Goal: Transaction & Acquisition: Book appointment/travel/reservation

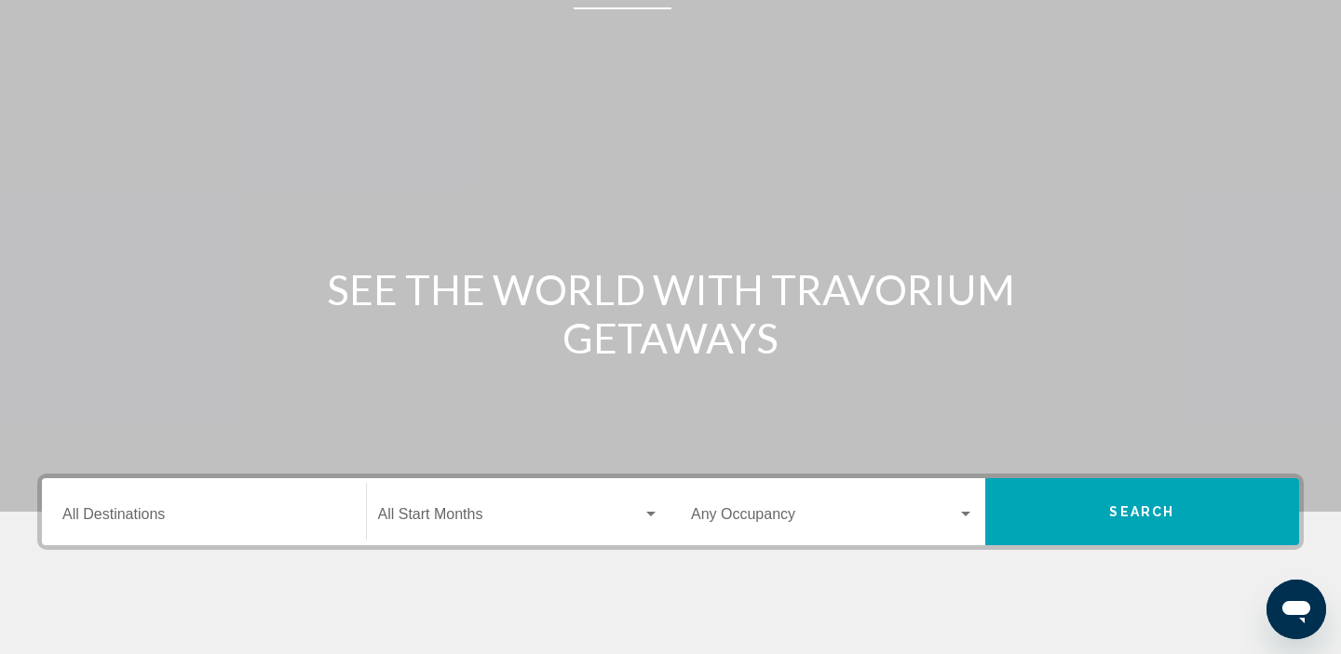
scroll to position [119, 0]
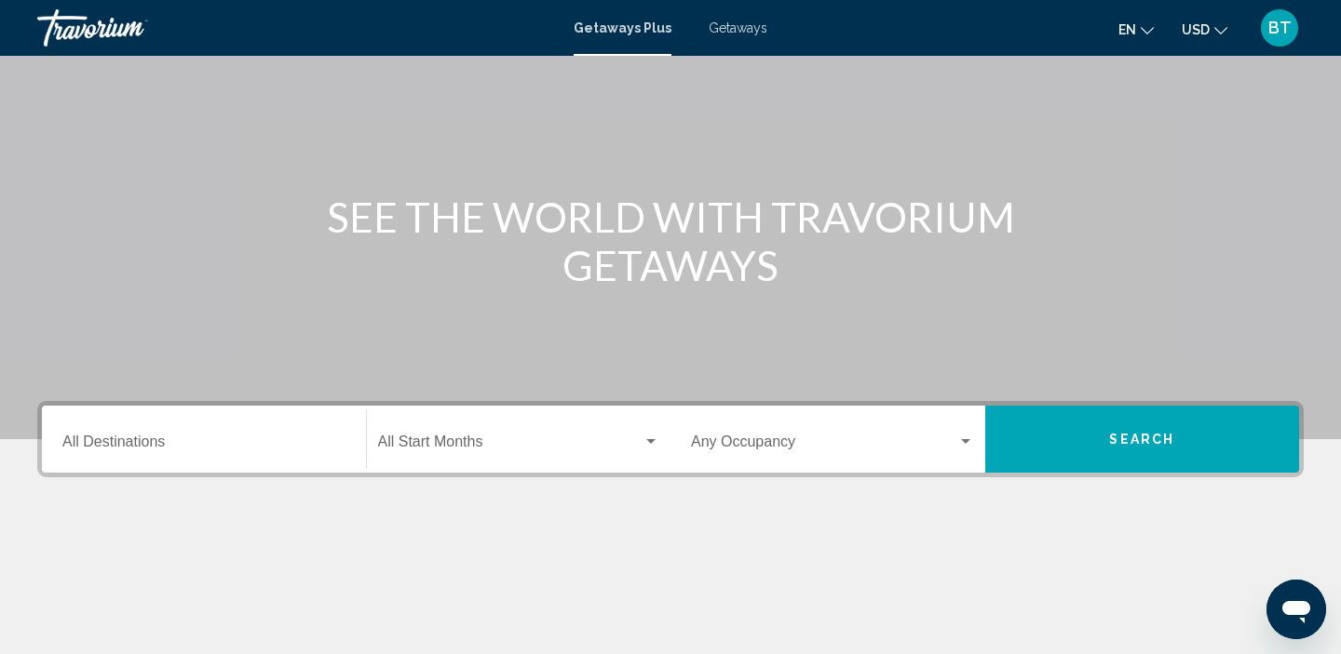
click at [751, 32] on span "Getaways" at bounding box center [737, 27] width 59 height 15
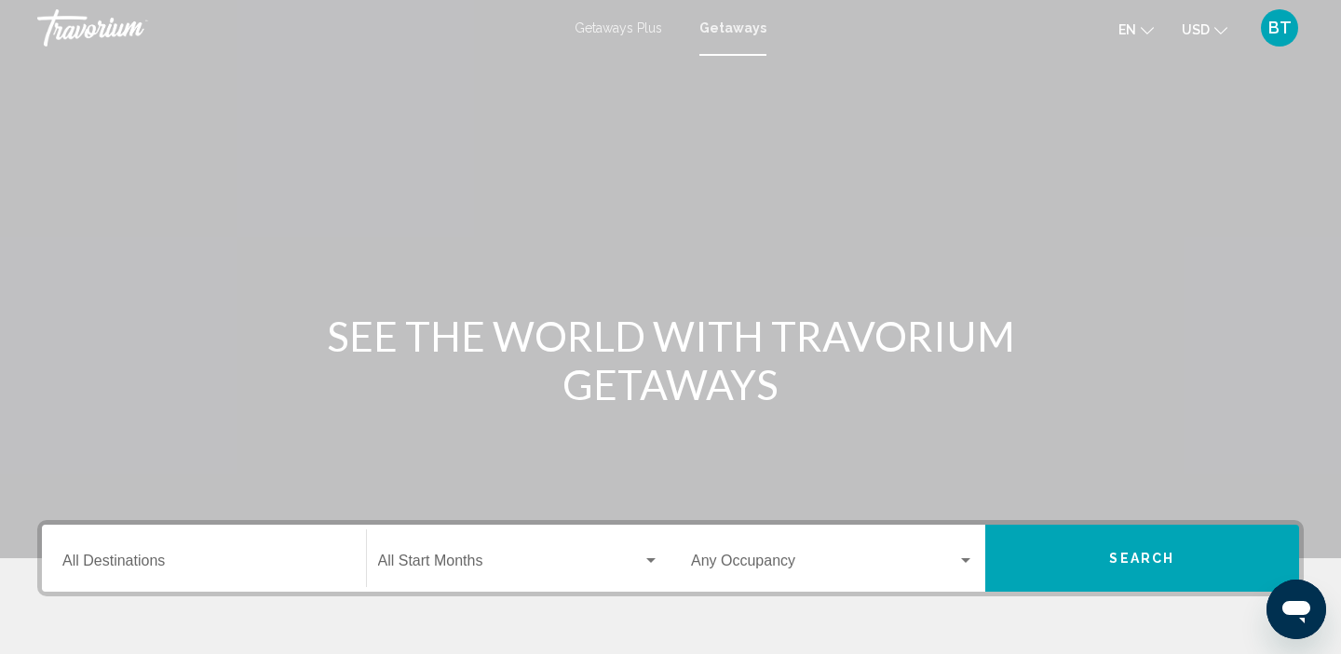
click at [118, 551] on div "Destination All Destinations" at bounding box center [203, 559] width 283 height 59
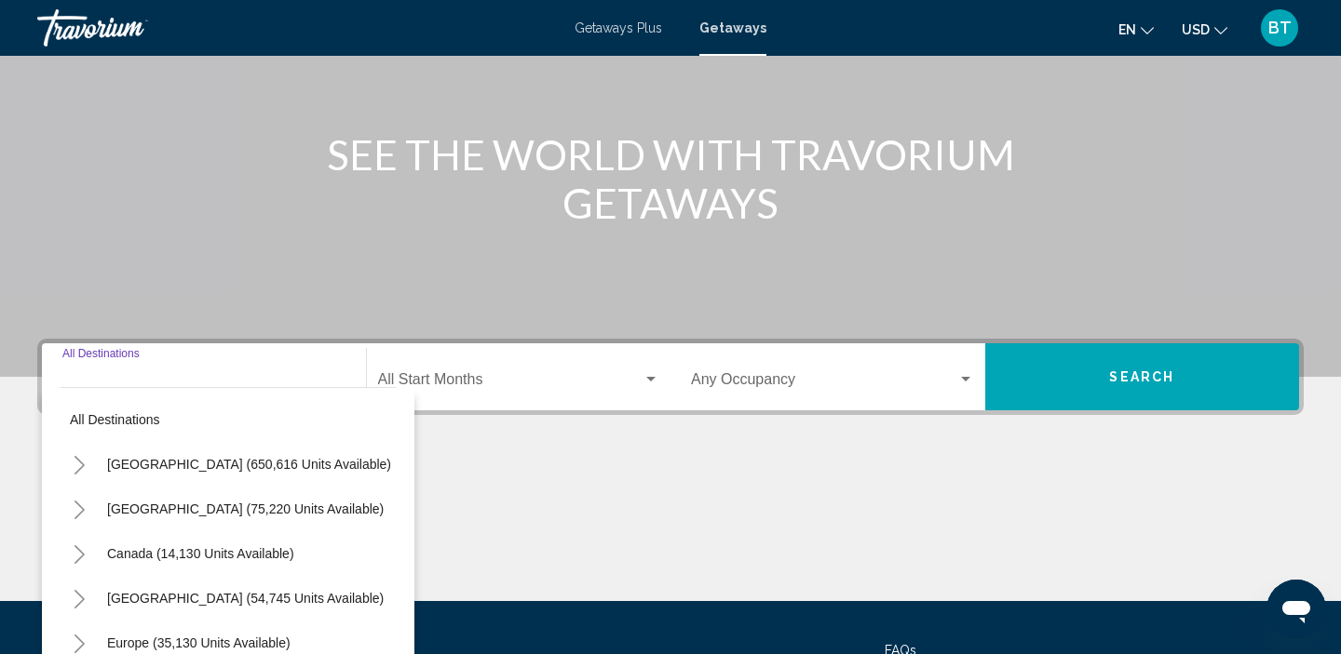
scroll to position [357, 0]
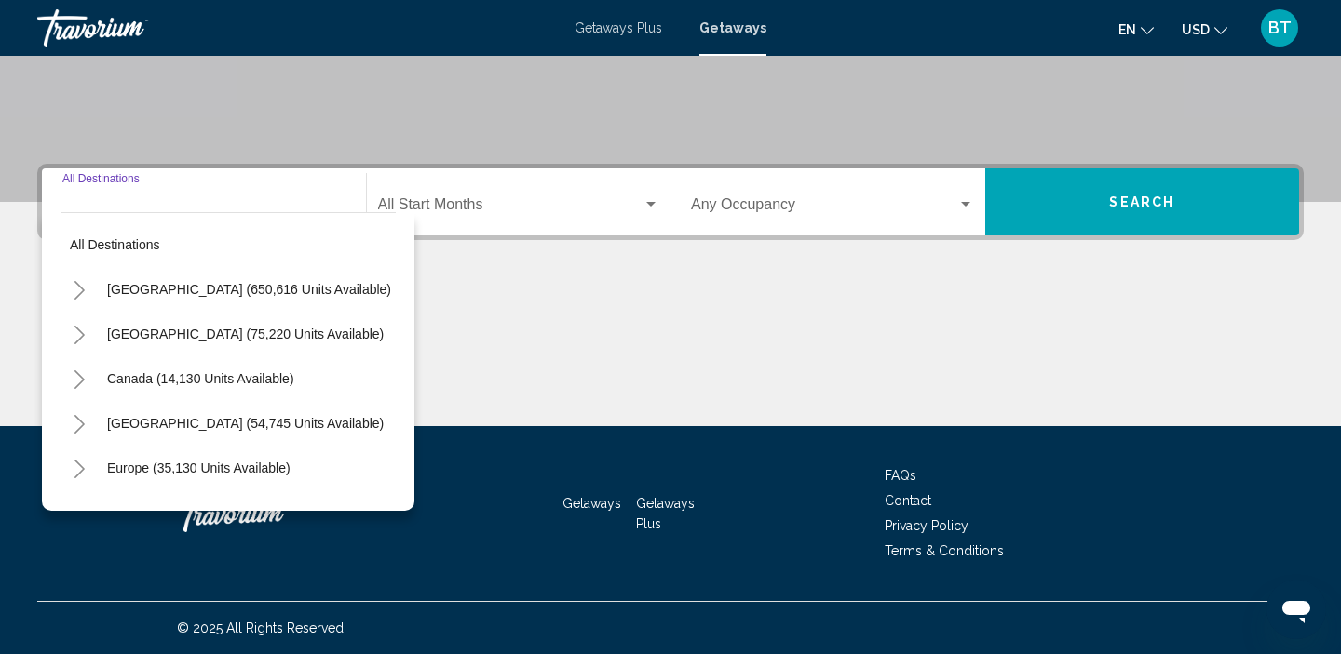
click at [74, 295] on icon "Toggle United States (650,616 units available)" at bounding box center [80, 290] width 14 height 19
click at [101, 422] on icon "Toggle California (73,460 units available)" at bounding box center [98, 424] width 14 height 19
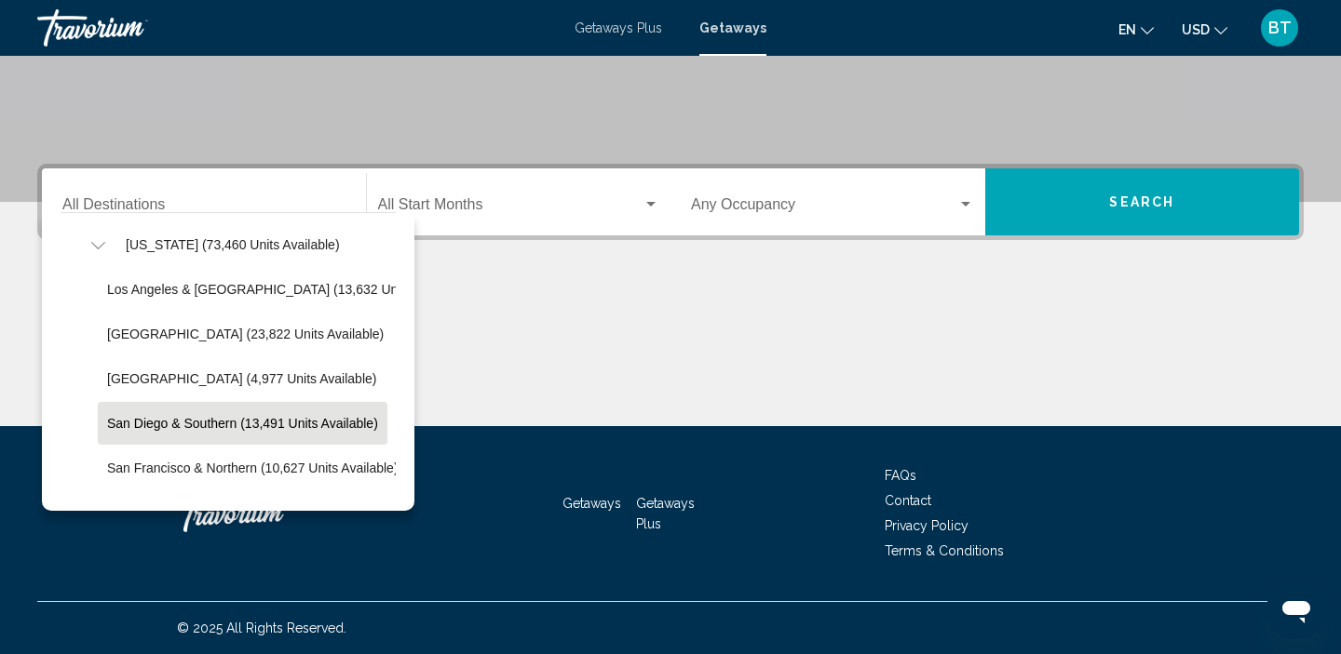
scroll to position [178, 0]
click at [119, 421] on span "San Diego & Southern (13,491 units available)" at bounding box center [242, 424] width 271 height 15
type input "**********"
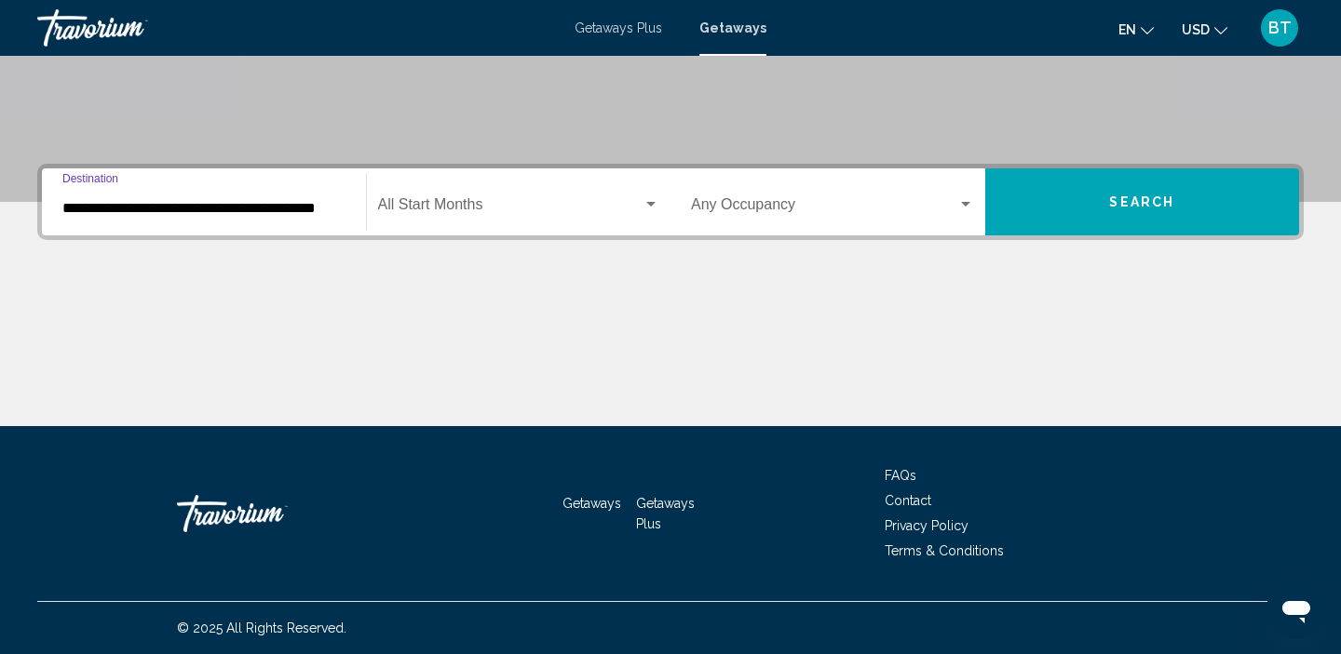
click at [601, 210] on span "Search widget" at bounding box center [510, 208] width 265 height 17
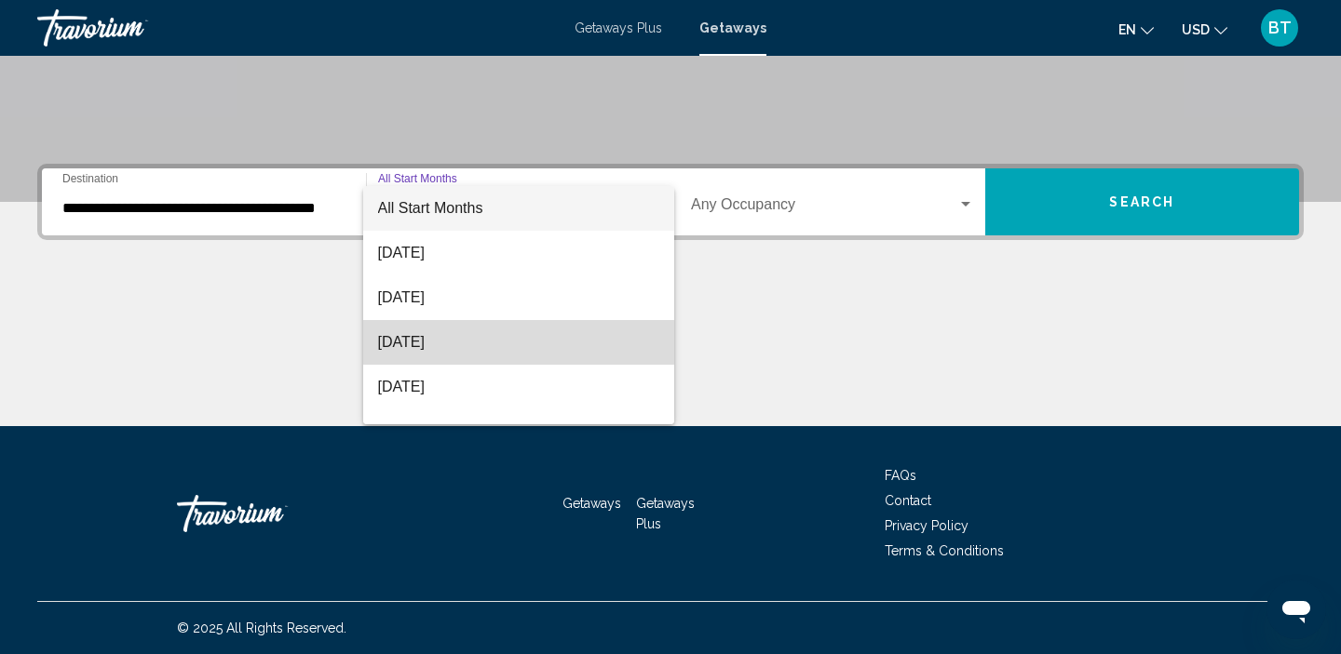
click at [530, 341] on span "[DATE]" at bounding box center [519, 342] width 282 height 45
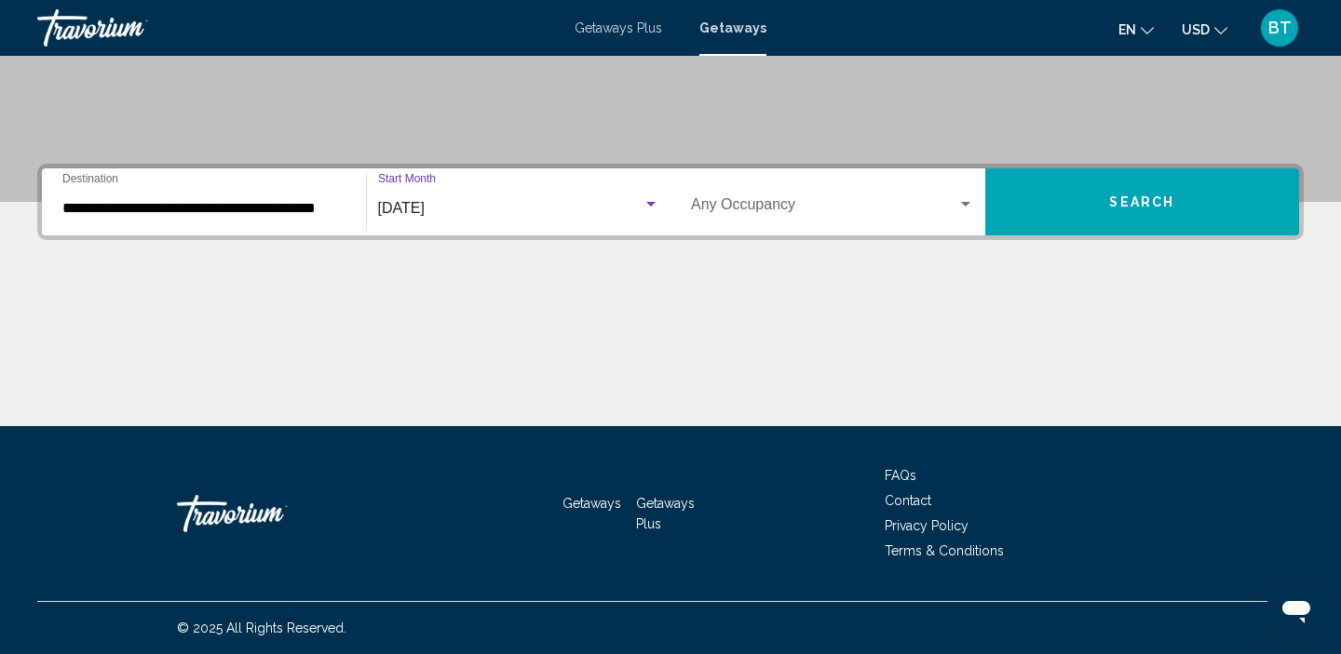
click at [474, 207] on div "[DATE]" at bounding box center [510, 208] width 265 height 17
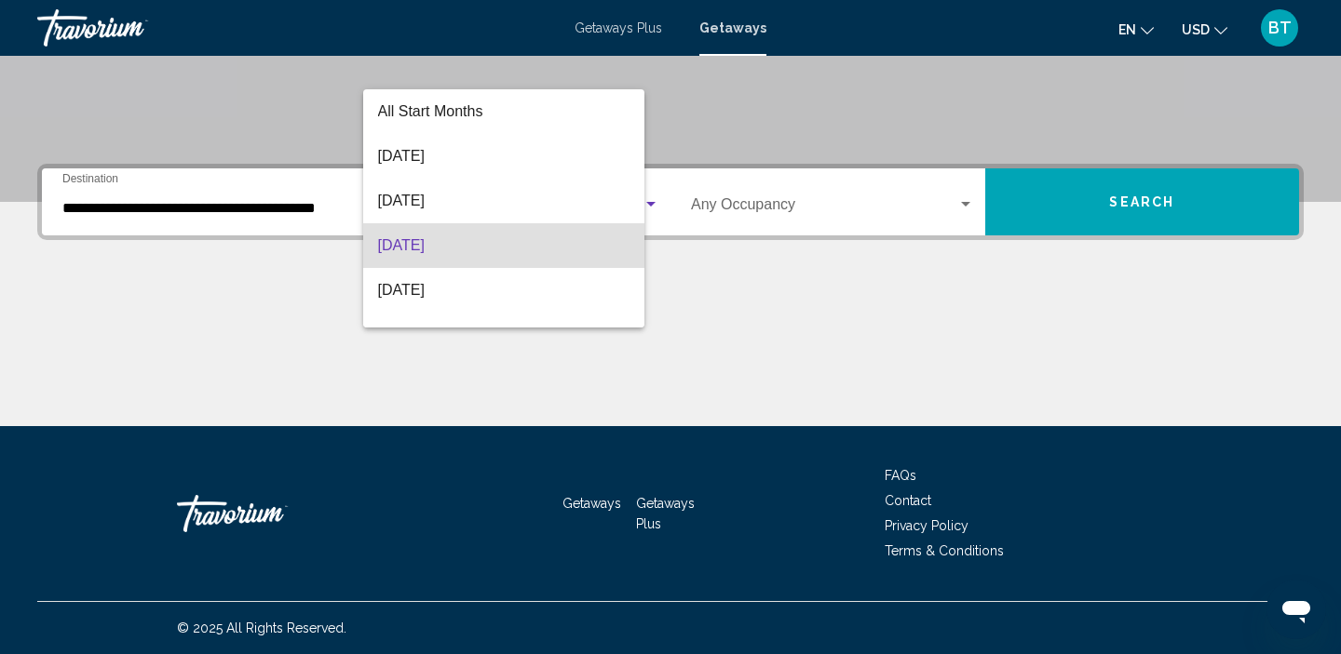
scroll to position [37, 0]
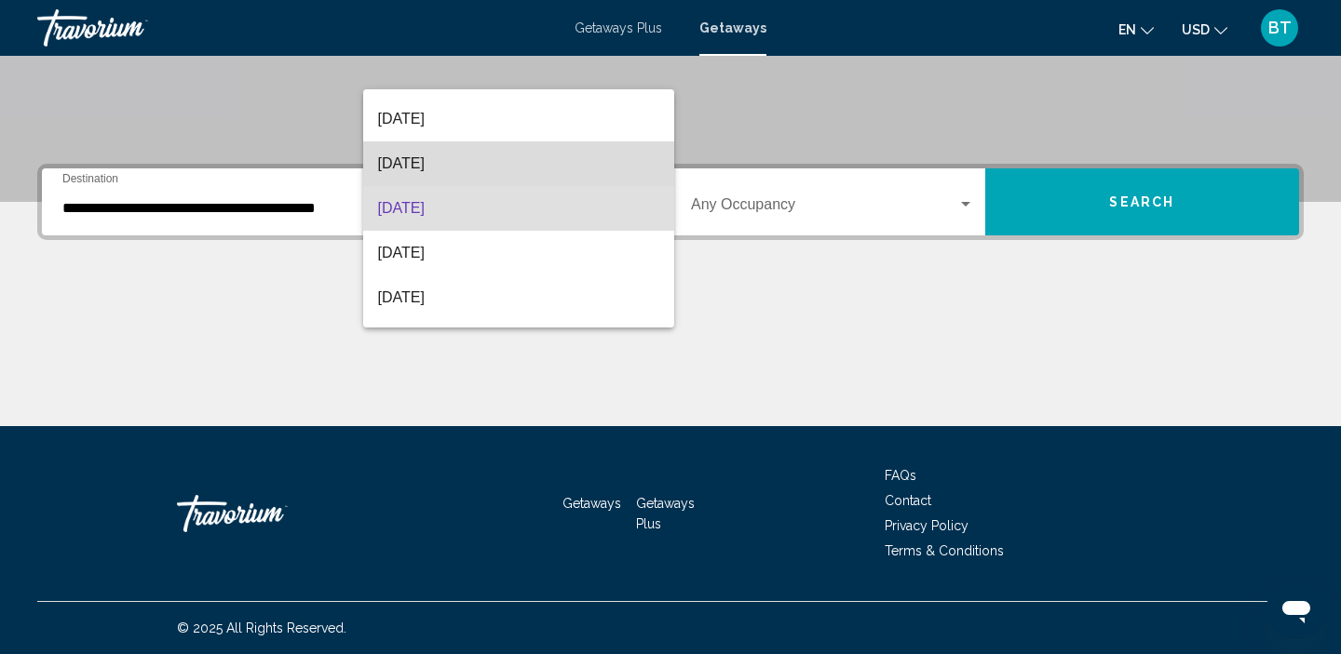
click at [484, 161] on span "[DATE]" at bounding box center [519, 164] width 282 height 45
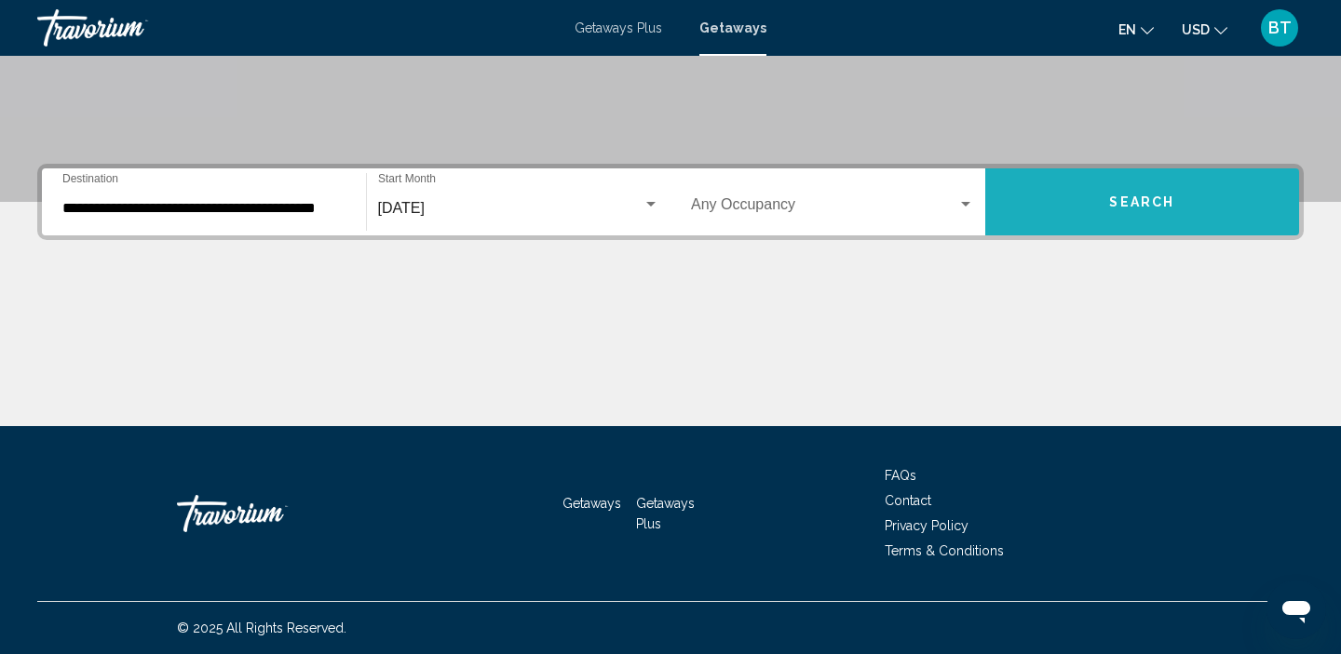
click at [1056, 214] on button "Search" at bounding box center [1142, 201] width 315 height 67
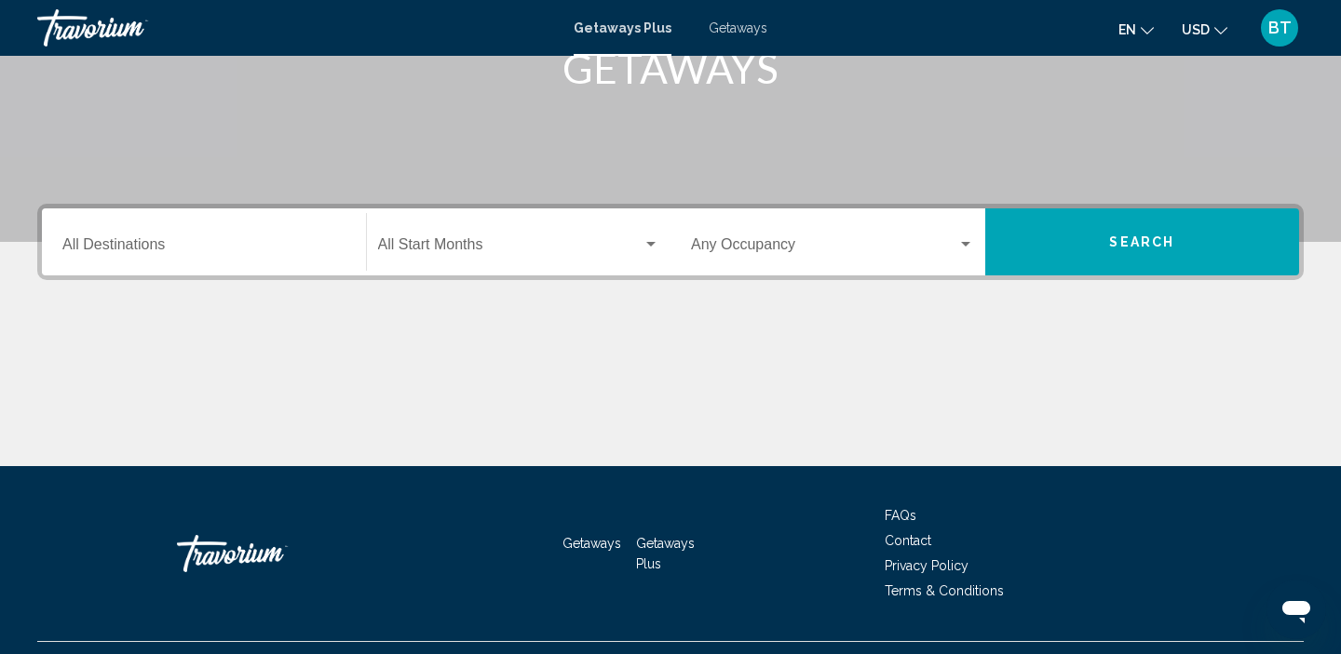
scroll to position [320, 0]
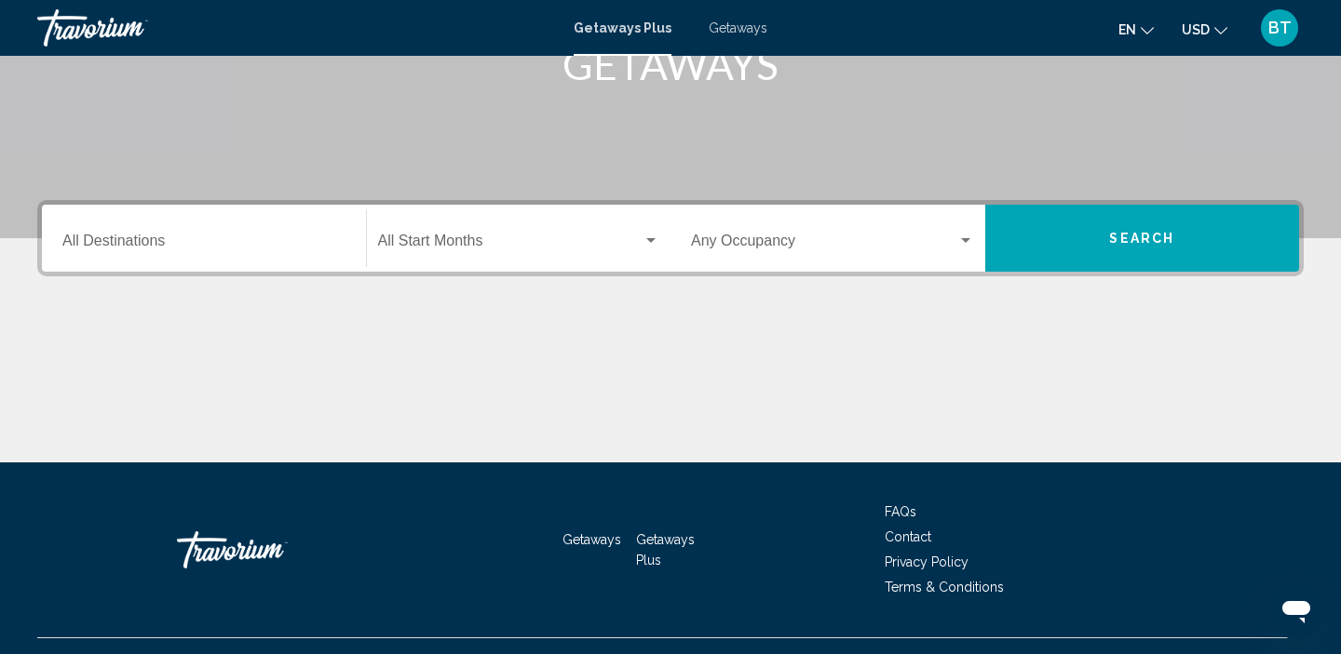
click at [175, 242] on input "Destination All Destinations" at bounding box center [203, 244] width 283 height 17
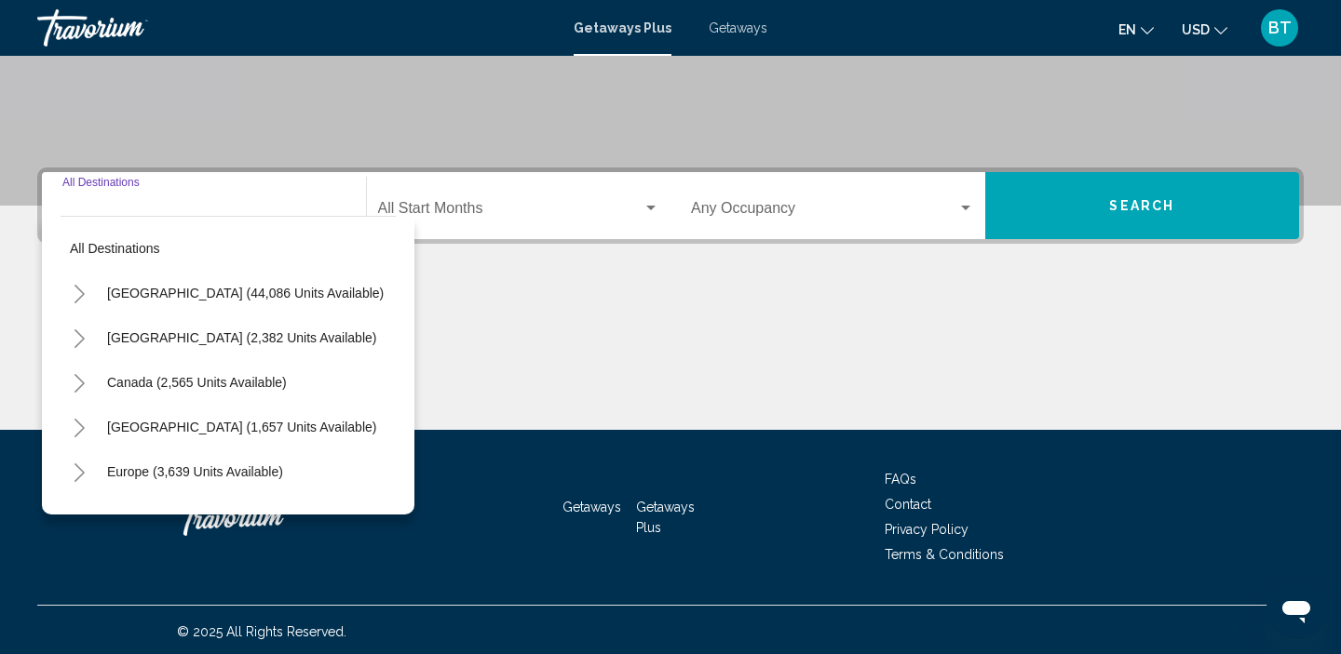
scroll to position [357, 0]
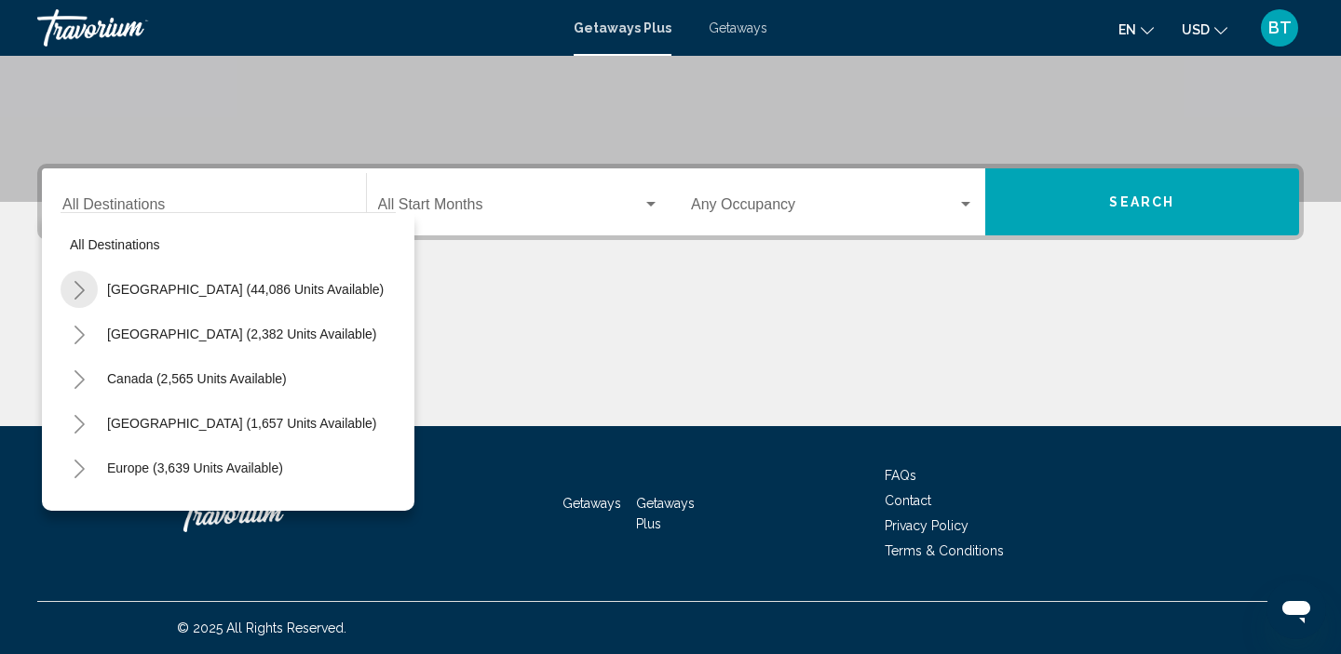
click at [83, 291] on icon "Toggle United States (44,086 units available)" at bounding box center [80, 290] width 14 height 19
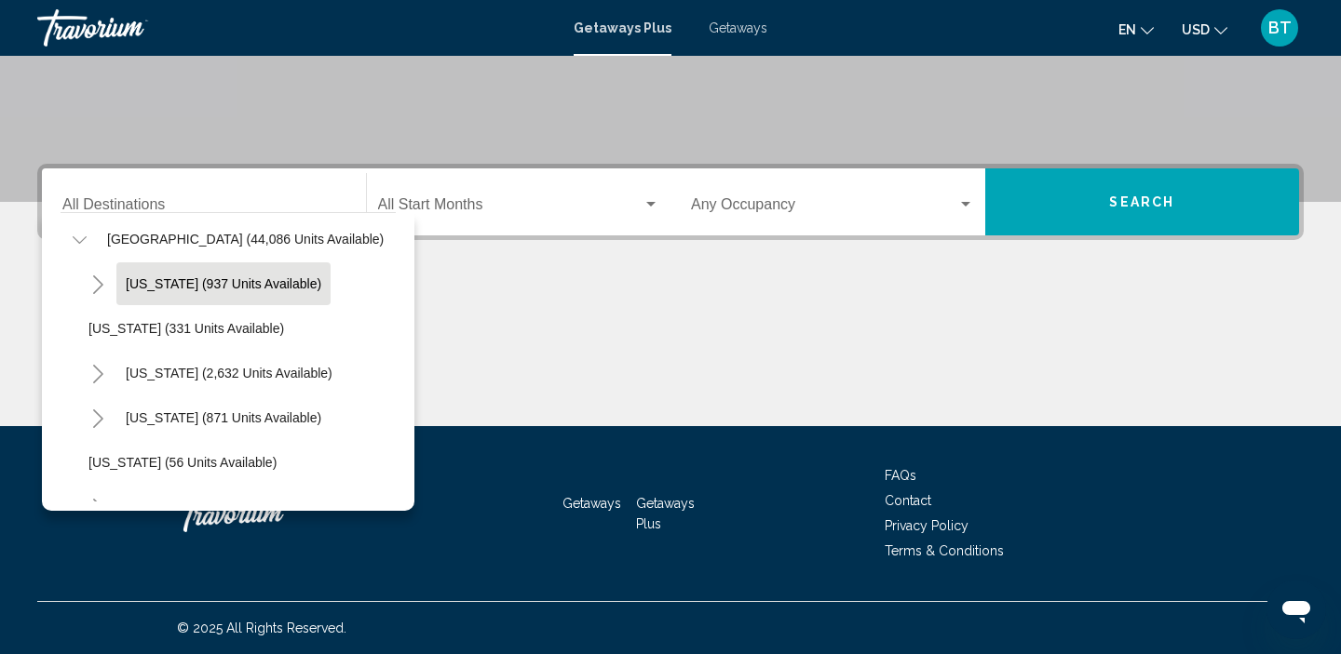
scroll to position [81, 0]
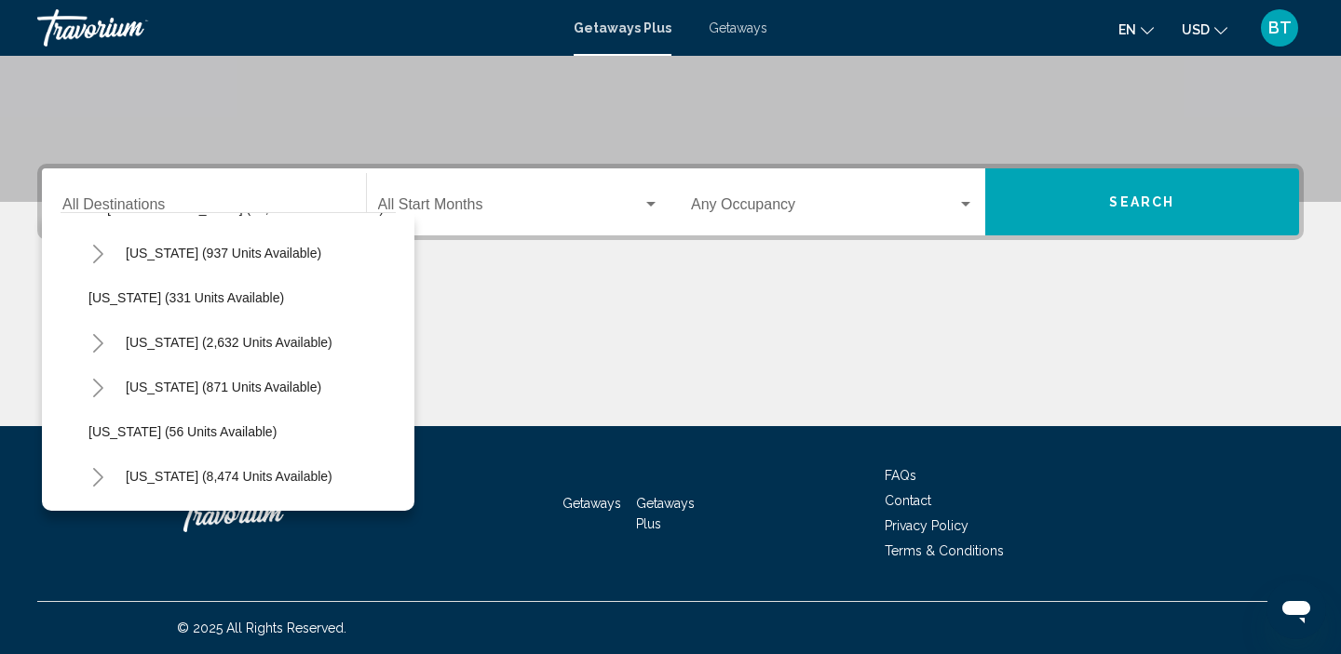
click at [97, 344] on icon "Toggle California (2,632 units available)" at bounding box center [98, 343] width 14 height 19
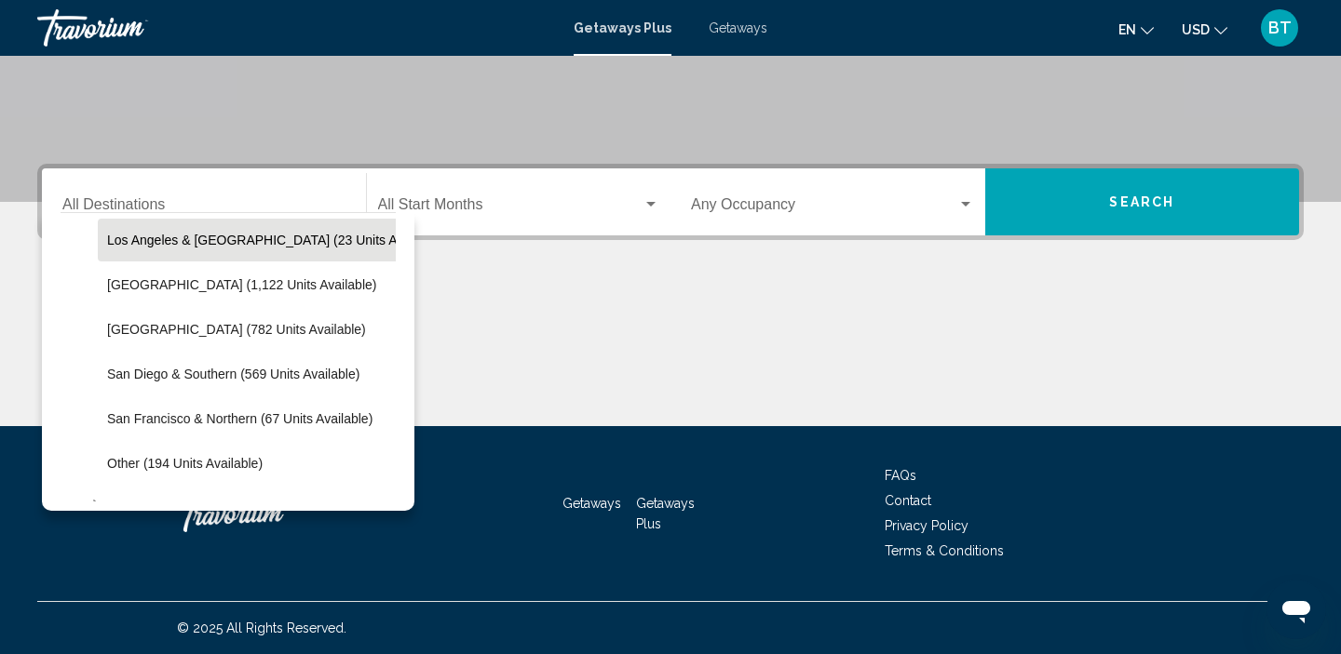
scroll to position [230, 0]
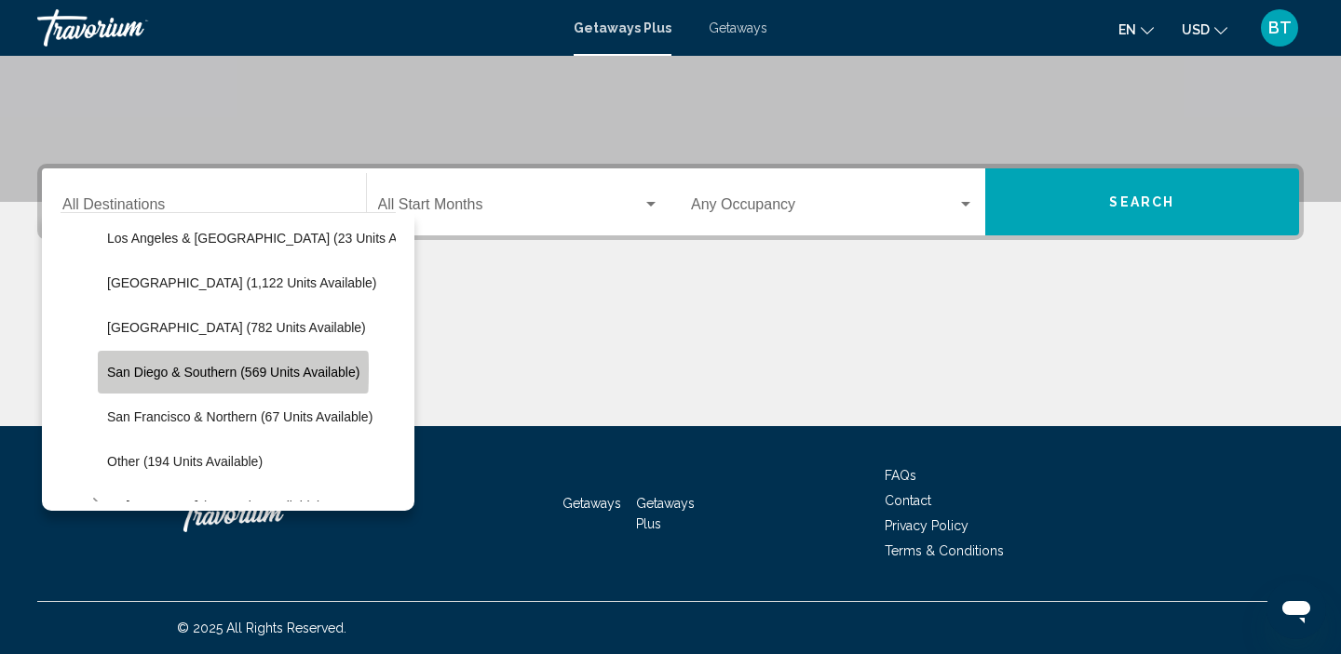
click at [121, 370] on span "San Diego & Southern (569 units available)" at bounding box center [233, 372] width 252 height 15
type input "**********"
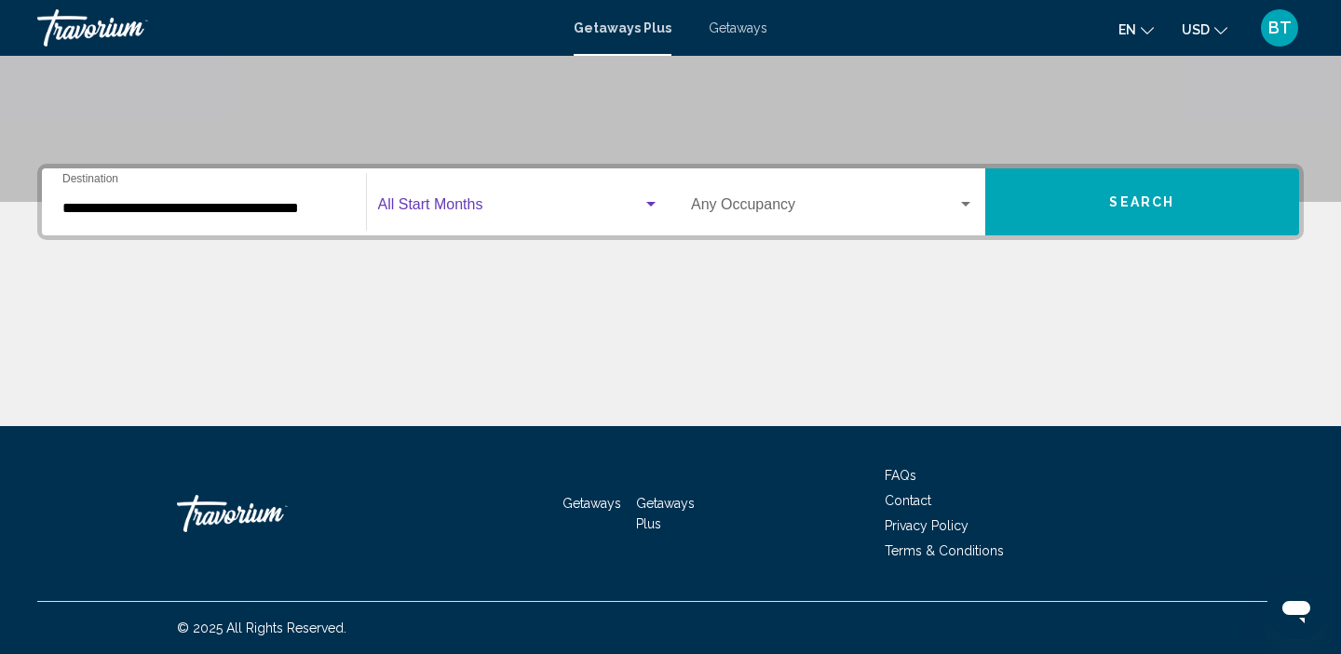
click at [542, 203] on span "Search widget" at bounding box center [510, 208] width 265 height 17
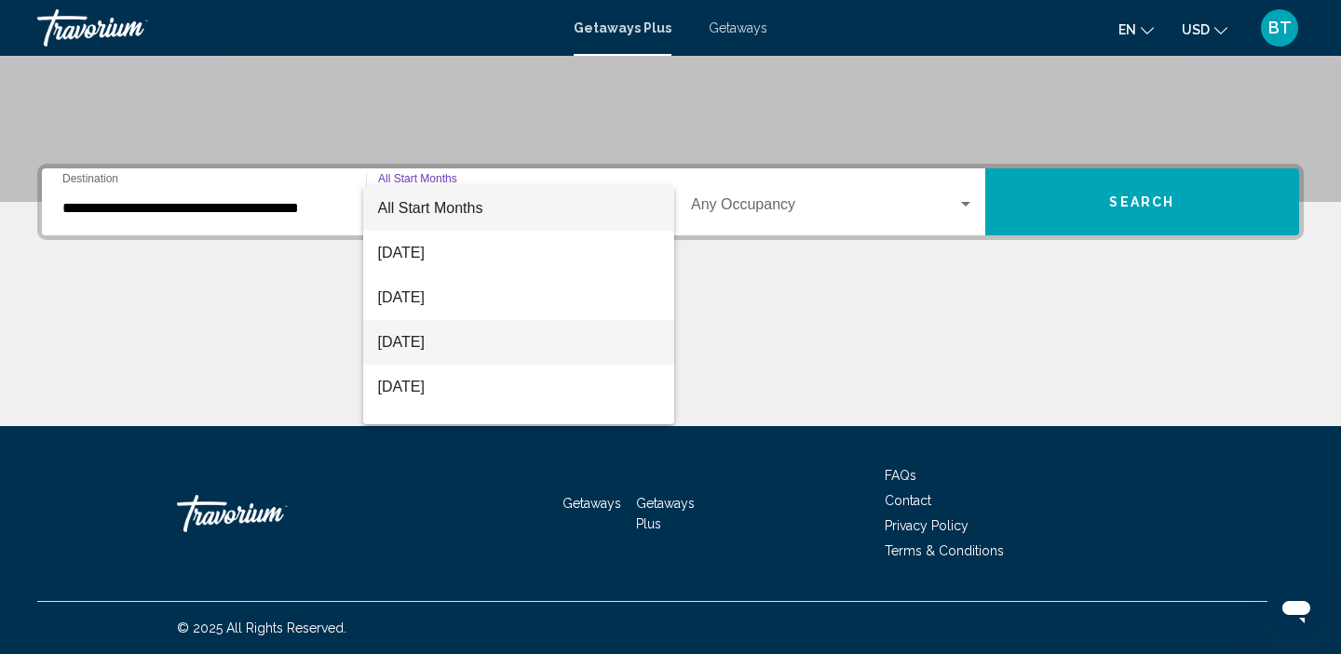
click at [500, 333] on span "[DATE]" at bounding box center [519, 342] width 282 height 45
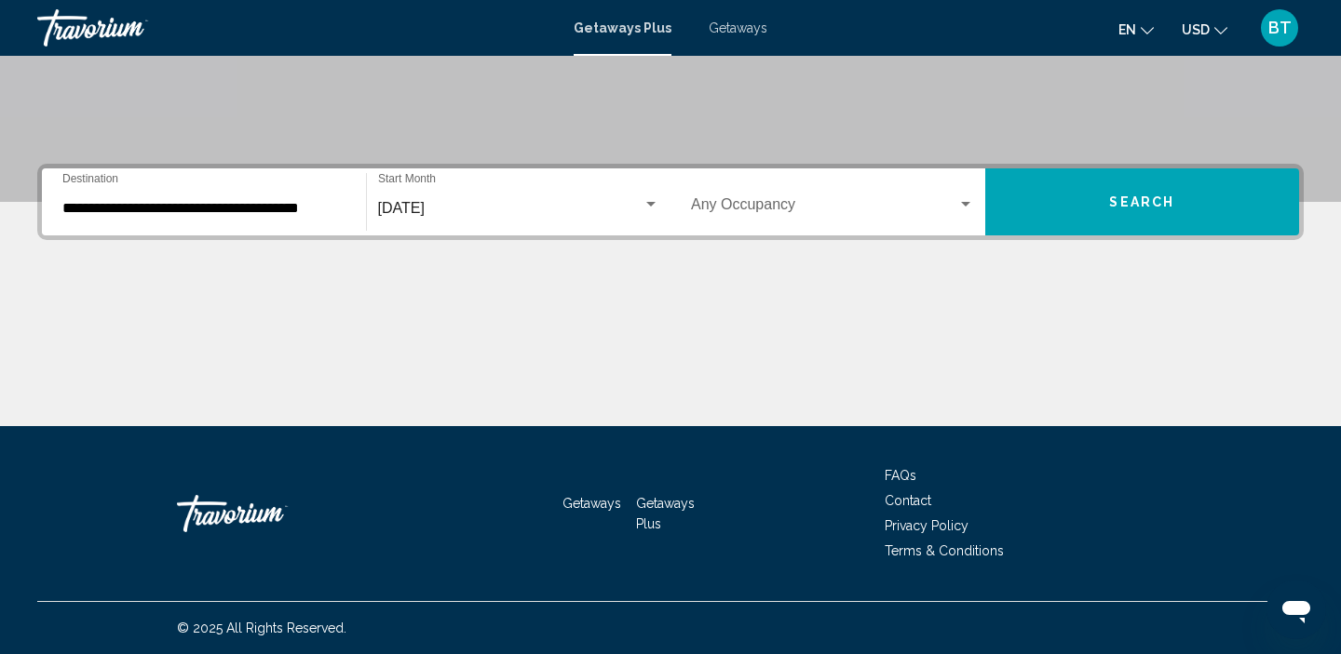
click at [738, 27] on span "Getaways" at bounding box center [737, 27] width 59 height 15
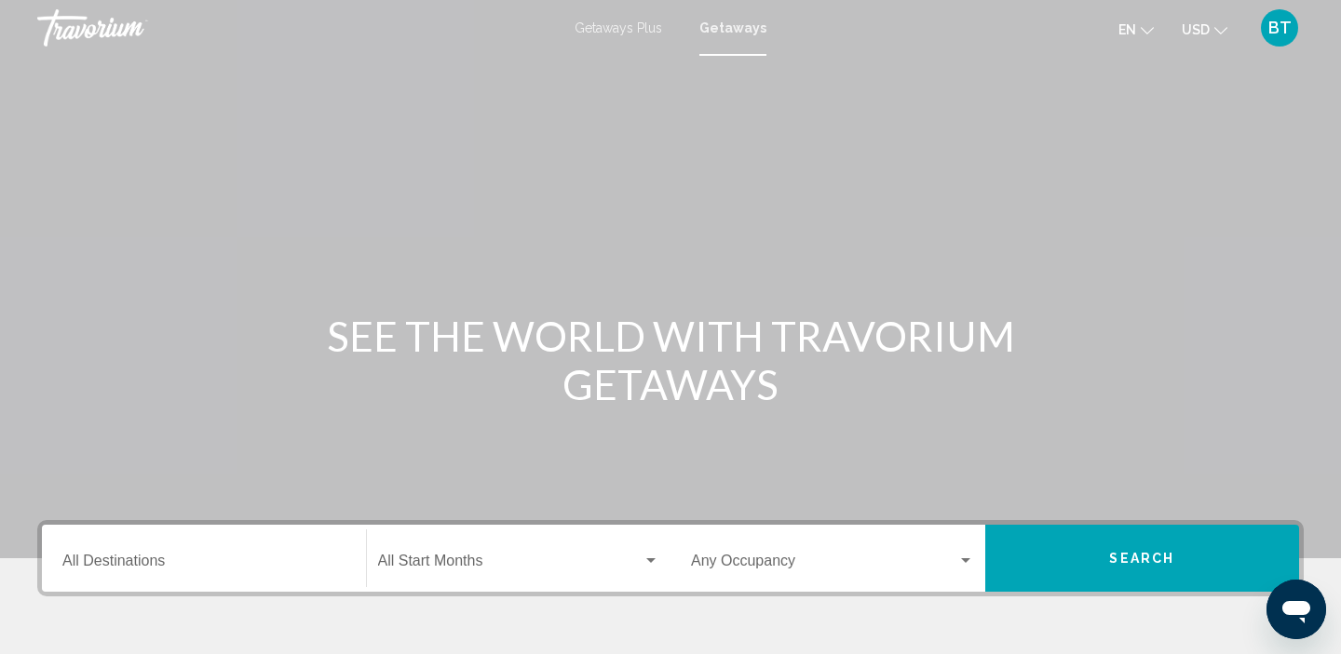
click at [149, 553] on div "Destination All Destinations" at bounding box center [203, 559] width 283 height 59
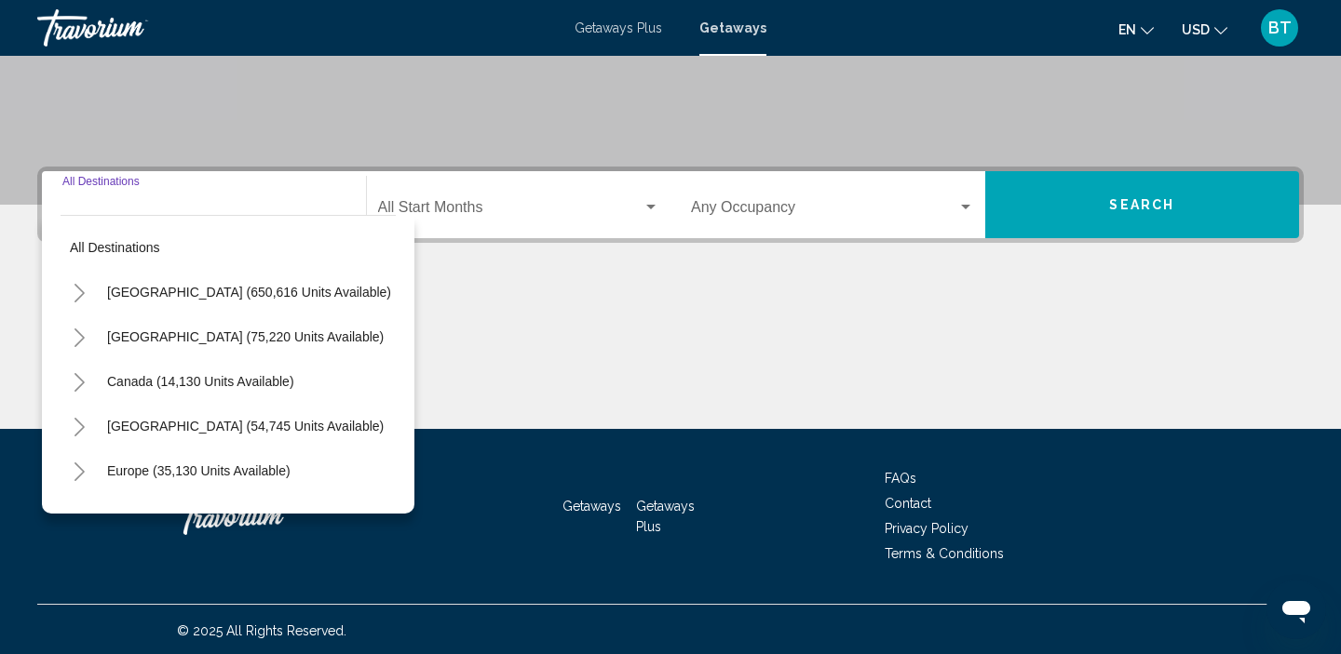
scroll to position [357, 0]
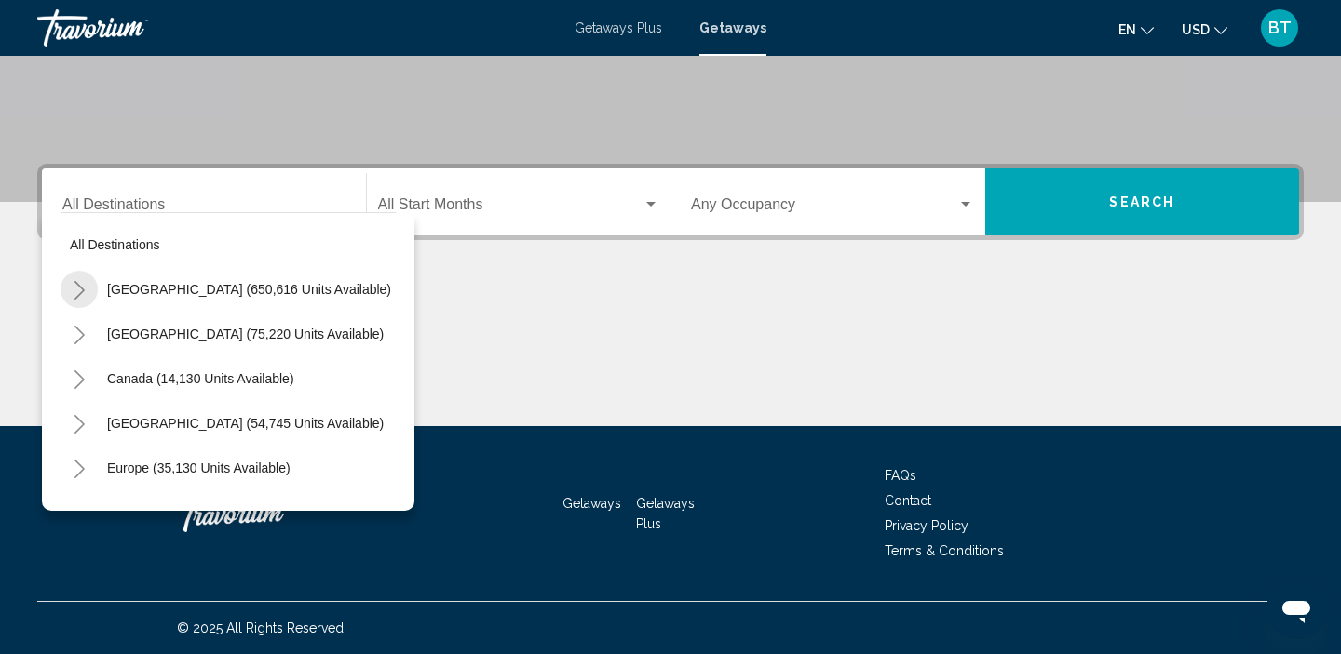
click at [88, 287] on button "Toggle United States (650,616 units available)" at bounding box center [79, 289] width 37 height 37
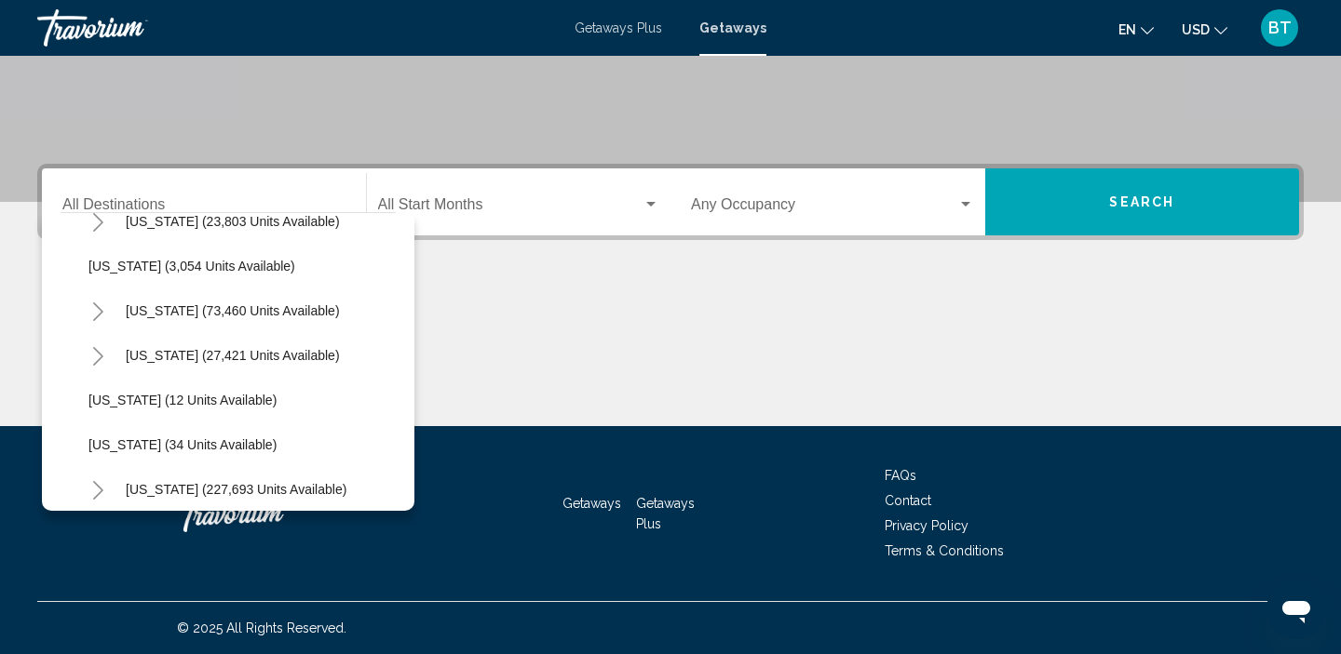
scroll to position [120, 0]
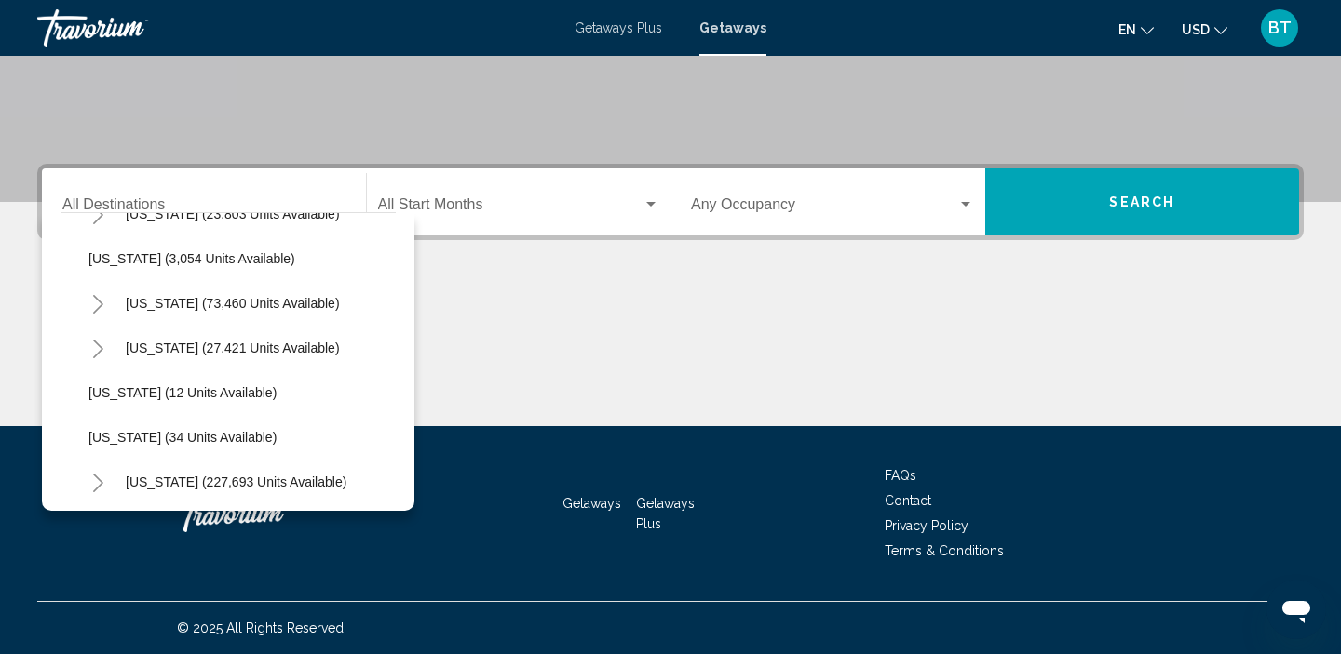
click at [89, 312] on button "Toggle California (73,460 units available)" at bounding box center [97, 303] width 37 height 37
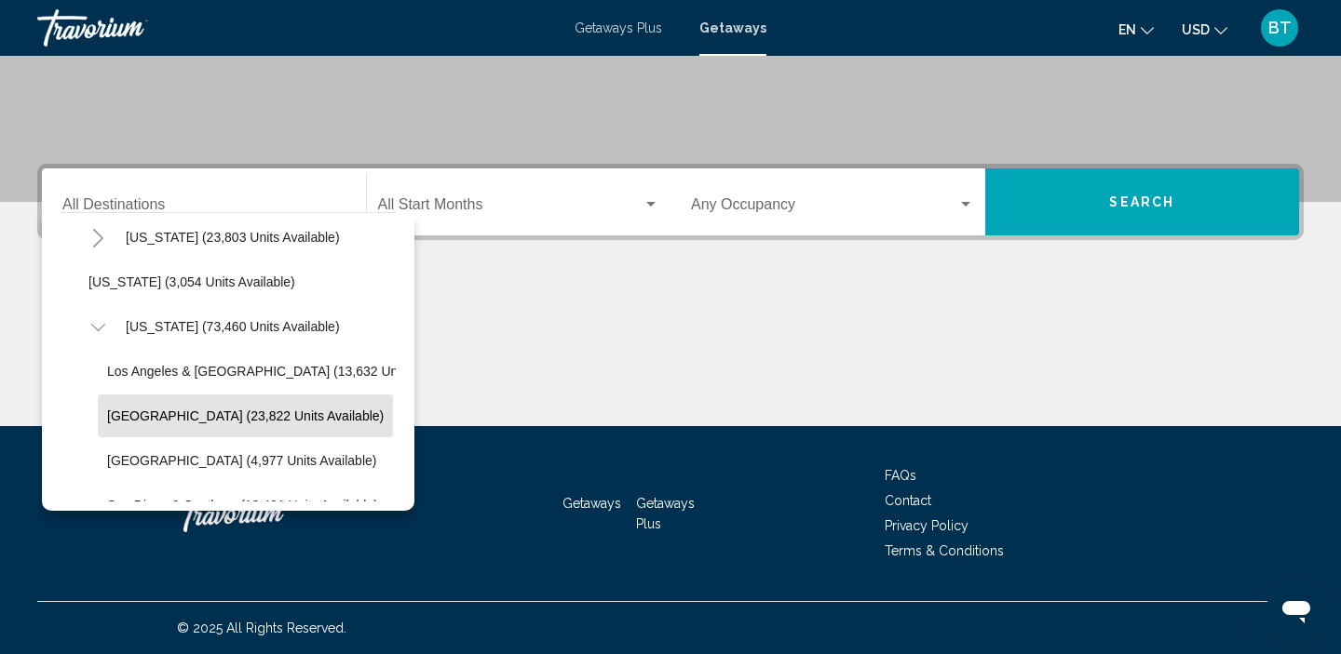
scroll to position [98, 0]
click at [130, 409] on span "[GEOGRAPHIC_DATA] (23,822 units available)" at bounding box center [245, 415] width 276 height 15
type input "**********"
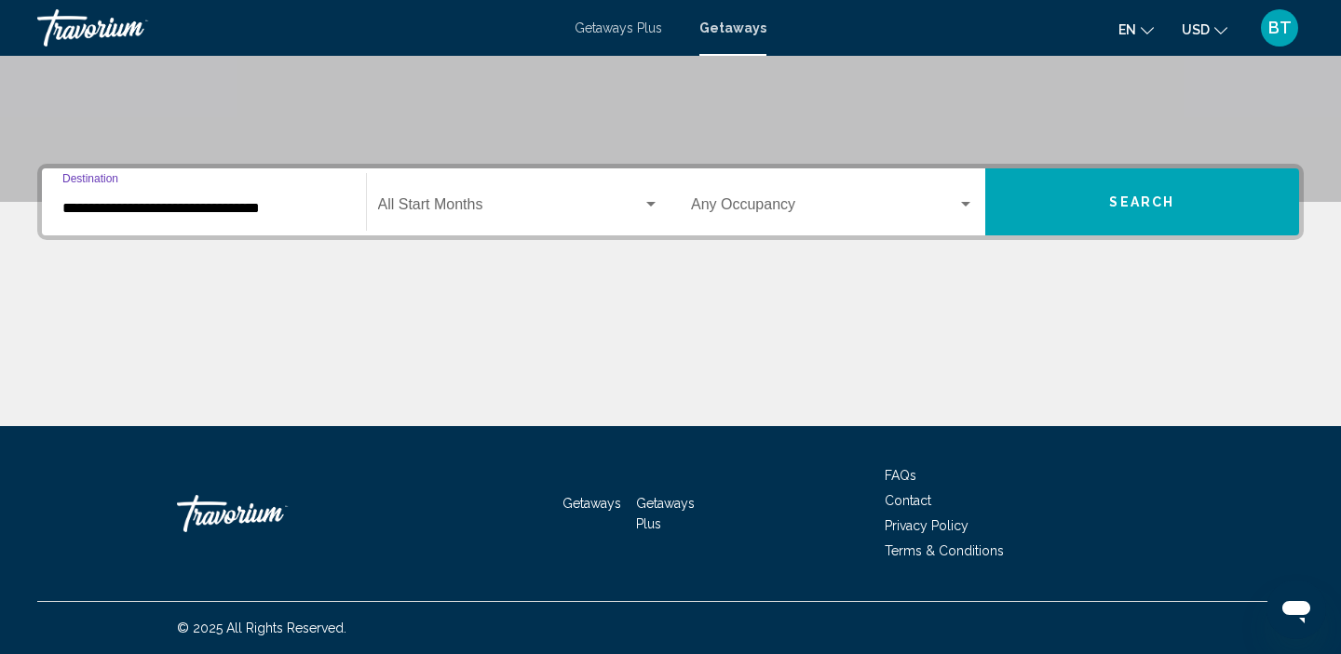
click at [1050, 202] on button "Search" at bounding box center [1142, 201] width 315 height 67
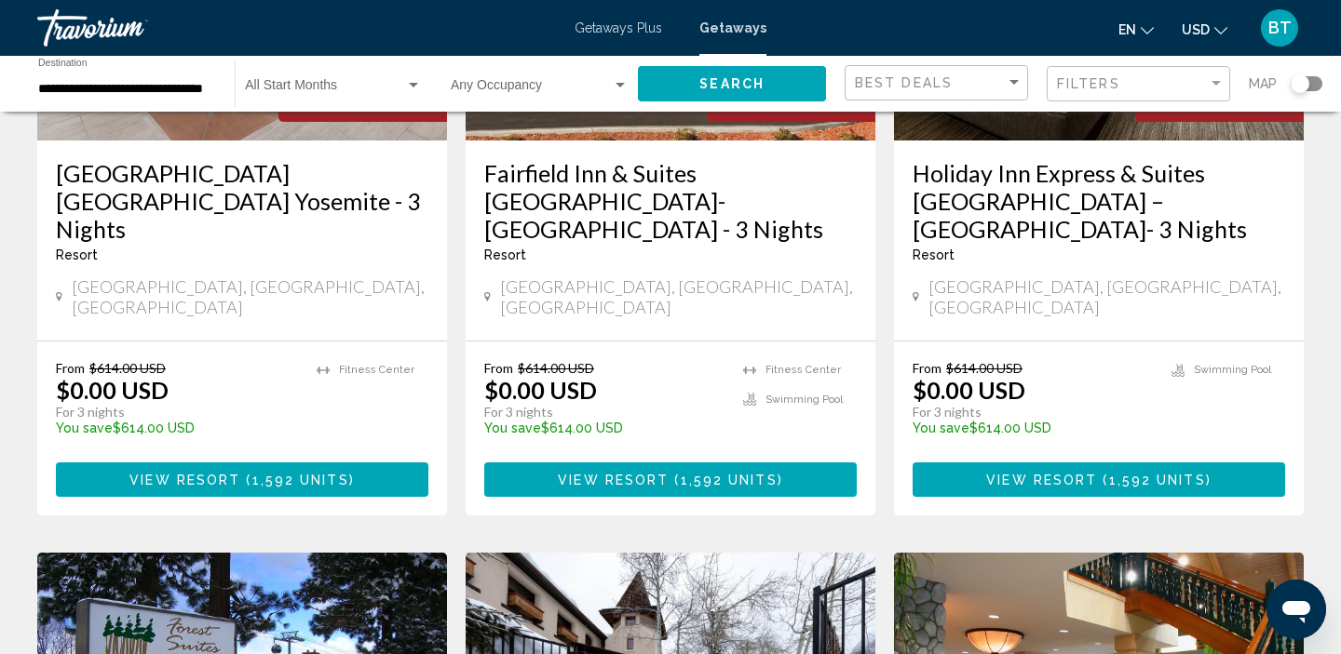
scroll to position [347, 0]
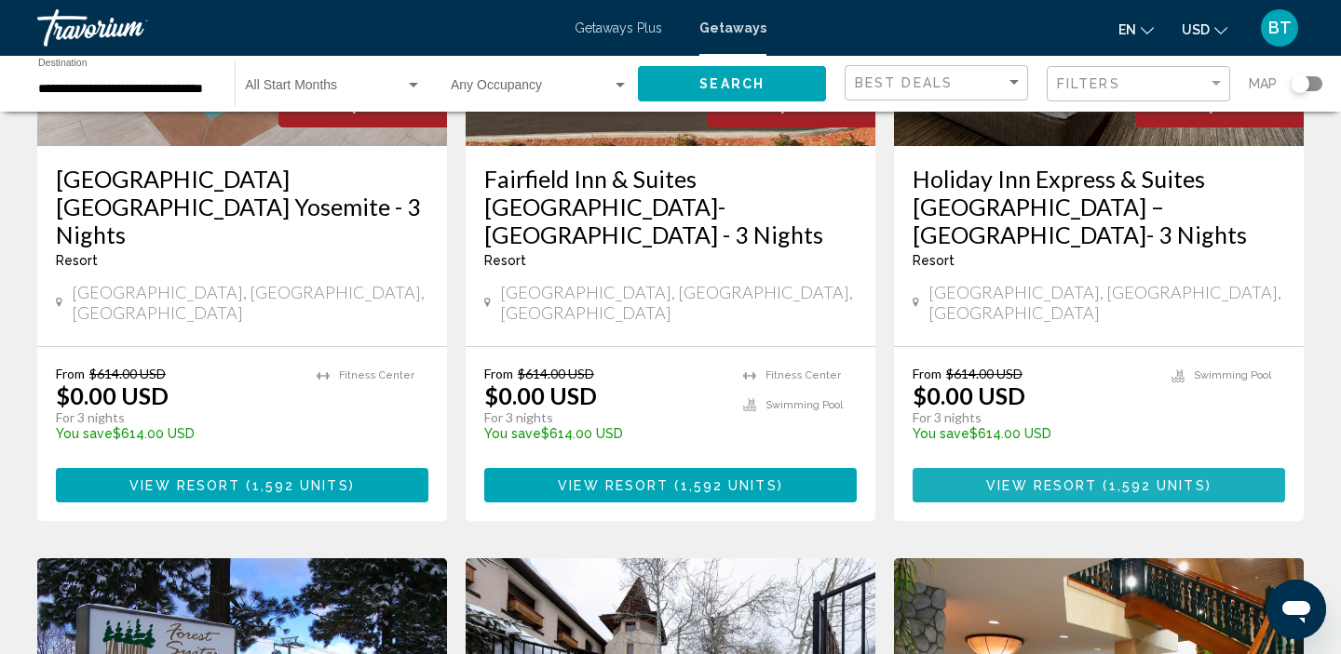
click at [1085, 468] on button "View Resort ( 1,592 units )" at bounding box center [1098, 485] width 372 height 34
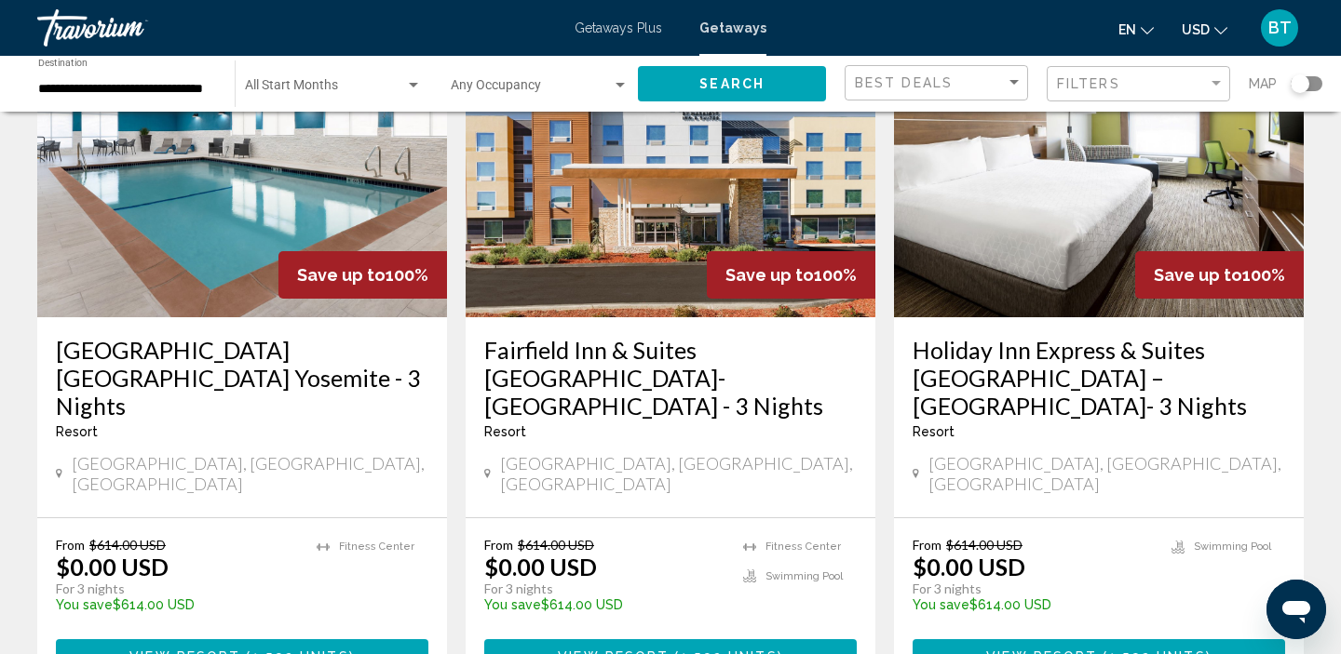
scroll to position [209, 0]
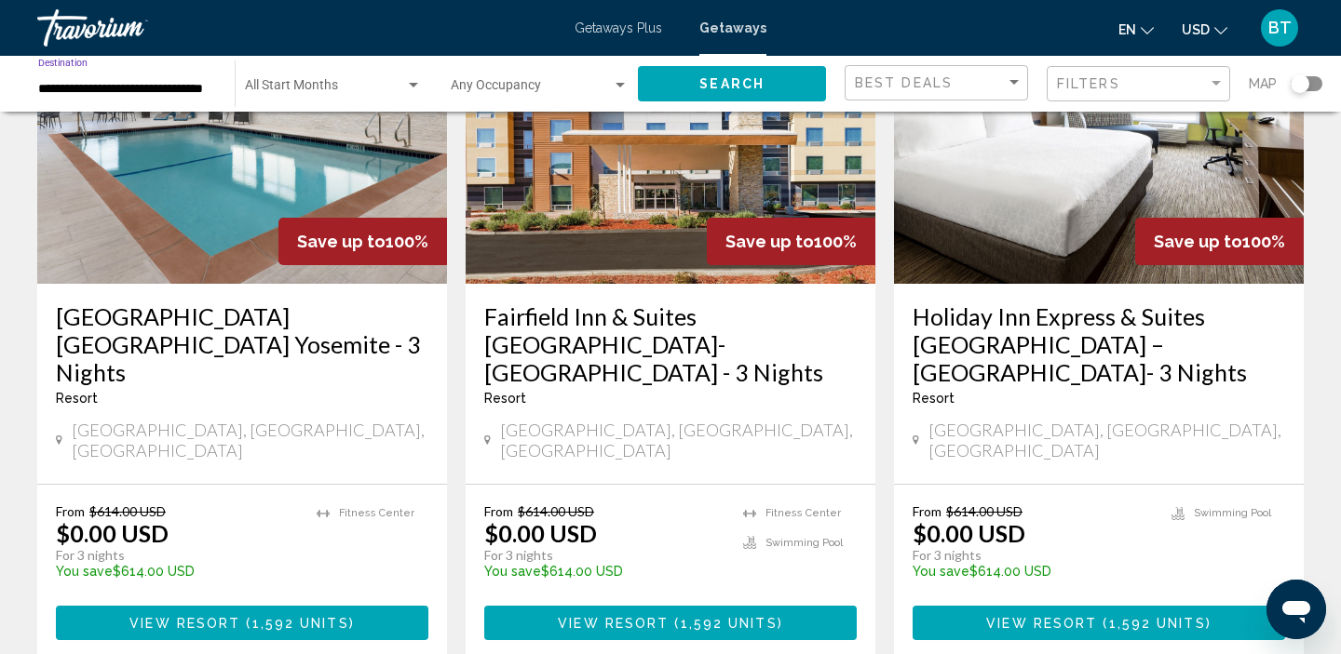
click at [98, 88] on input "**********" at bounding box center [127, 89] width 178 height 15
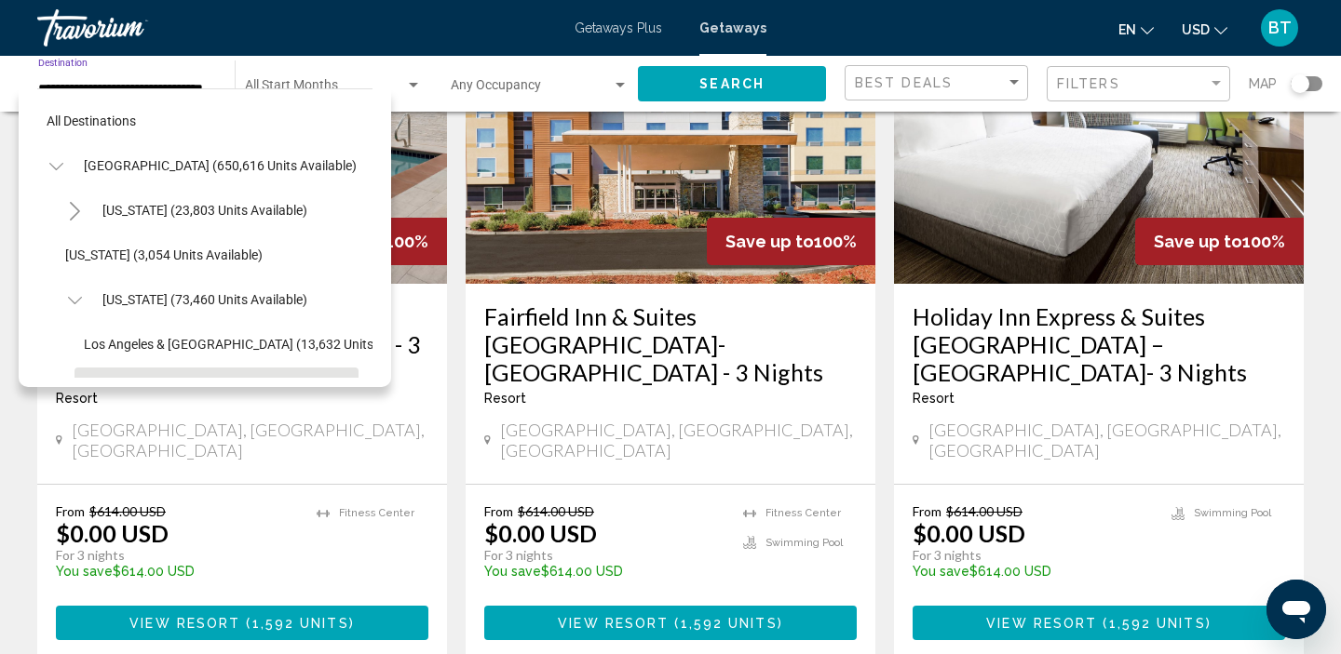
scroll to position [155, 0]
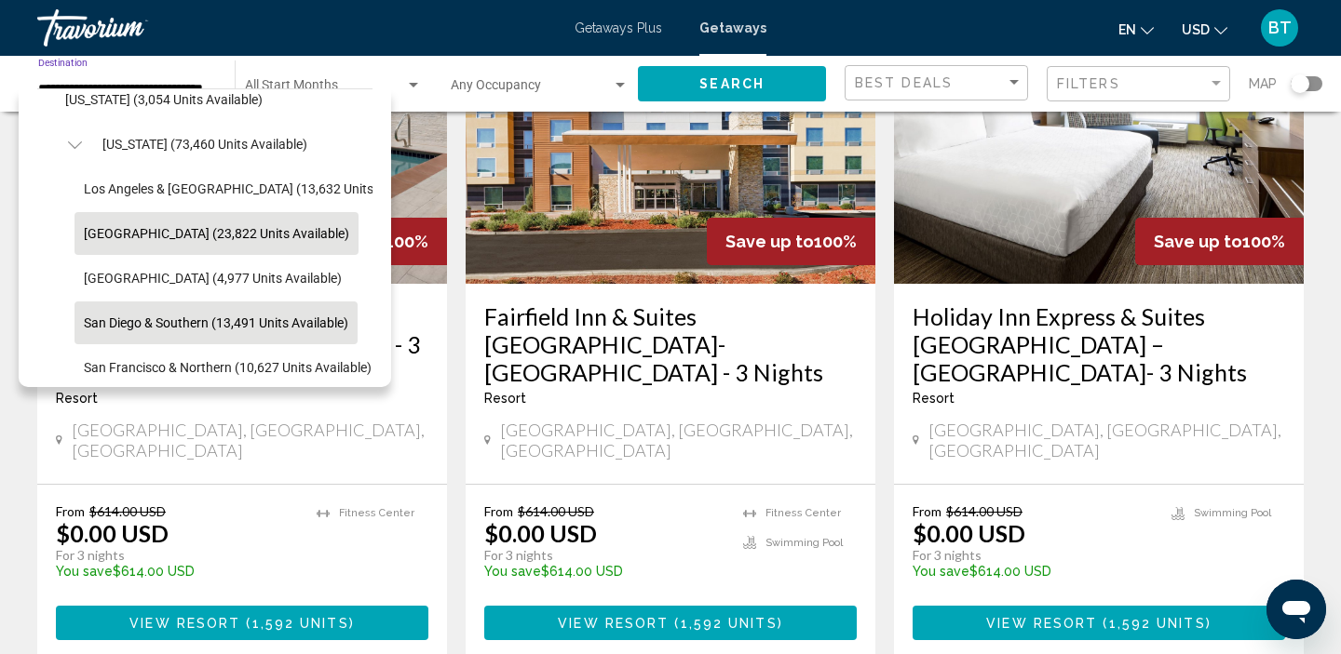
click at [133, 317] on span "San Diego & Southern (13,491 units available)" at bounding box center [216, 323] width 264 height 15
type input "**********"
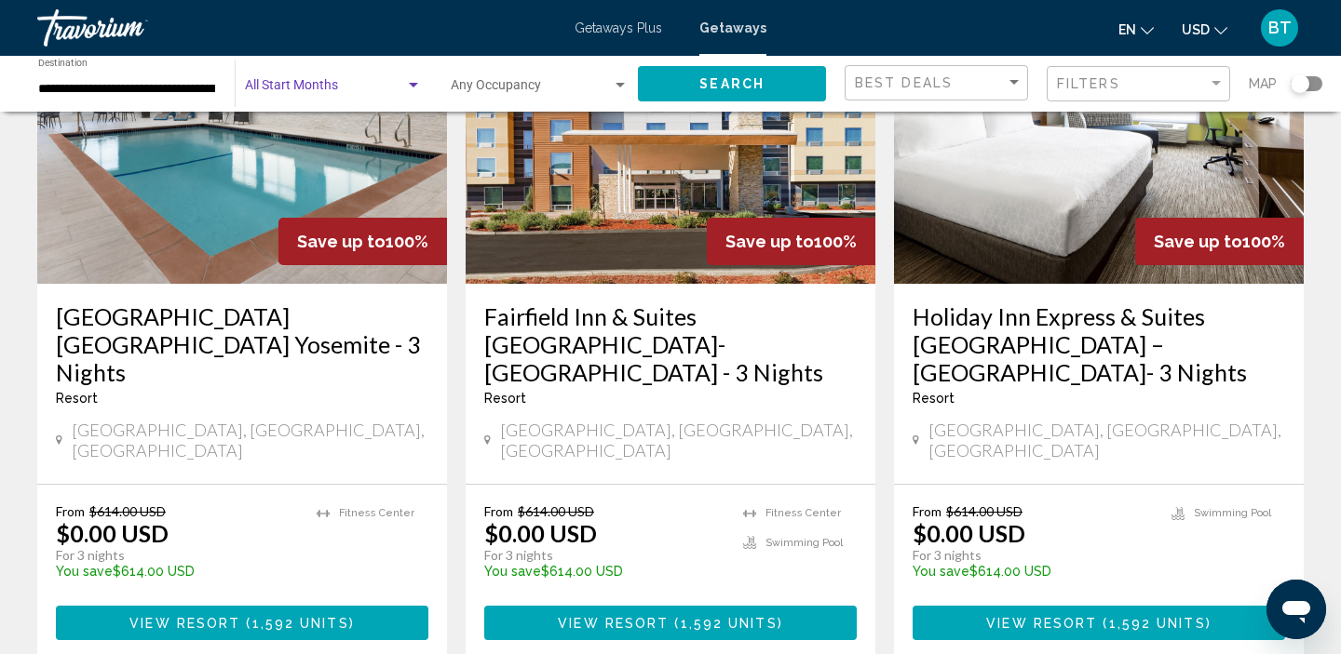
click at [396, 84] on span "Search widget" at bounding box center [325, 89] width 160 height 15
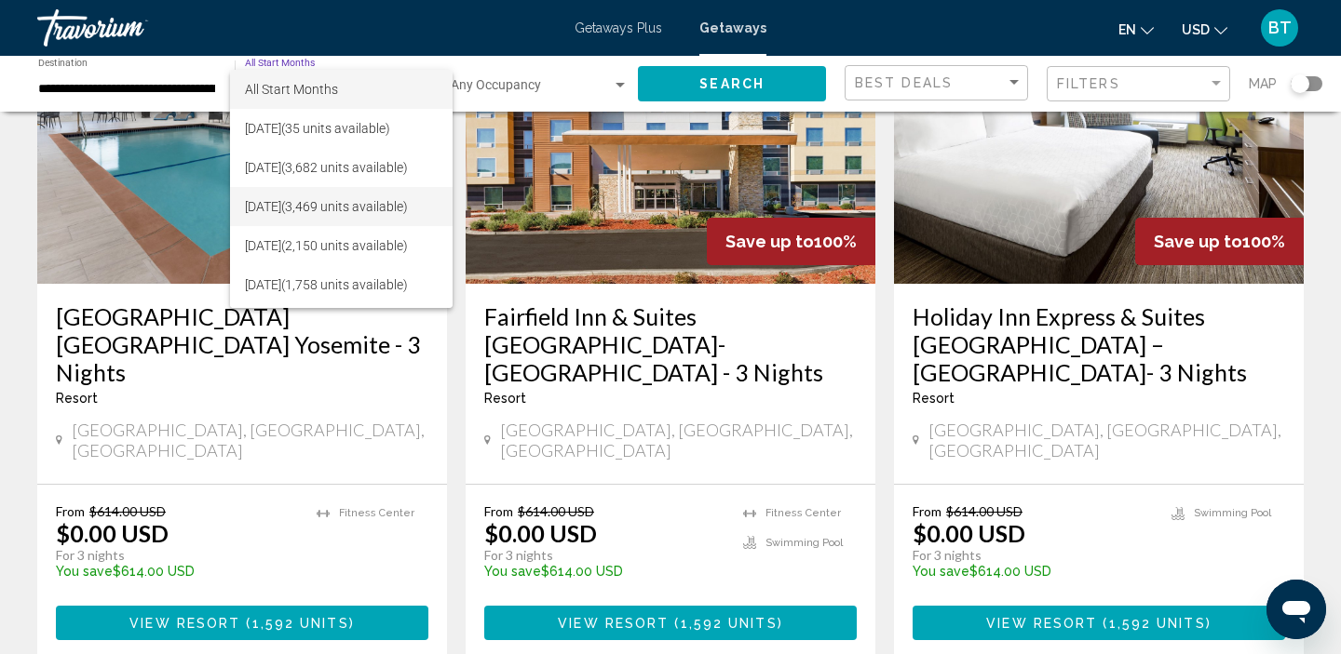
click at [376, 208] on span "October 2025 (3,469 units available)" at bounding box center [341, 206] width 193 height 39
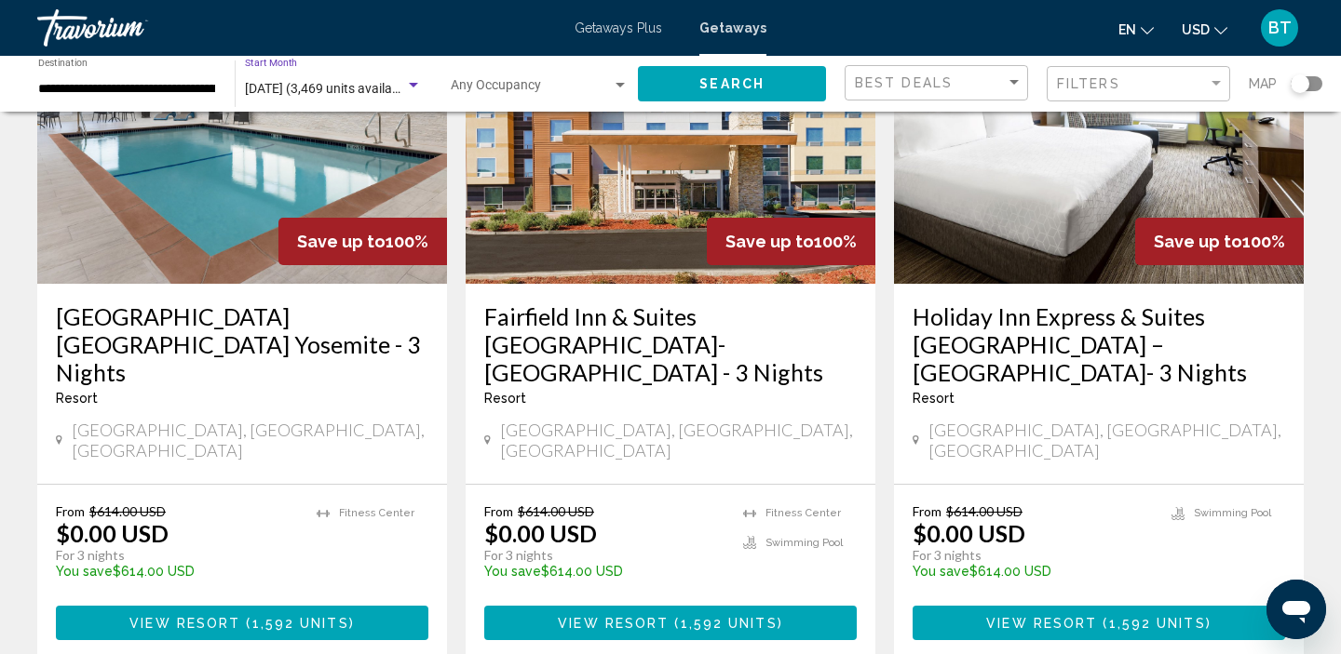
click at [737, 72] on button "Search" at bounding box center [732, 83] width 188 height 34
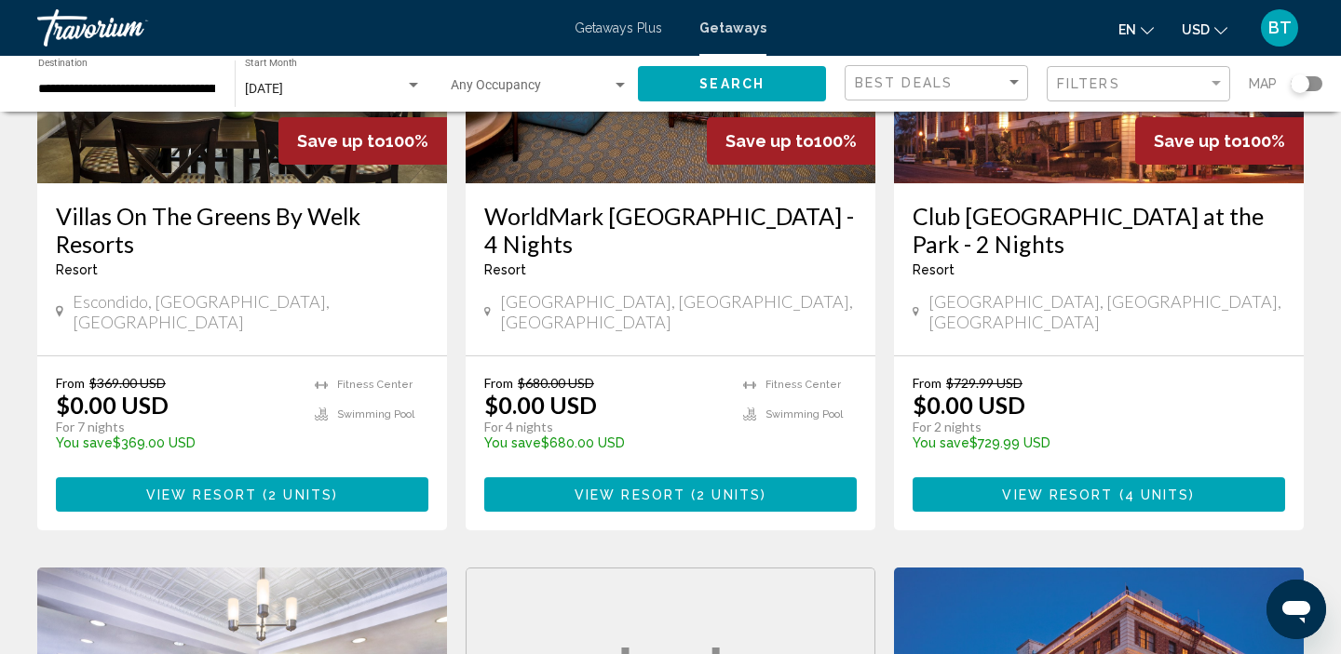
scroll to position [271, 0]
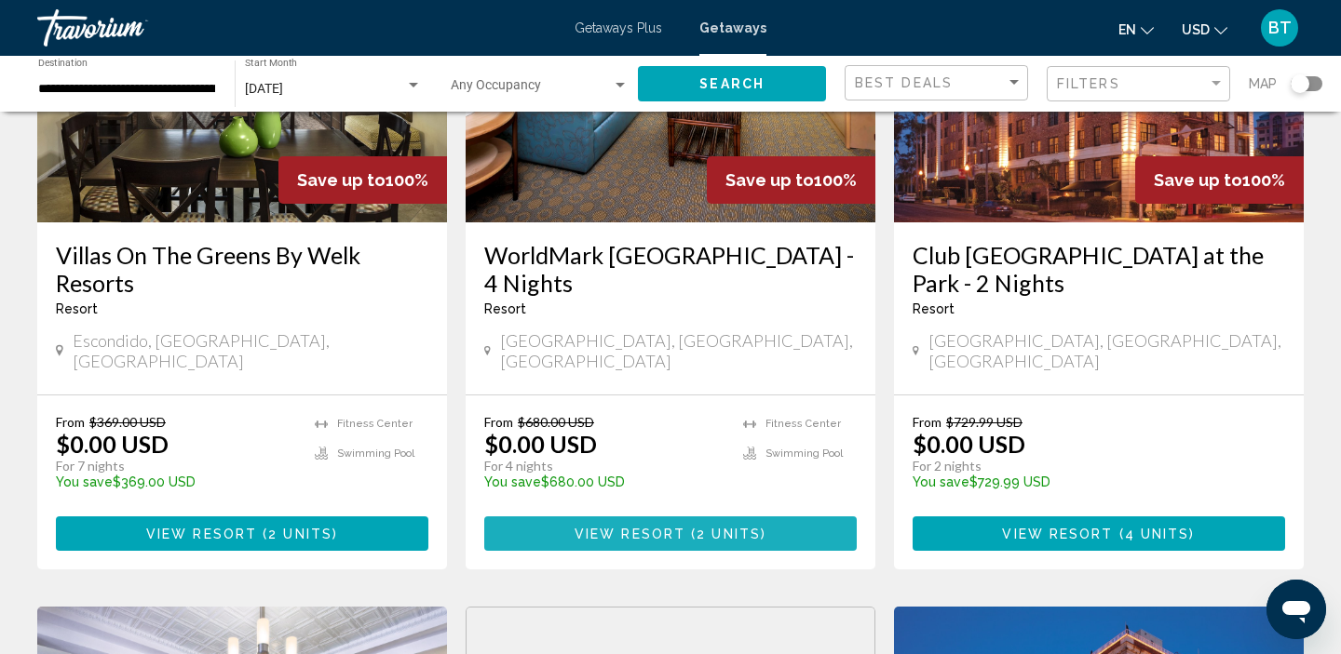
click at [610, 527] on span "View Resort" at bounding box center [629, 534] width 111 height 15
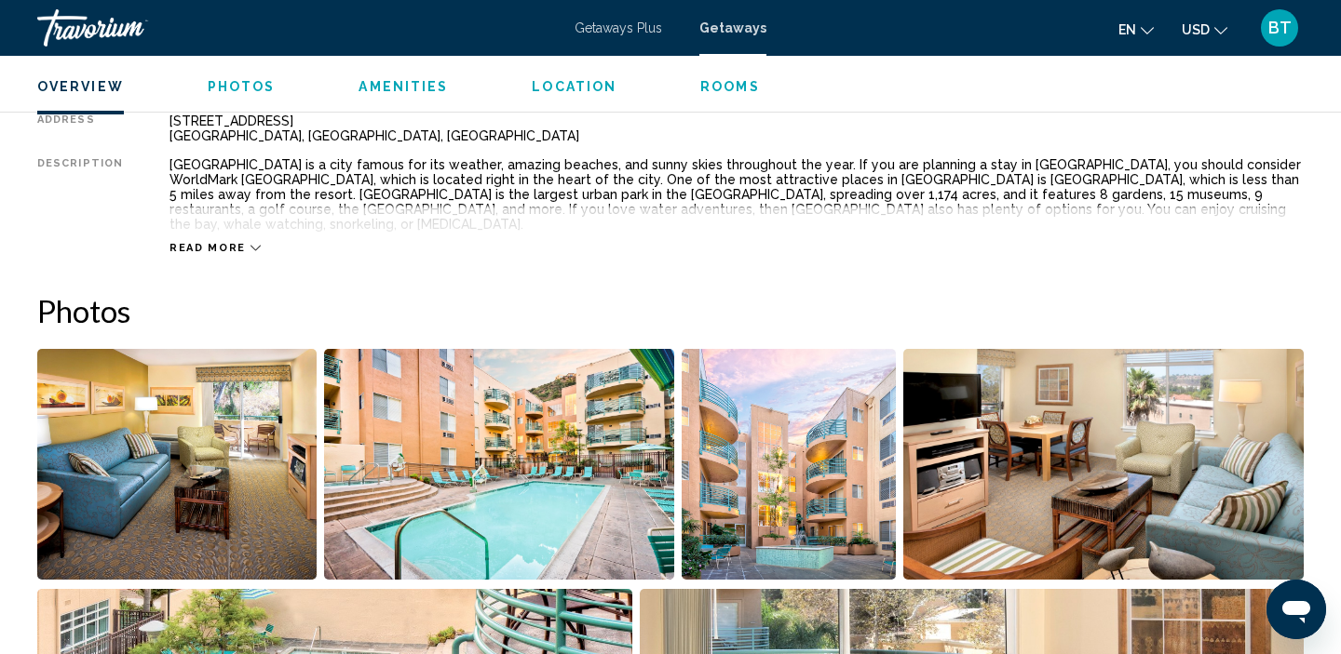
scroll to position [699, 0]
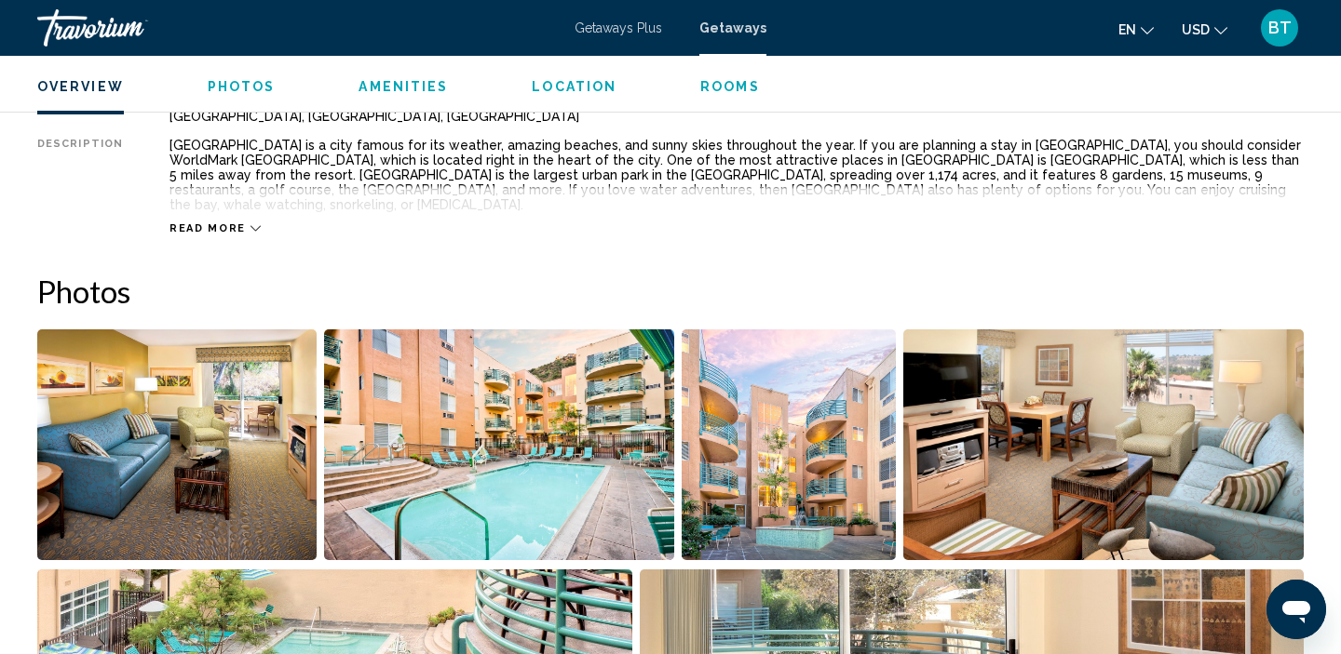
click at [223, 222] on span "Read more" at bounding box center [207, 228] width 76 height 12
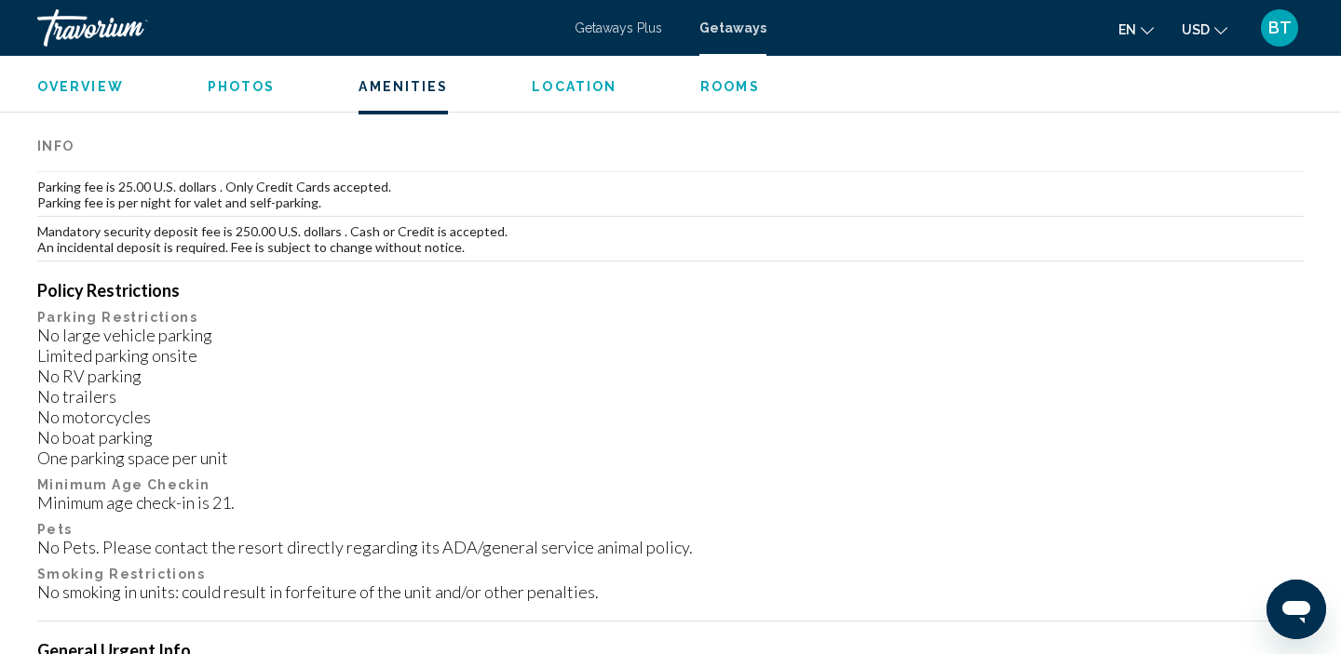
scroll to position [1896, 0]
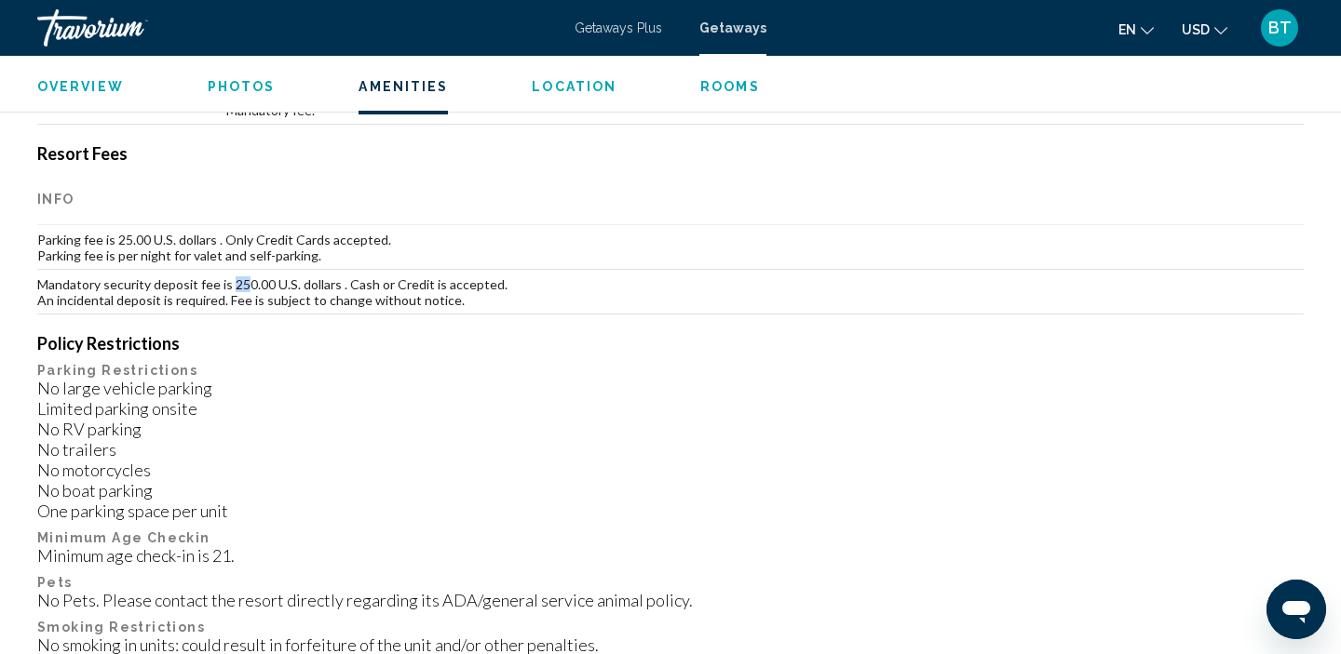
drag, startPoint x: 229, startPoint y: 266, endPoint x: 239, endPoint y: 272, distance: 11.7
click at [239, 272] on td "Mandatory security deposit fee is 250.00 U.S. dollars . Cash or Credit is accep…" at bounding box center [670, 292] width 1266 height 45
drag, startPoint x: 148, startPoint y: 273, endPoint x: 317, endPoint y: 263, distance: 168.8
click at [317, 270] on td "Mandatory security deposit fee is 250.00 U.S. dollars . Cash or Credit is accep…" at bounding box center [670, 292] width 1266 height 45
click at [328, 378] on div "No large vehicle parking Limited parking onsite No RV parking No trailers No mo…" at bounding box center [670, 449] width 1266 height 143
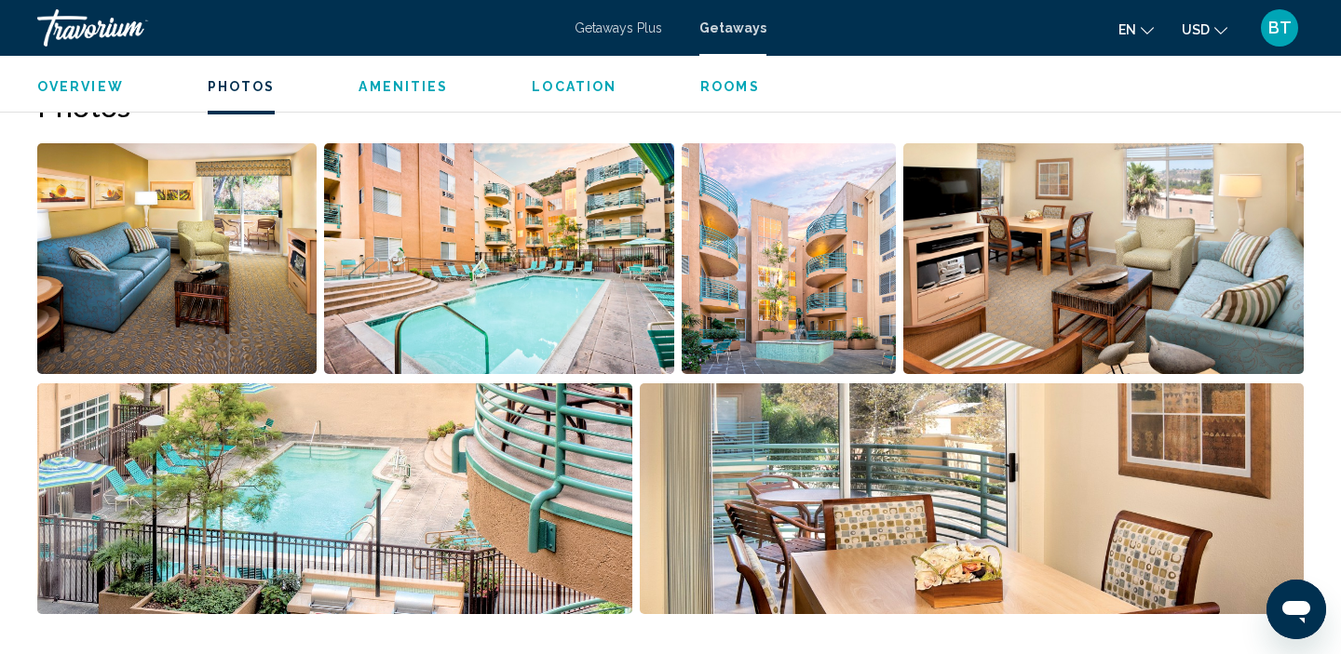
scroll to position [889, 0]
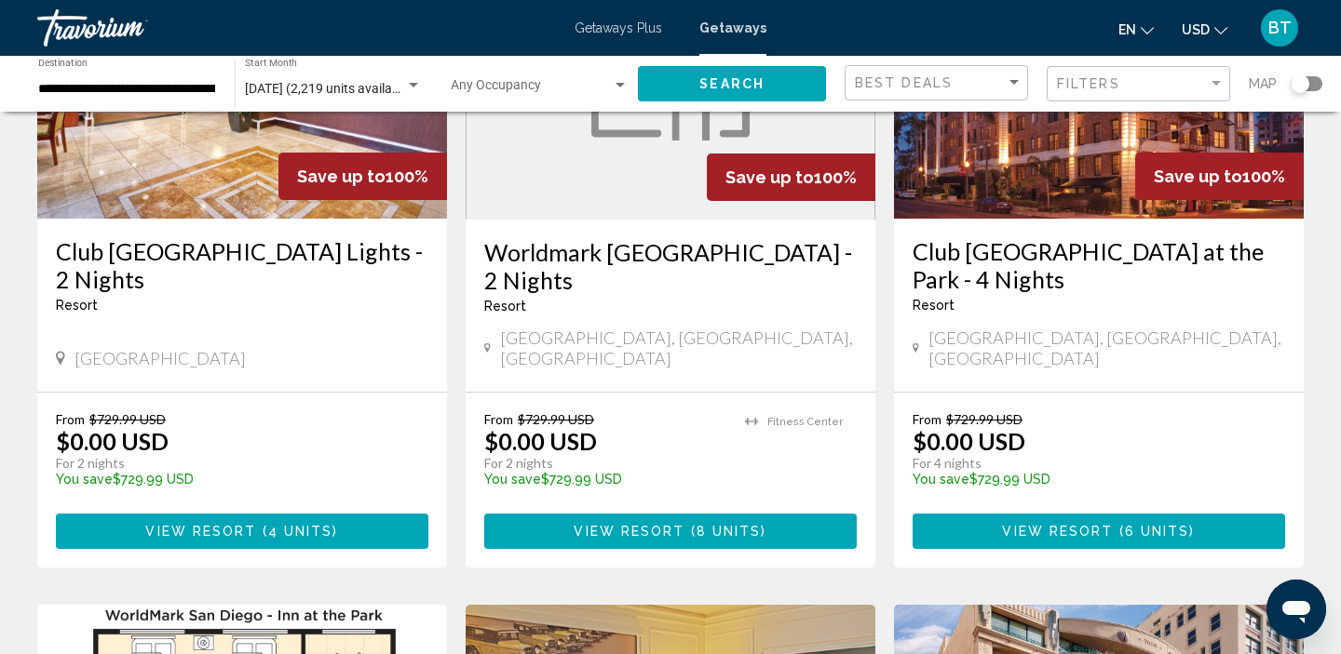
scroll to position [946, 0]
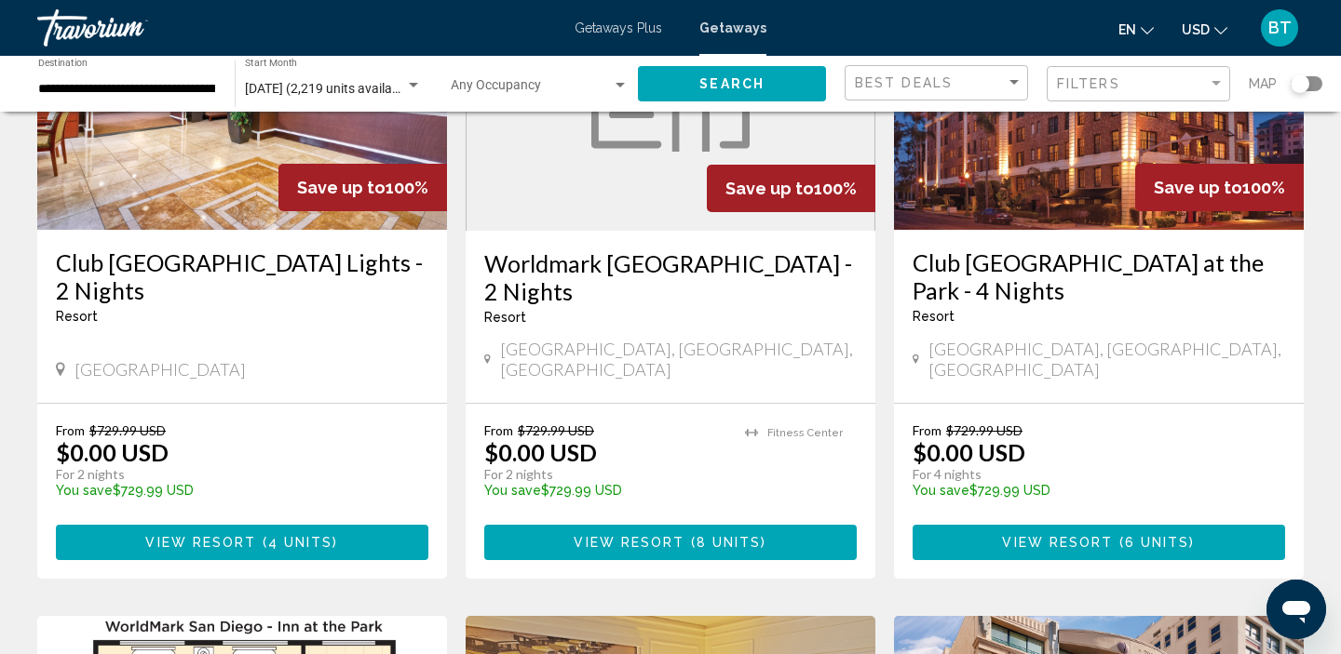
click at [636, 536] on span "View Resort" at bounding box center [628, 543] width 111 height 15
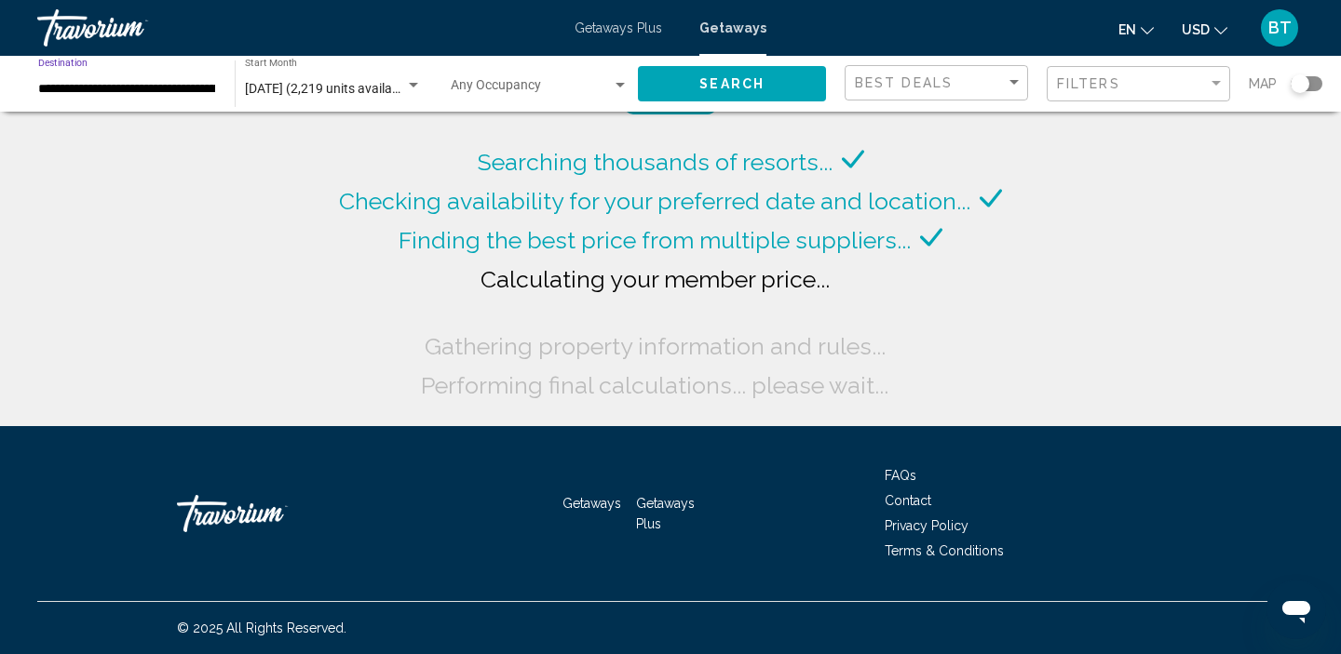
click at [92, 85] on input "**********" at bounding box center [127, 89] width 178 height 15
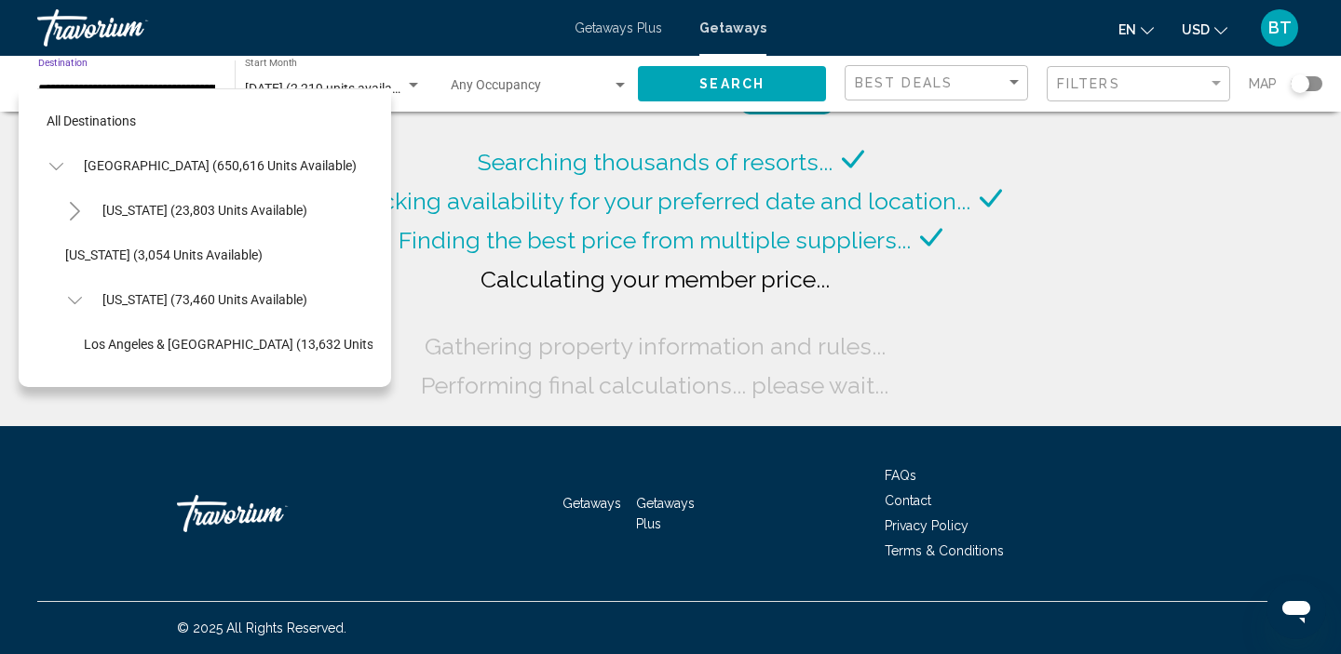
scroll to position [245, 0]
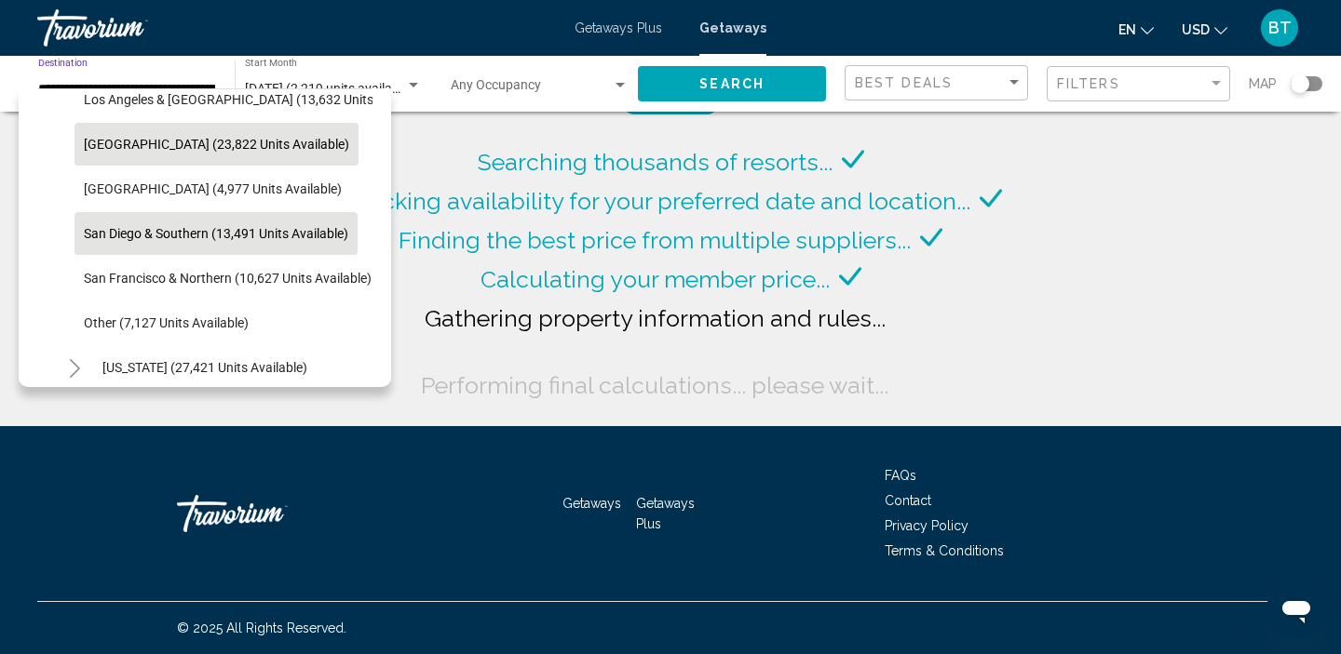
click at [125, 147] on span "[GEOGRAPHIC_DATA] (23,822 units available)" at bounding box center [216, 144] width 265 height 15
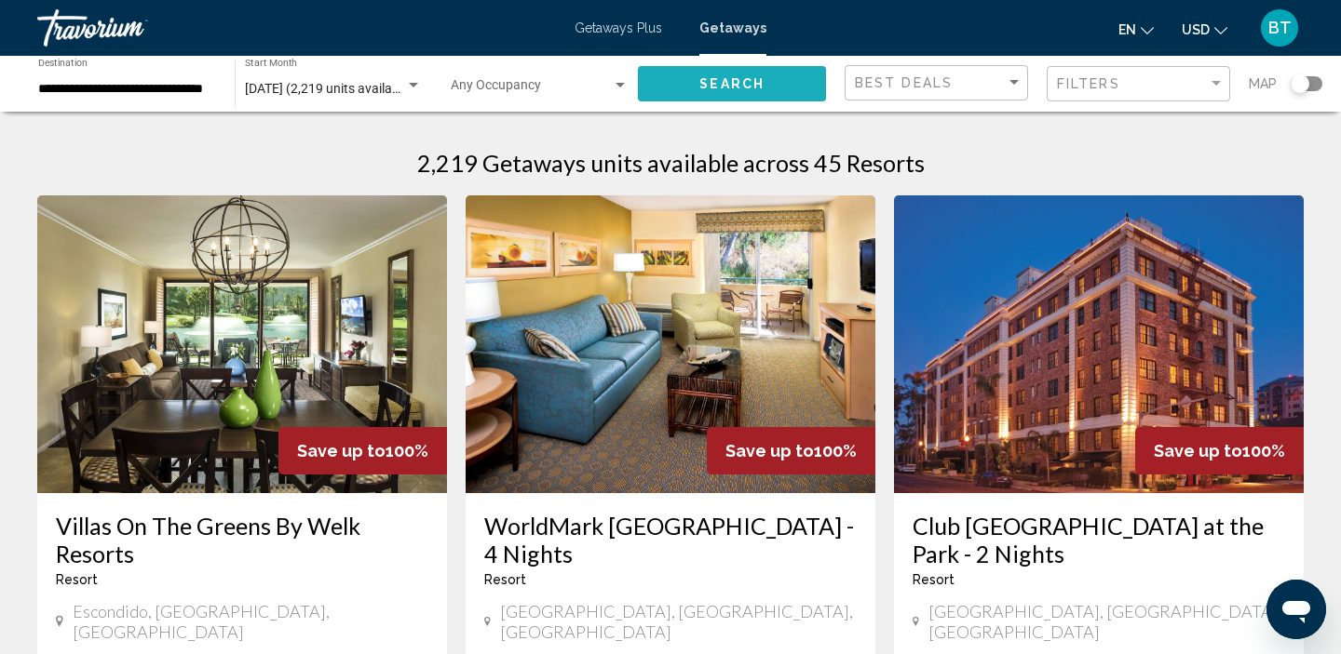
click at [667, 70] on button "Search" at bounding box center [732, 83] width 188 height 34
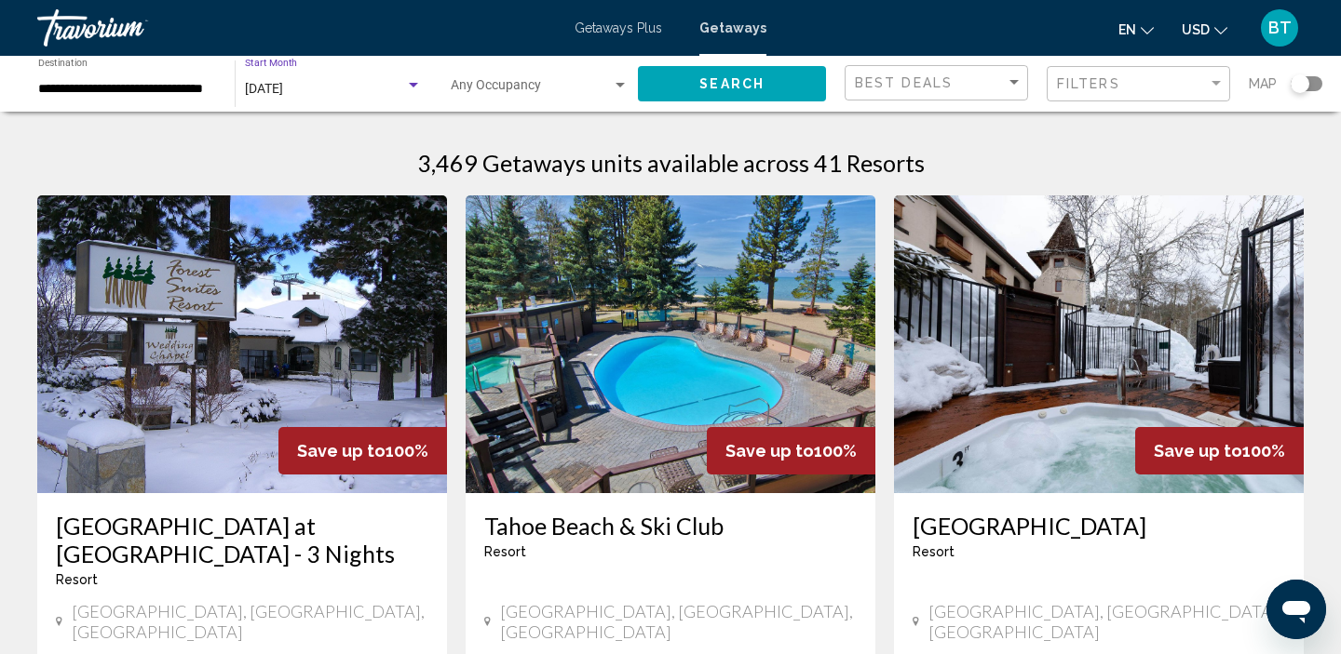
click at [283, 90] on span "[DATE]" at bounding box center [264, 88] width 38 height 15
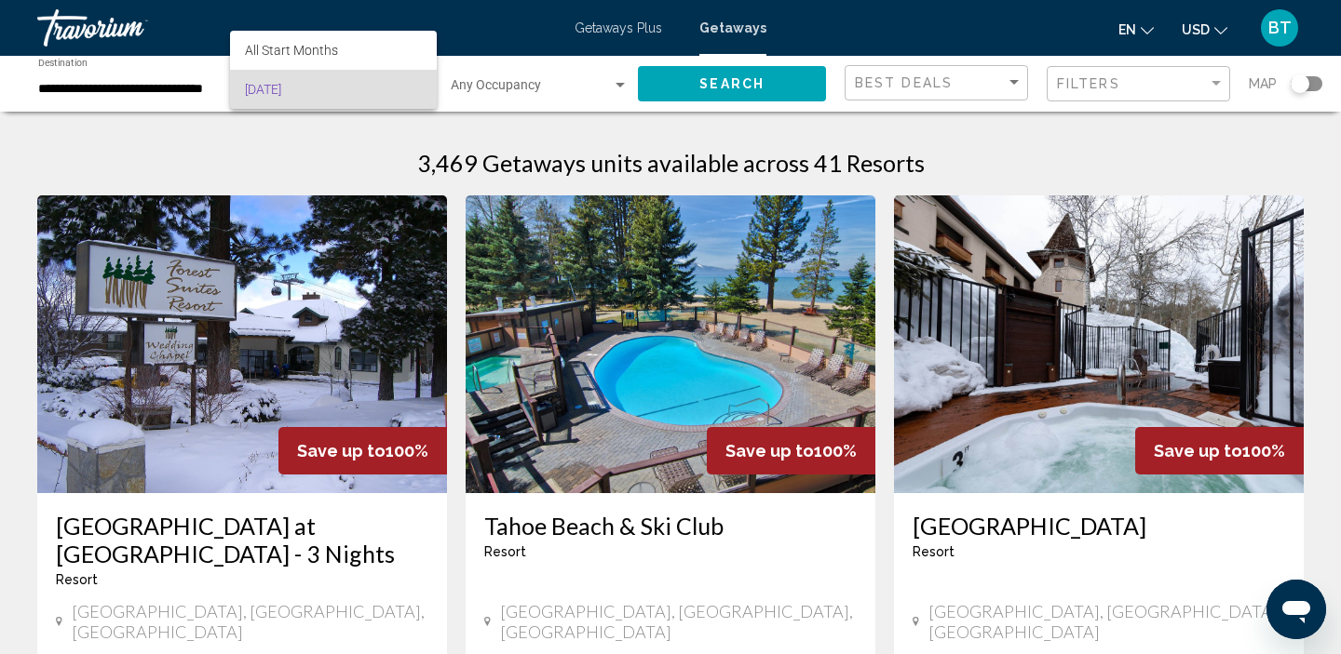
click at [333, 139] on div at bounding box center [670, 327] width 1341 height 654
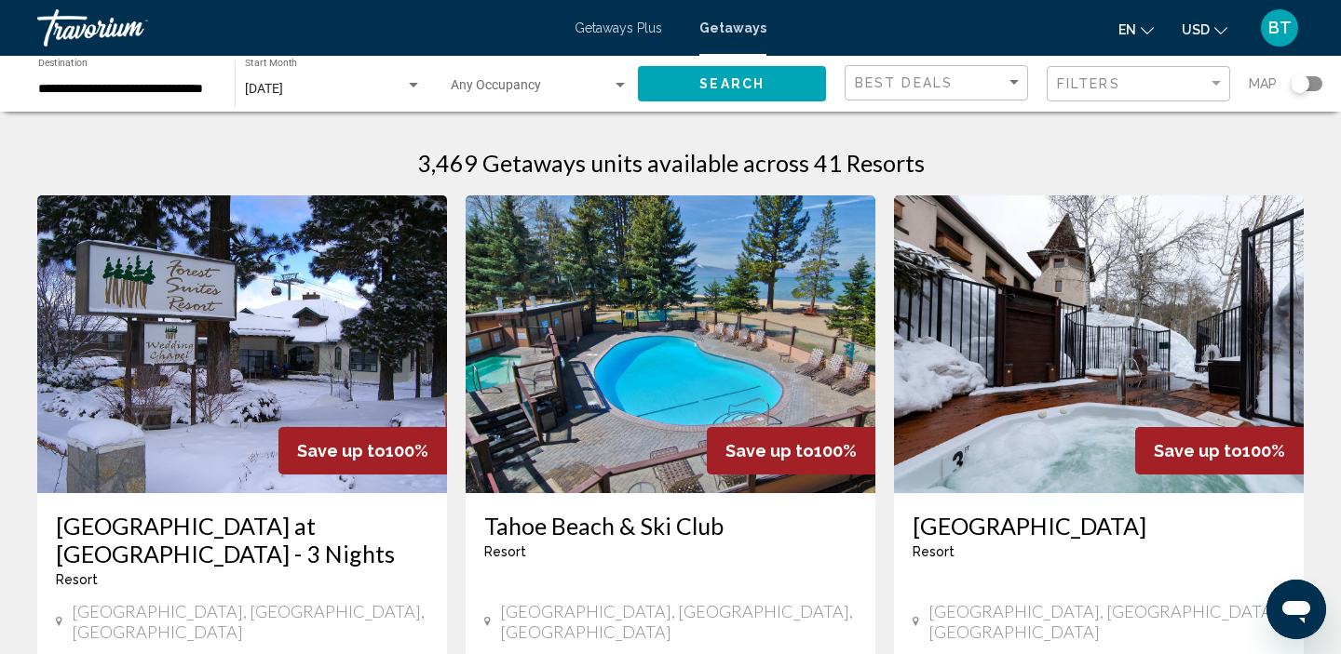
click at [724, 101] on div "Search" at bounding box center [741, 84] width 207 height 56
click at [716, 83] on span "Search" at bounding box center [731, 84] width 65 height 15
click at [126, 91] on input "**********" at bounding box center [127, 89] width 178 height 15
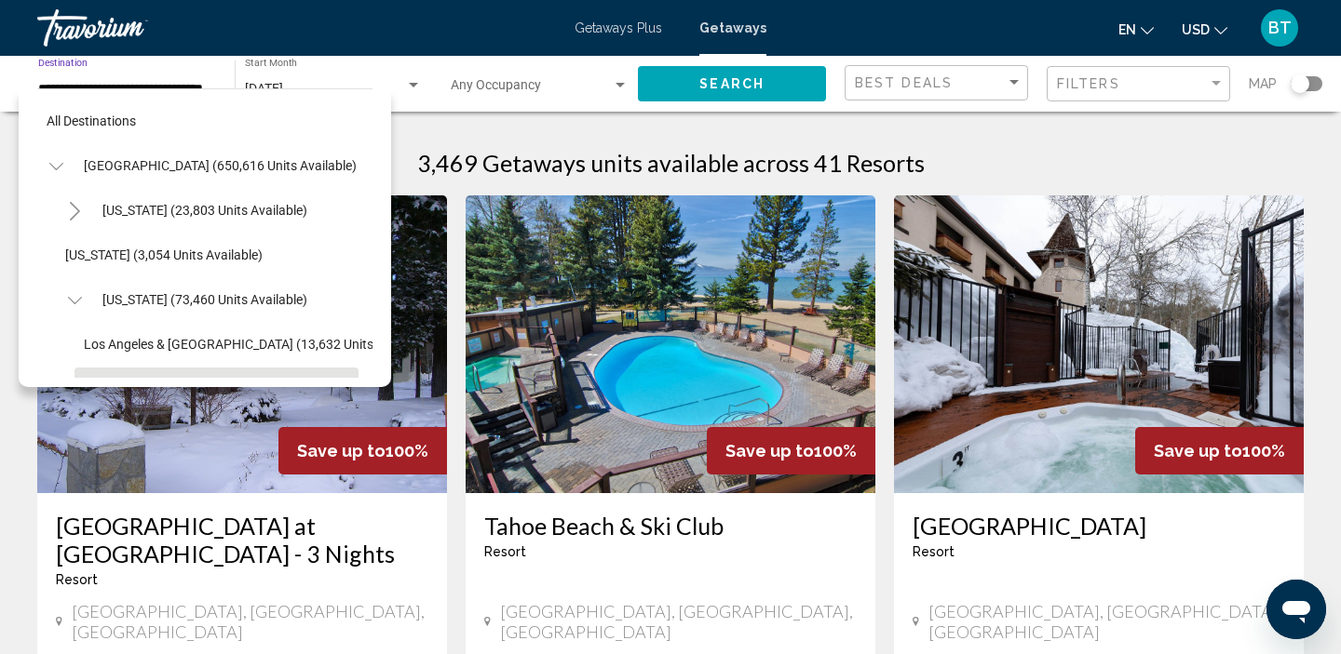
click at [58, 167] on icon "Toggle United States (650,616 units available)" at bounding box center [55, 166] width 14 height 7
click at [60, 169] on icon "Toggle United States (650,616 units available)" at bounding box center [56, 166] width 14 height 19
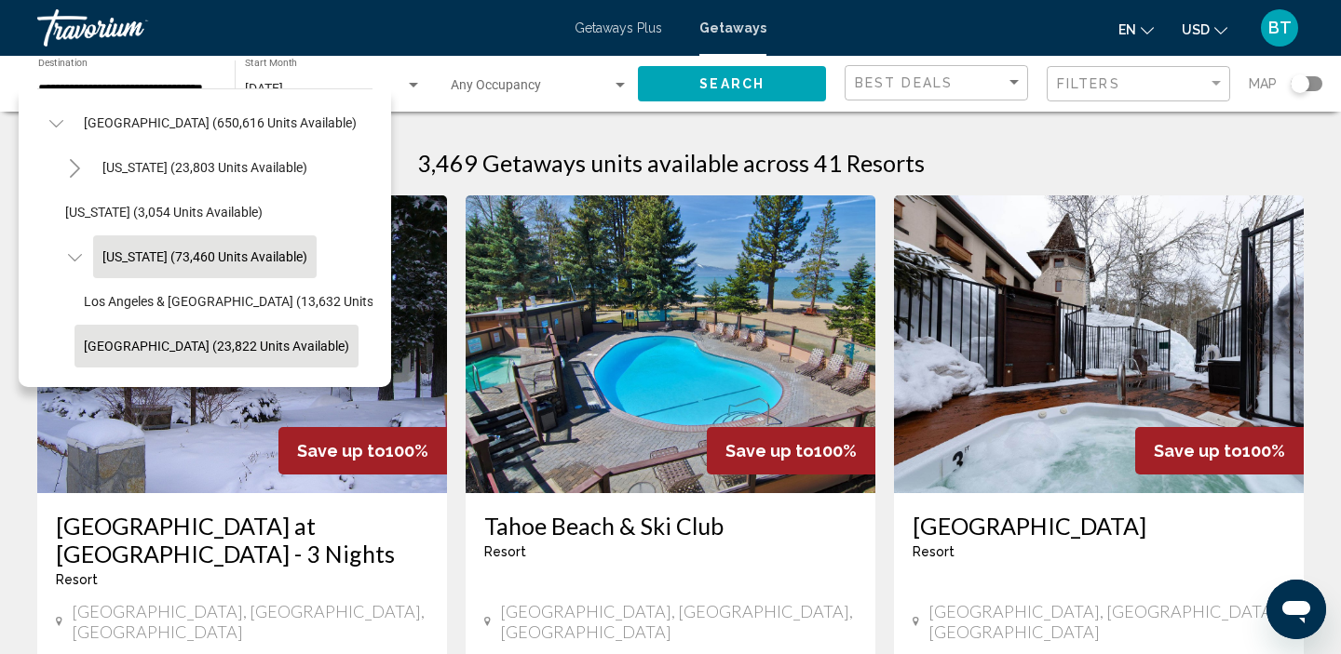
scroll to position [96, 0]
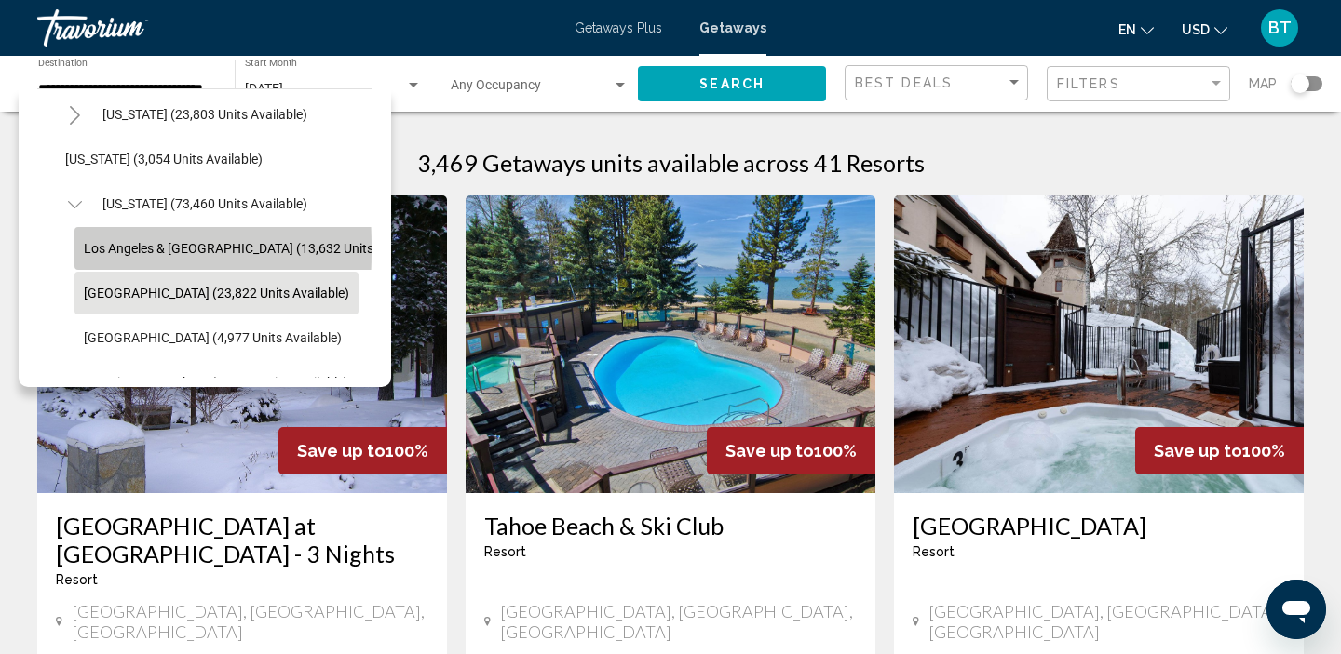
click at [117, 249] on span "Los Angeles & [GEOGRAPHIC_DATA] (13,632 units available)" at bounding box center [258, 248] width 349 height 15
type input "**********"
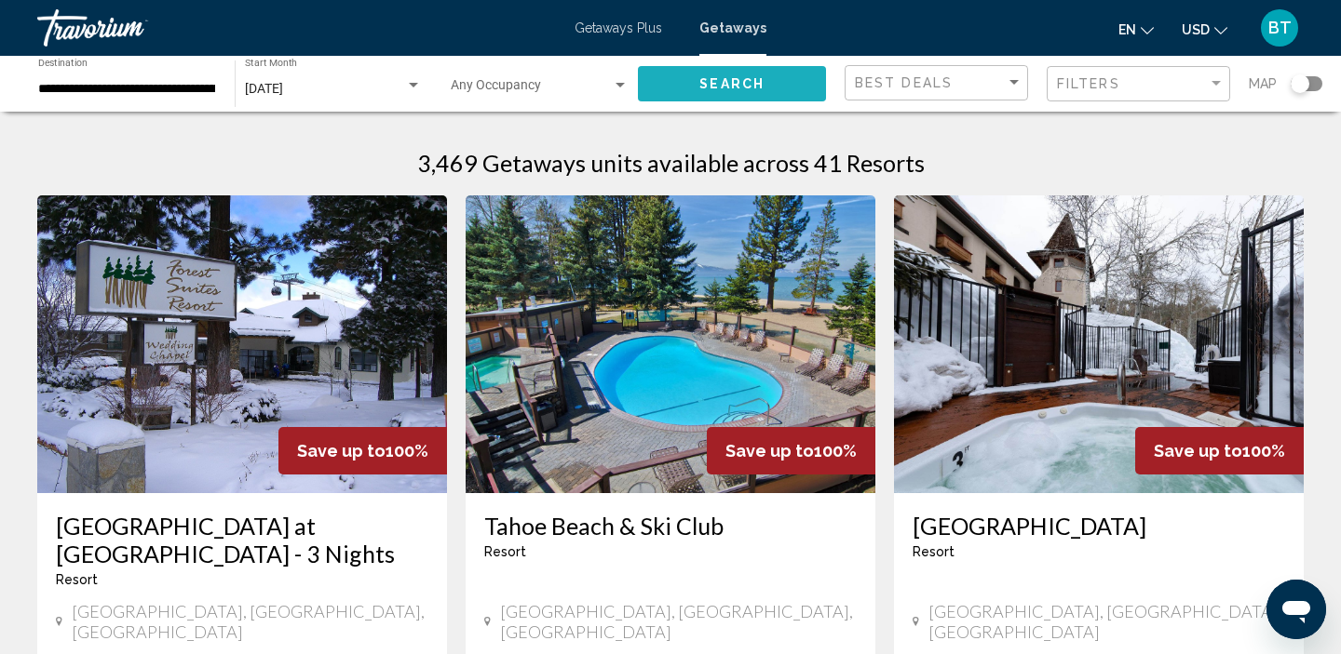
click at [680, 75] on button "Search" at bounding box center [732, 83] width 188 height 34
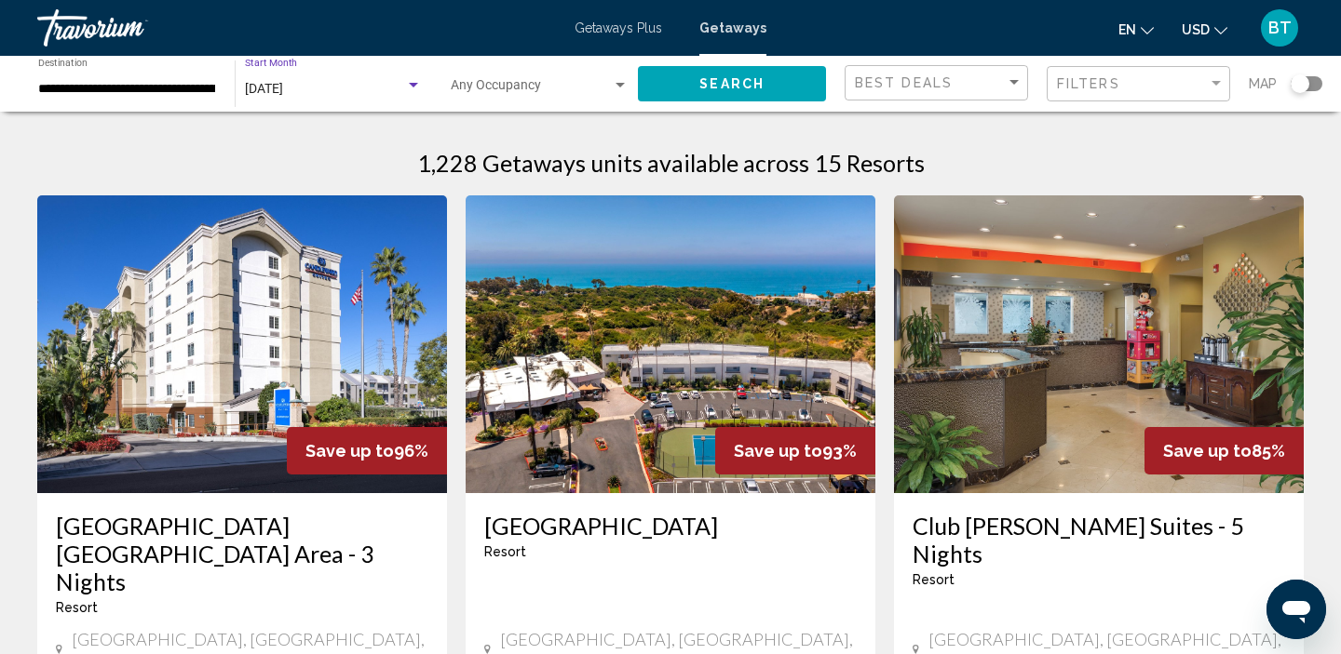
click at [337, 84] on div "[DATE]" at bounding box center [325, 89] width 160 height 15
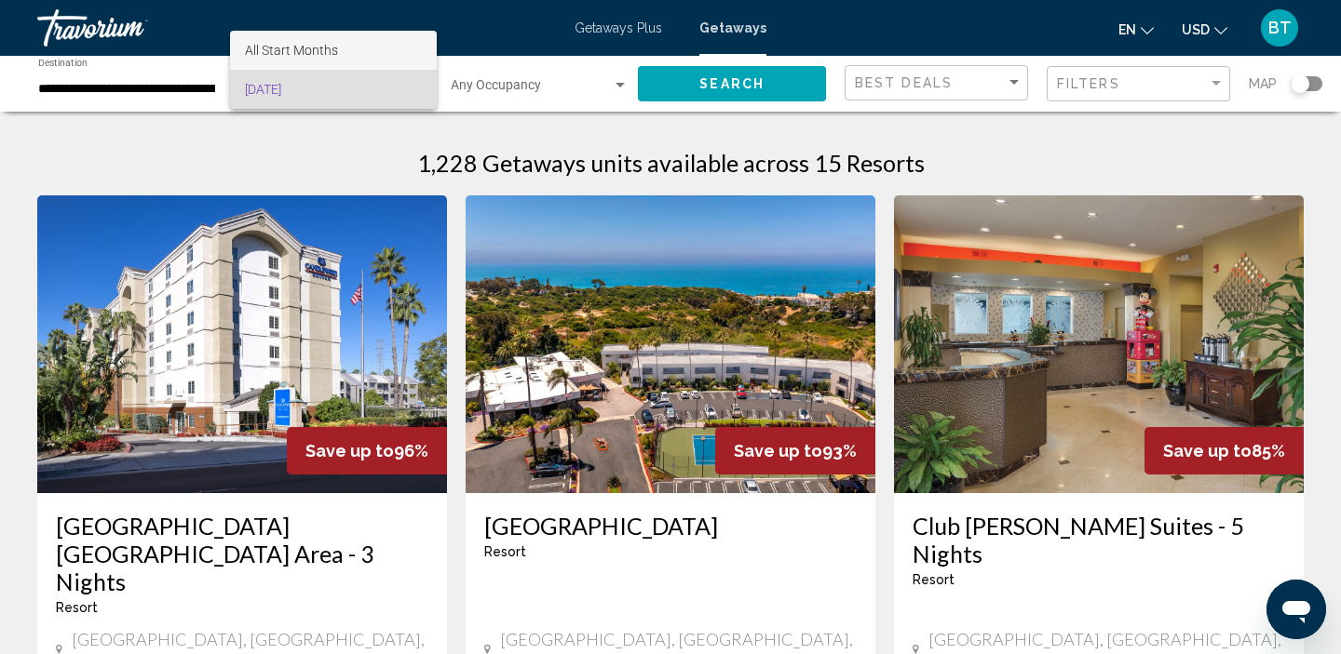
click at [319, 43] on span "All Start Months" at bounding box center [291, 50] width 93 height 15
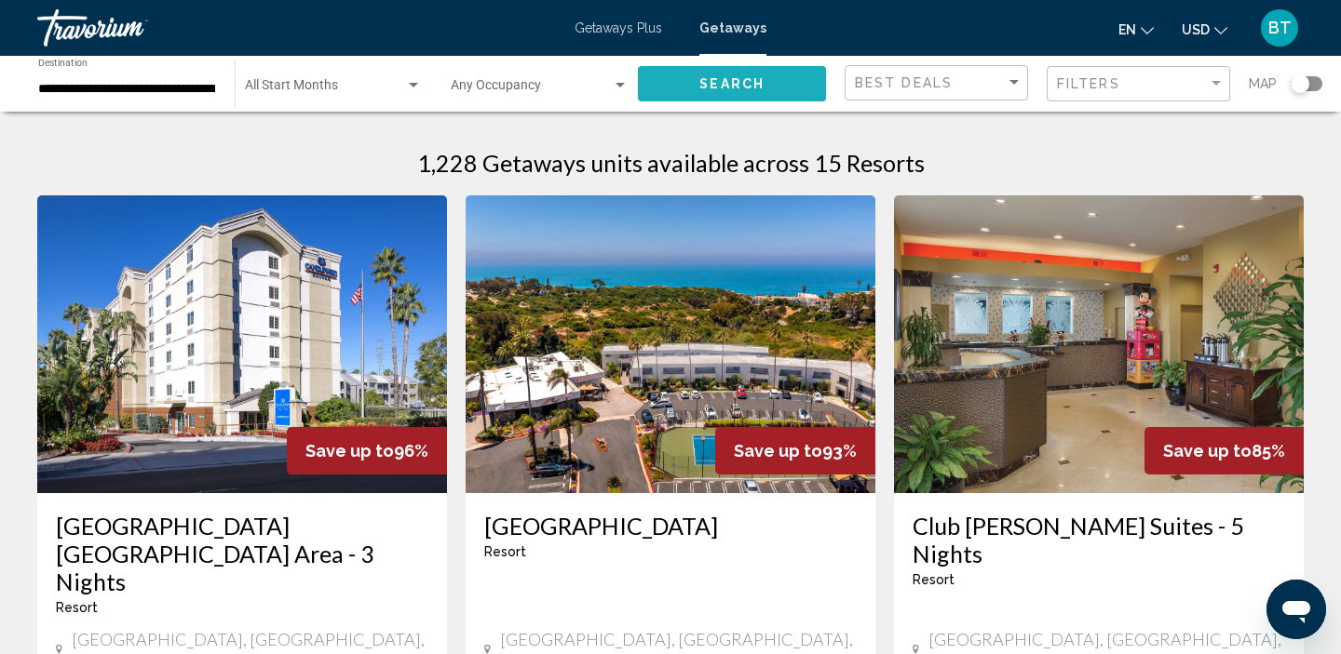
click at [706, 79] on span "Search" at bounding box center [731, 84] width 65 height 15
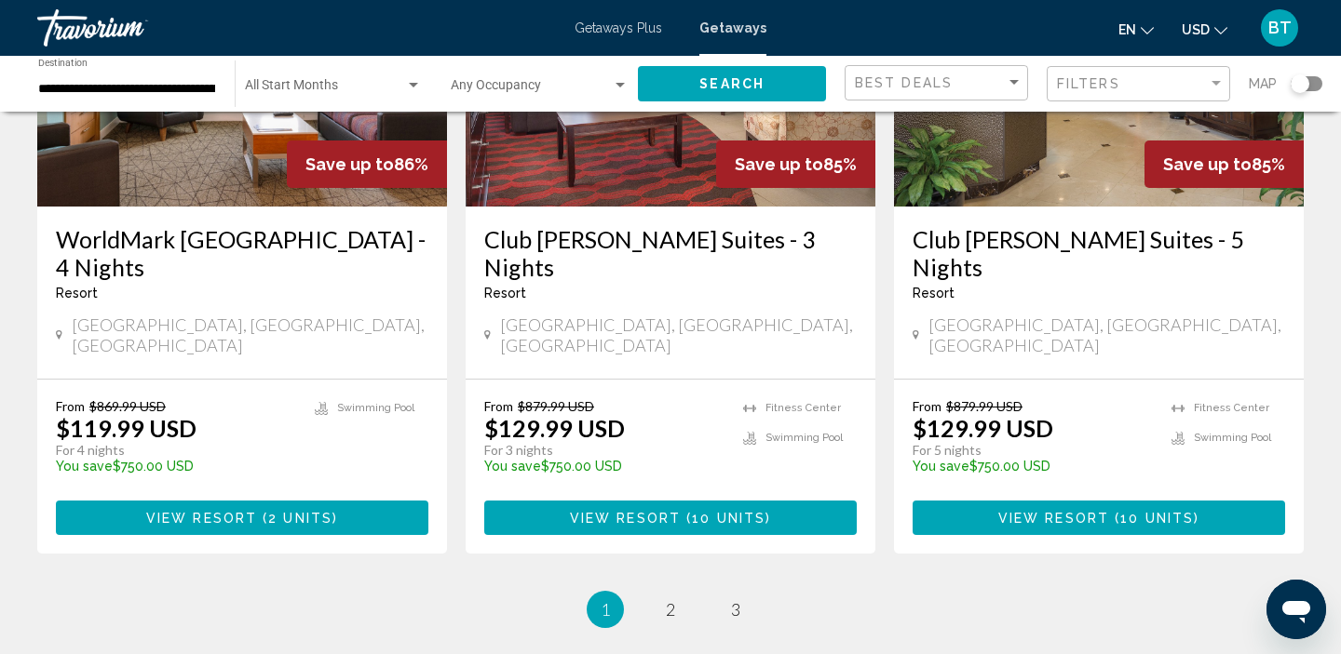
scroll to position [2490, 0]
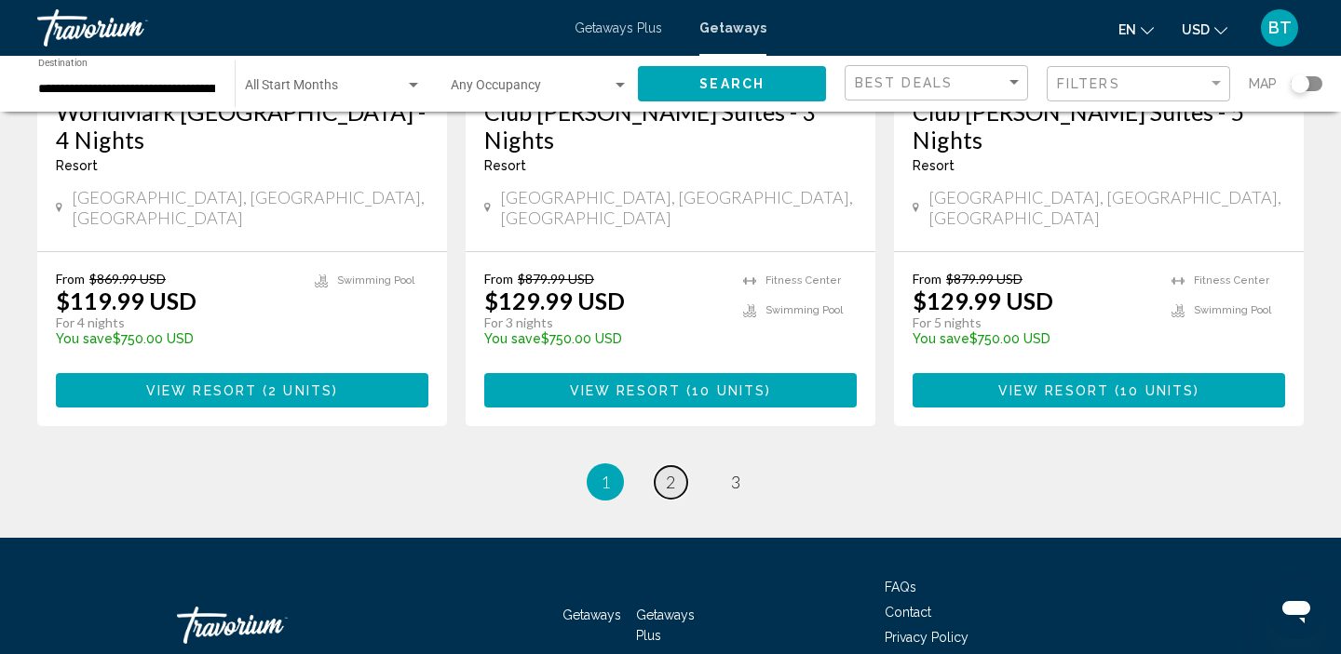
click at [667, 466] on link "page 2" at bounding box center [670, 482] width 33 height 33
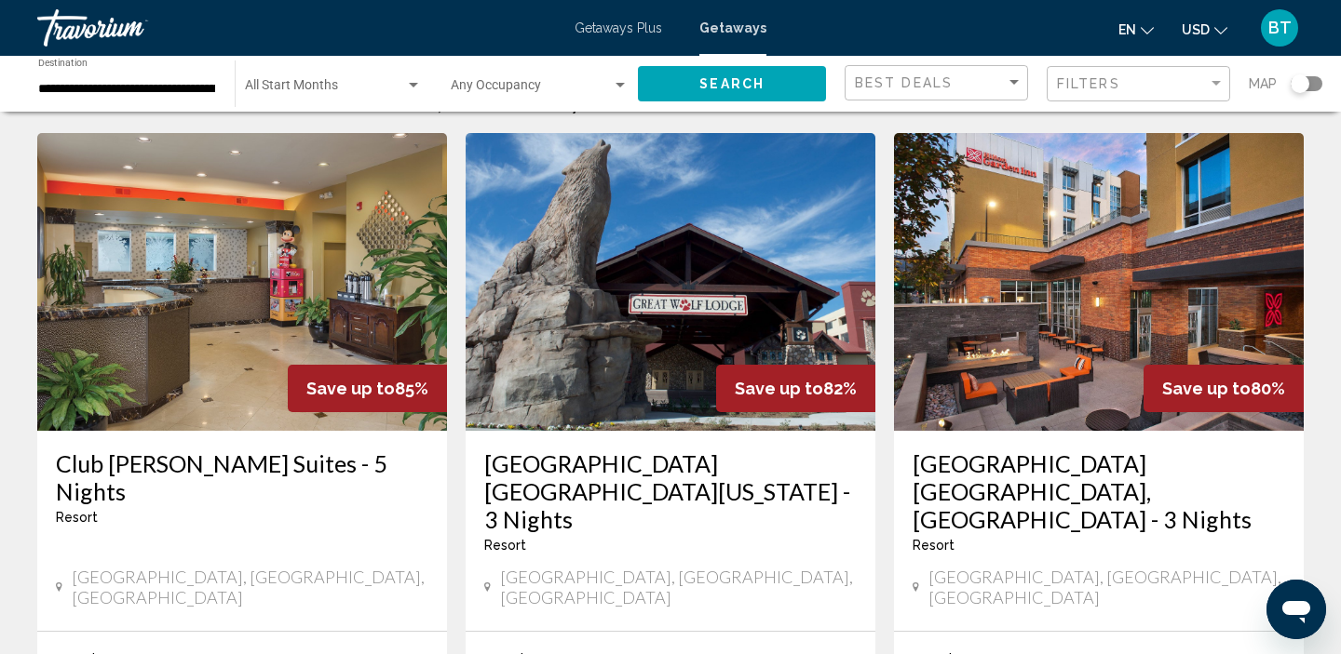
scroll to position [71, 0]
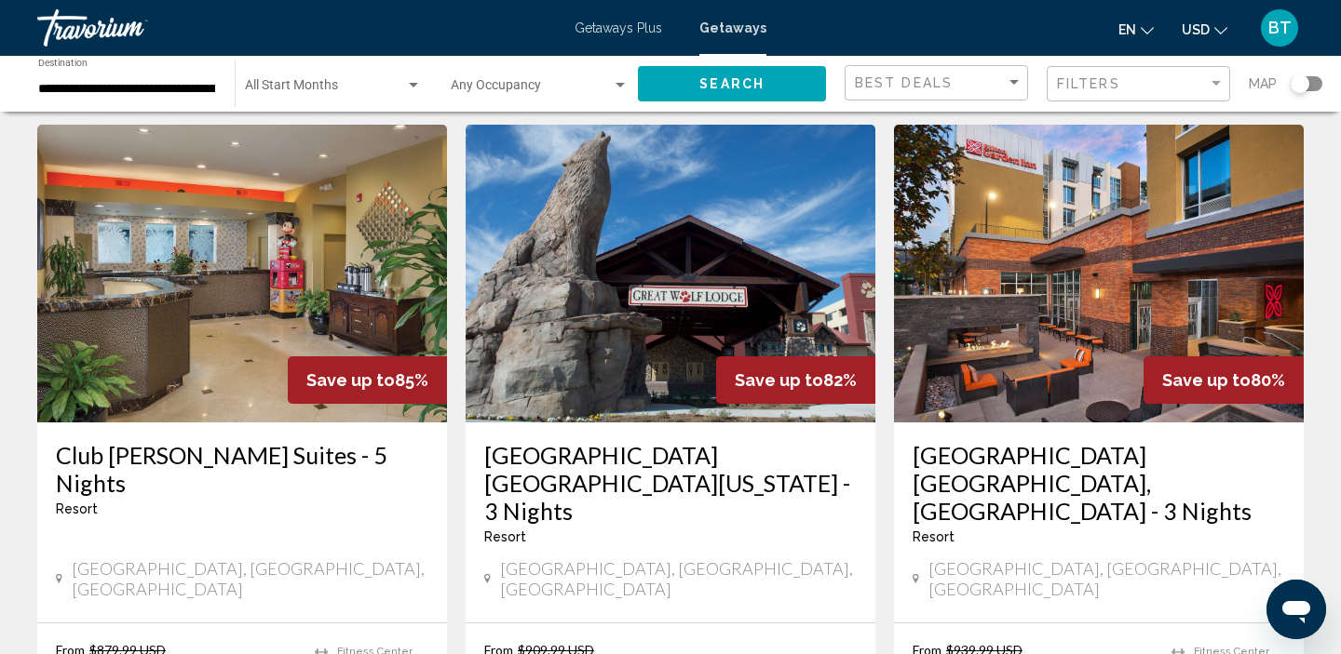
click at [675, 373] on img "Main content" at bounding box center [670, 274] width 410 height 298
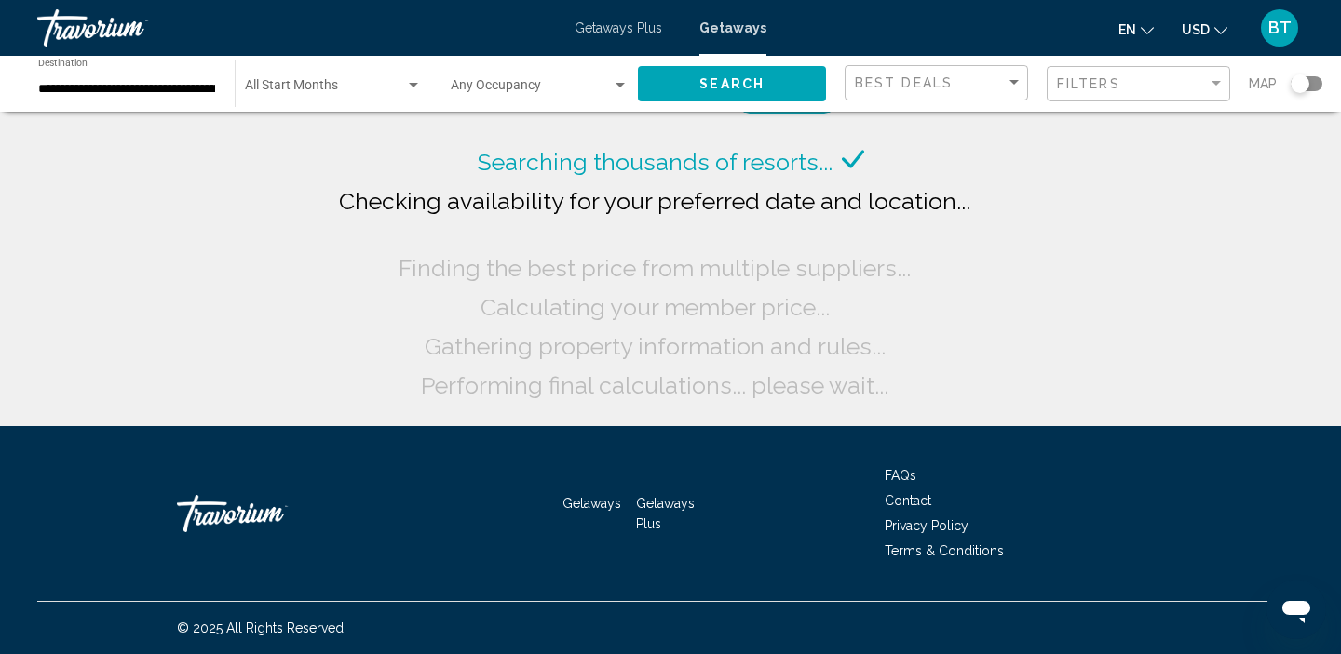
click at [120, 93] on input "**********" at bounding box center [127, 89] width 178 height 15
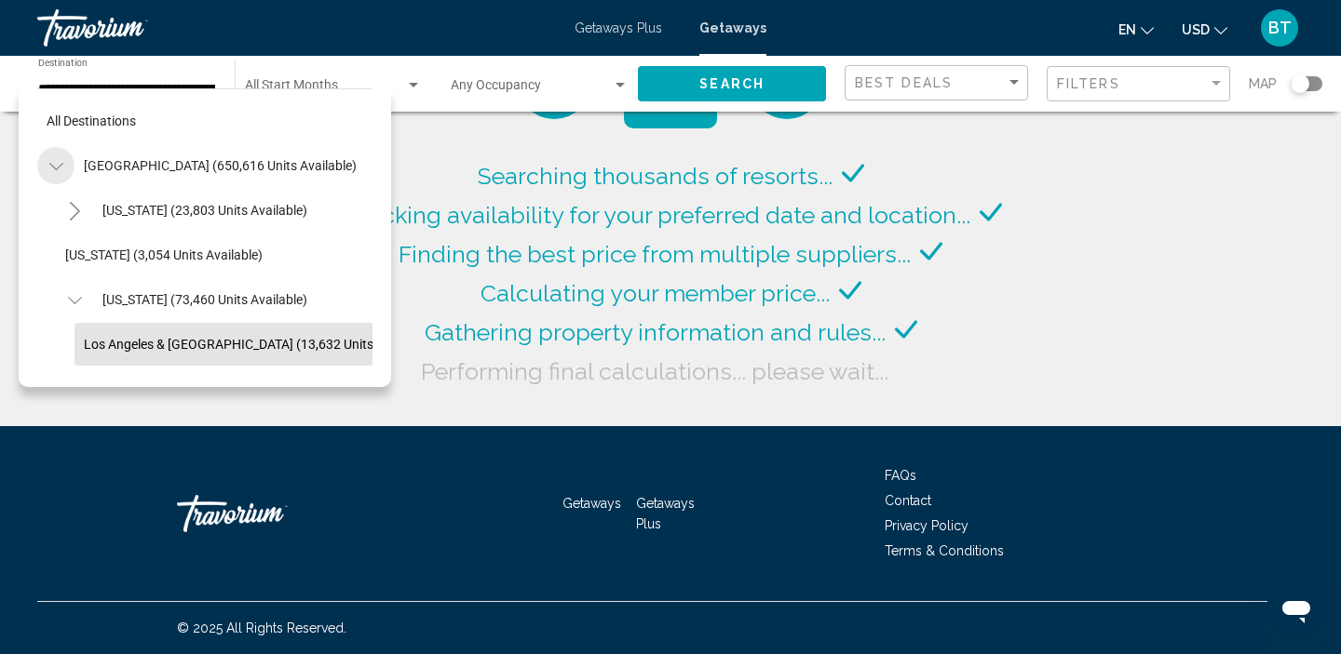
click at [61, 173] on icon "Toggle United States (650,616 units available)" at bounding box center [56, 166] width 14 height 19
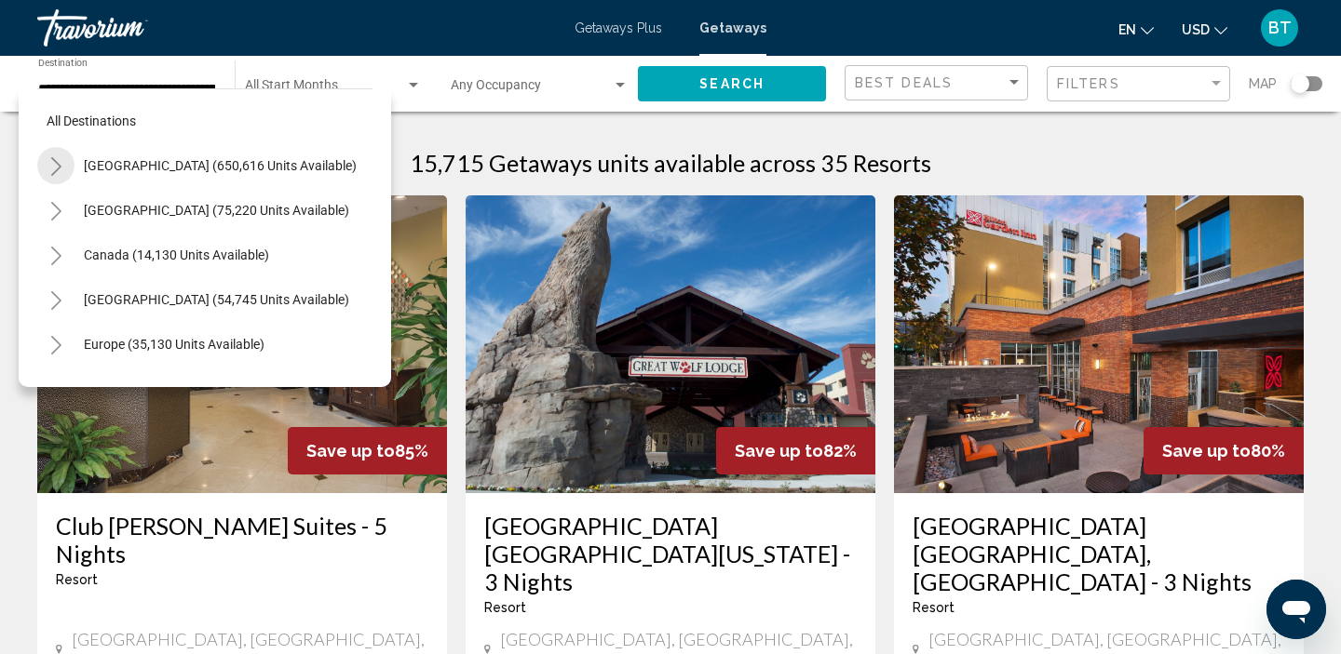
click at [63, 168] on button "Toggle United States (650,616 units available)" at bounding box center [55, 165] width 37 height 37
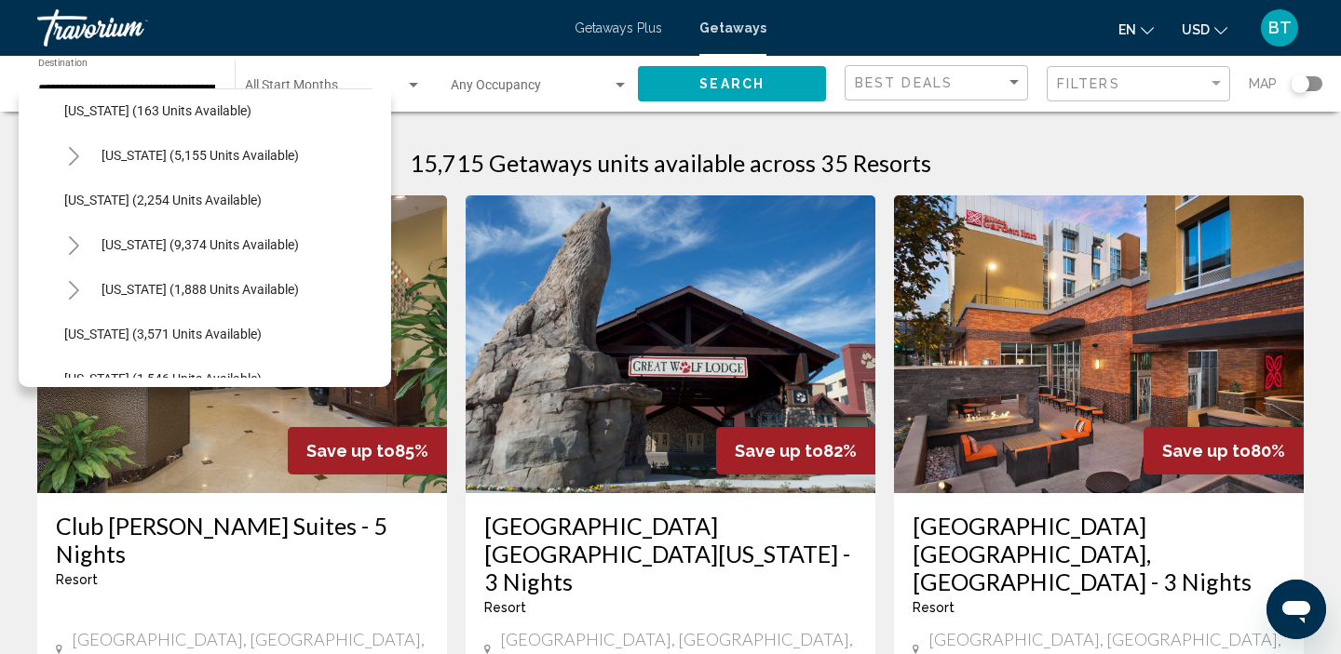
scroll to position [1267, 1]
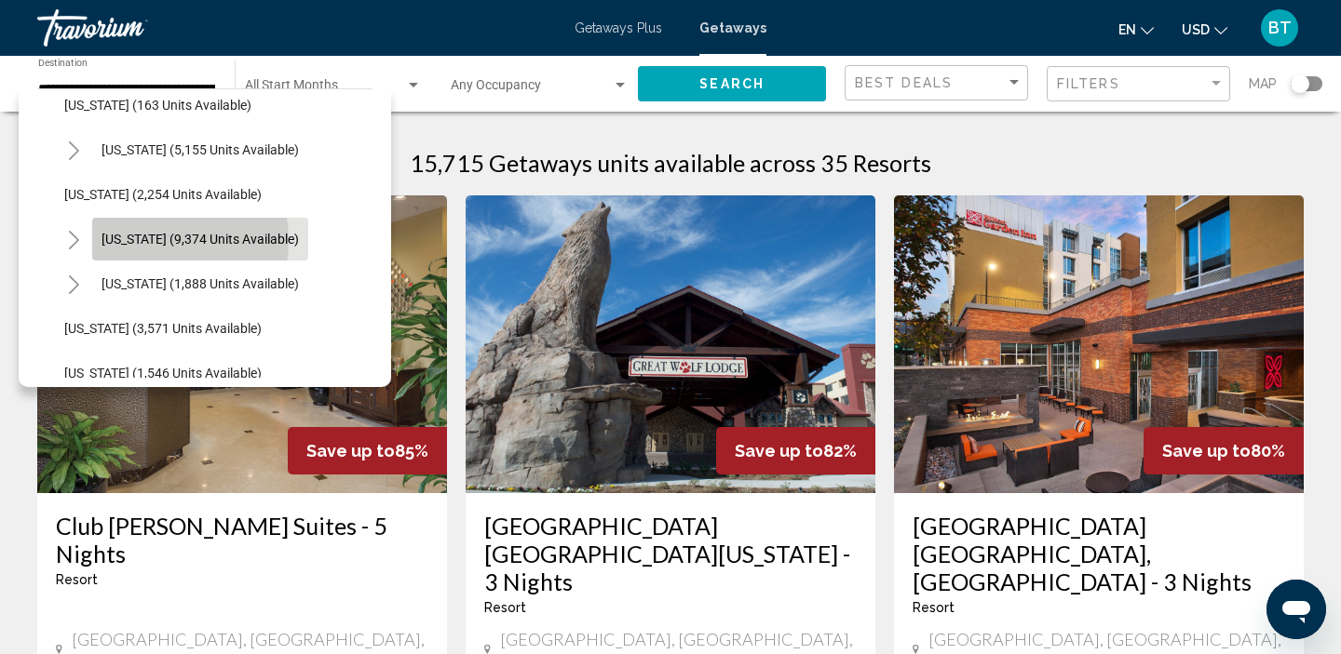
click at [141, 240] on span "[US_STATE] (9,374 units available)" at bounding box center [199, 239] width 197 height 15
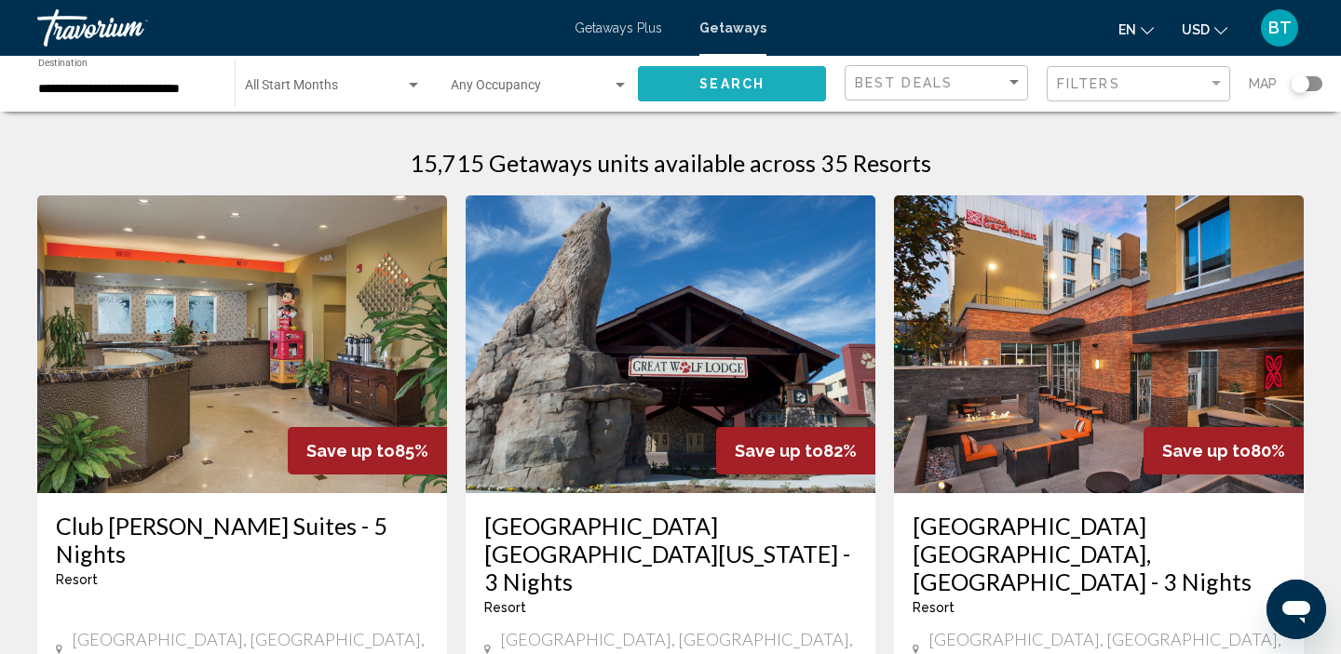
click at [740, 77] on span "Search" at bounding box center [731, 84] width 65 height 15
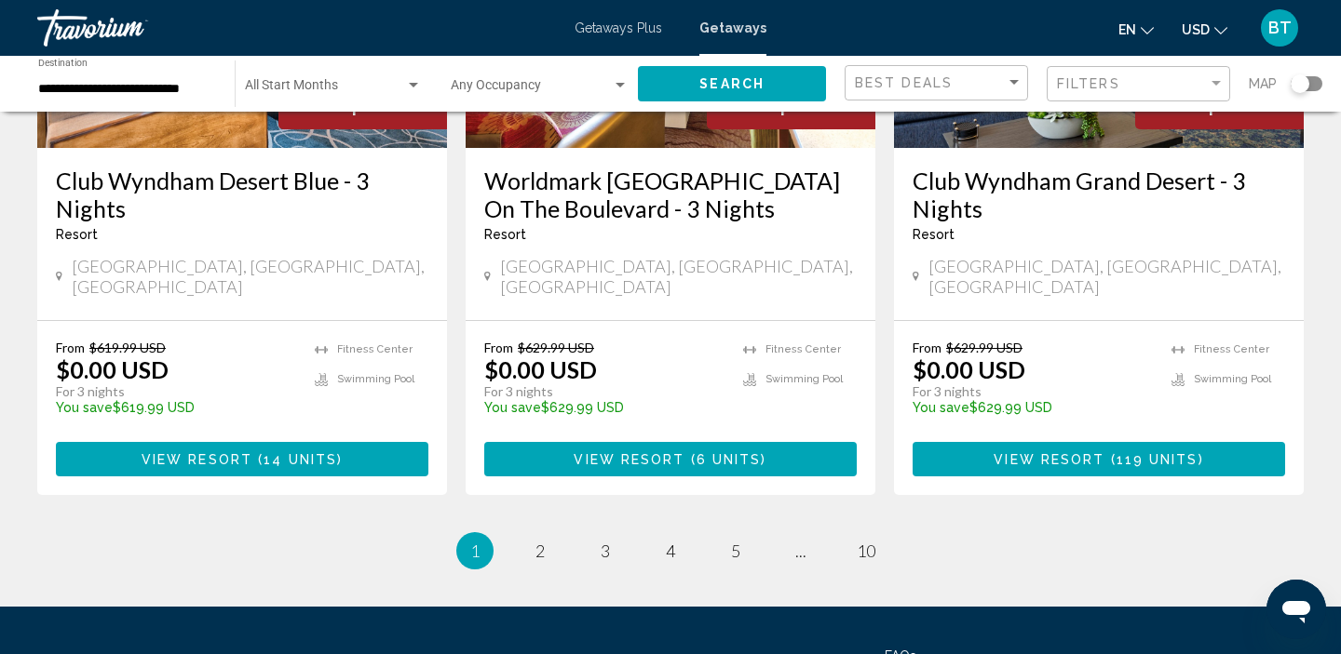
scroll to position [2492, 0]
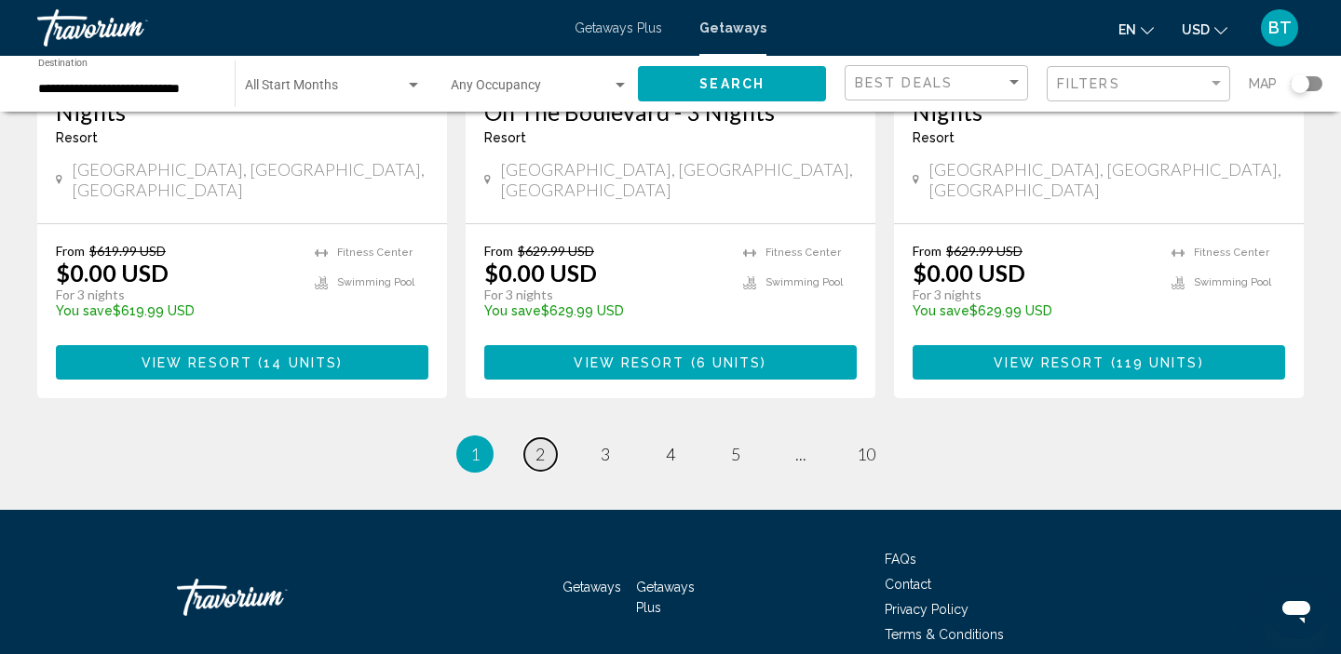
click at [545, 444] on span "2" at bounding box center [539, 454] width 9 height 20
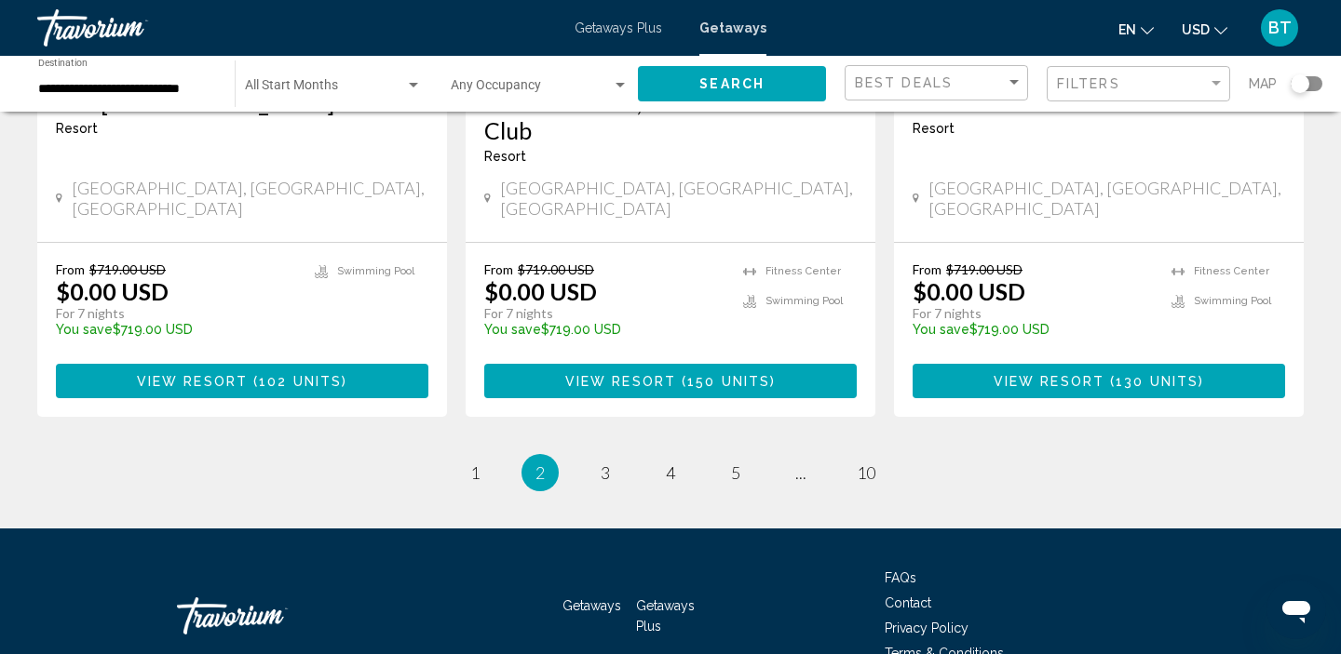
scroll to position [2490, 0]
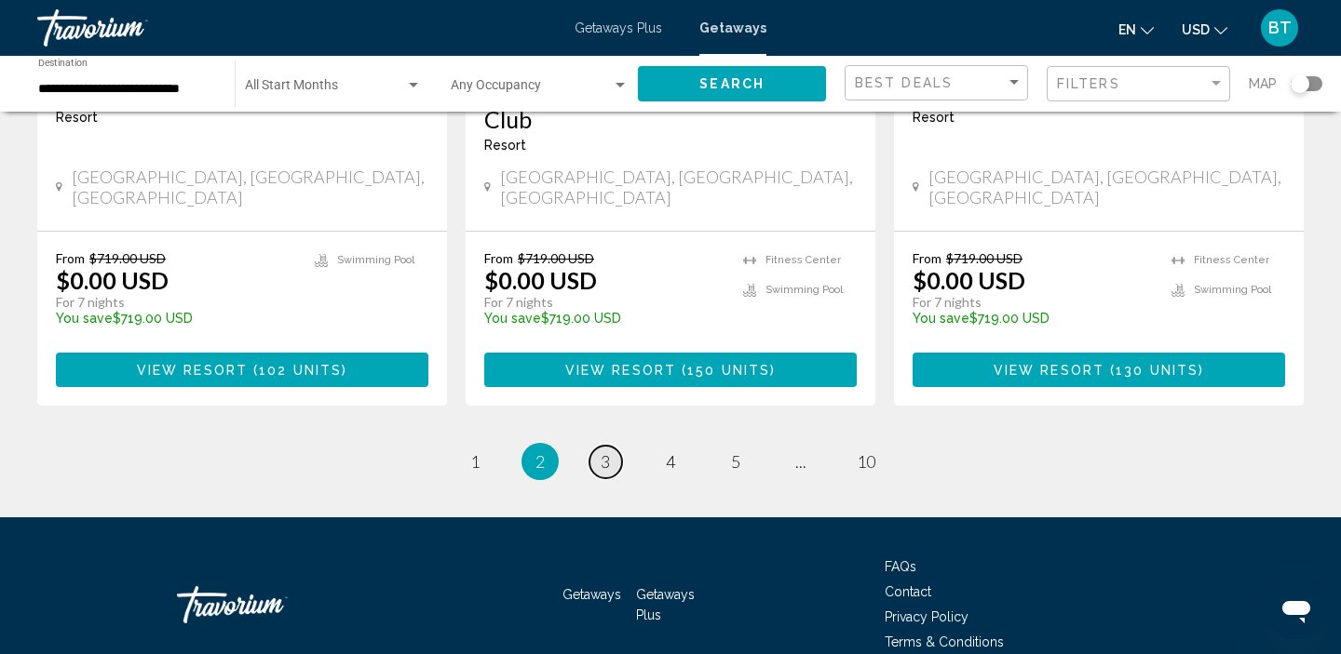
click at [605, 452] on span "3" at bounding box center [604, 462] width 9 height 20
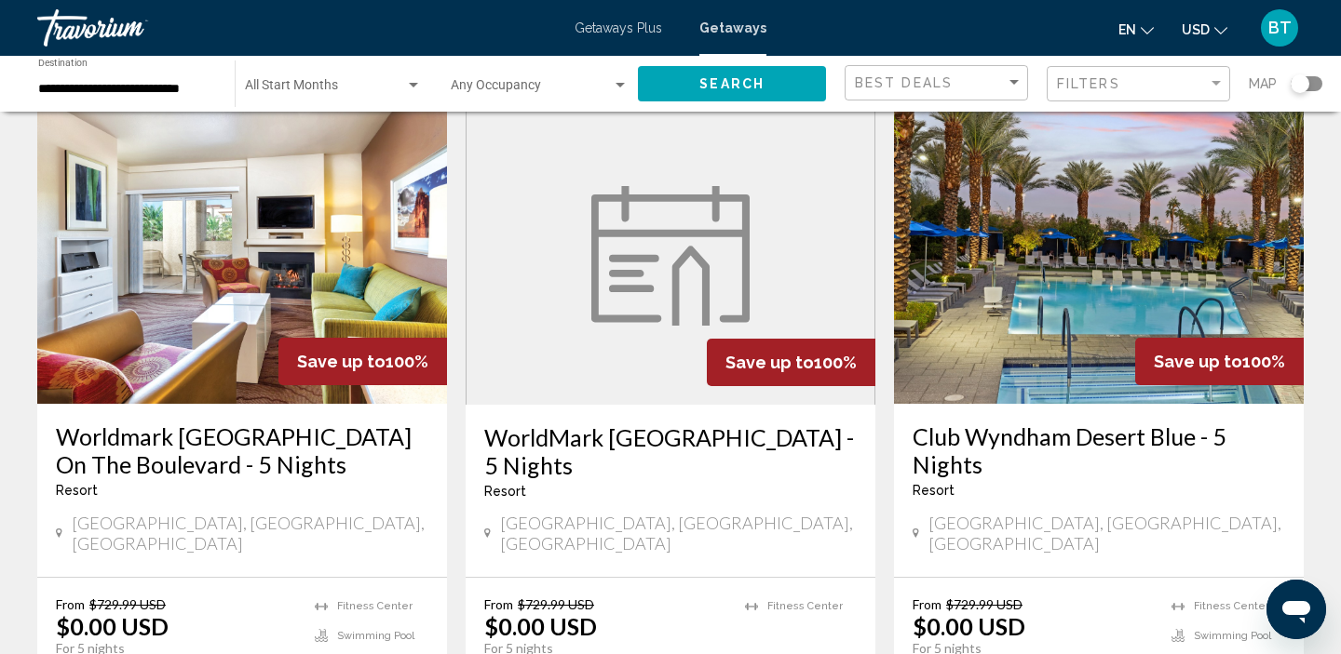
scroll to position [1467, 0]
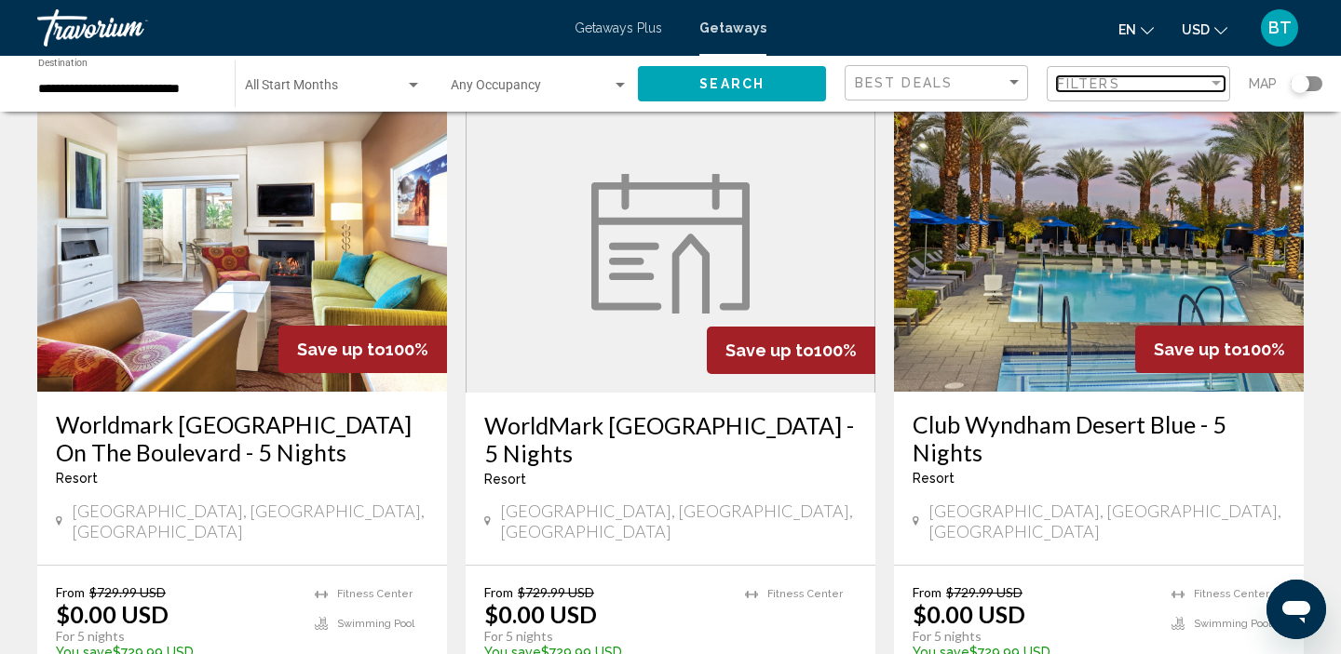
click at [1194, 83] on div "Filters" at bounding box center [1132, 83] width 151 height 15
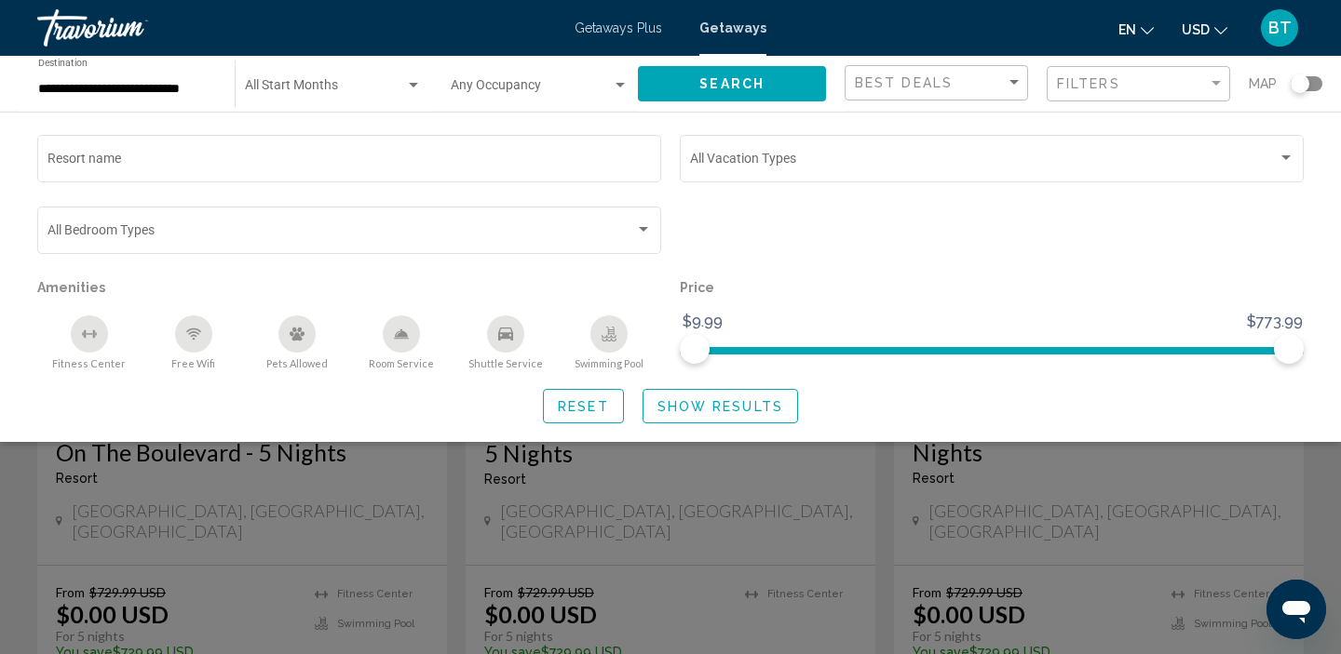
click at [596, 350] on button "Swimming Pool" at bounding box center [609, 343] width 104 height 56
click at [821, 516] on div "Search widget" at bounding box center [670, 466] width 1341 height 375
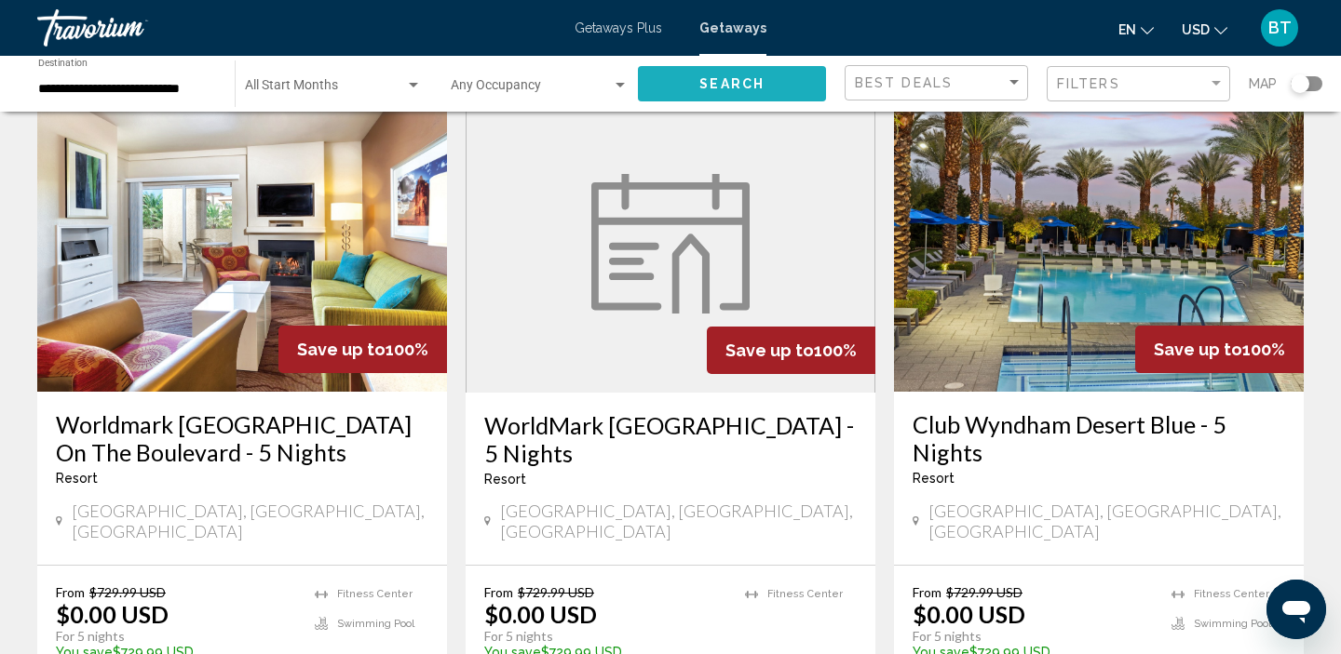
click at [728, 87] on span "Search" at bounding box center [731, 84] width 65 height 15
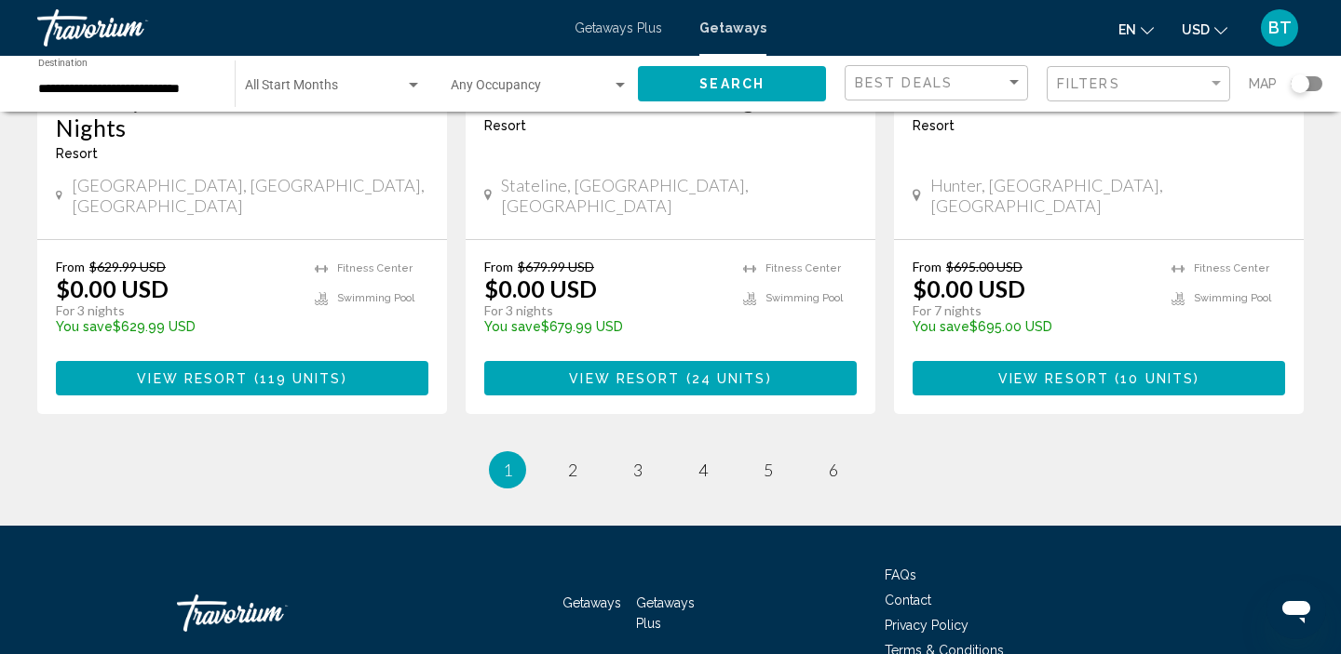
scroll to position [2491, 0]
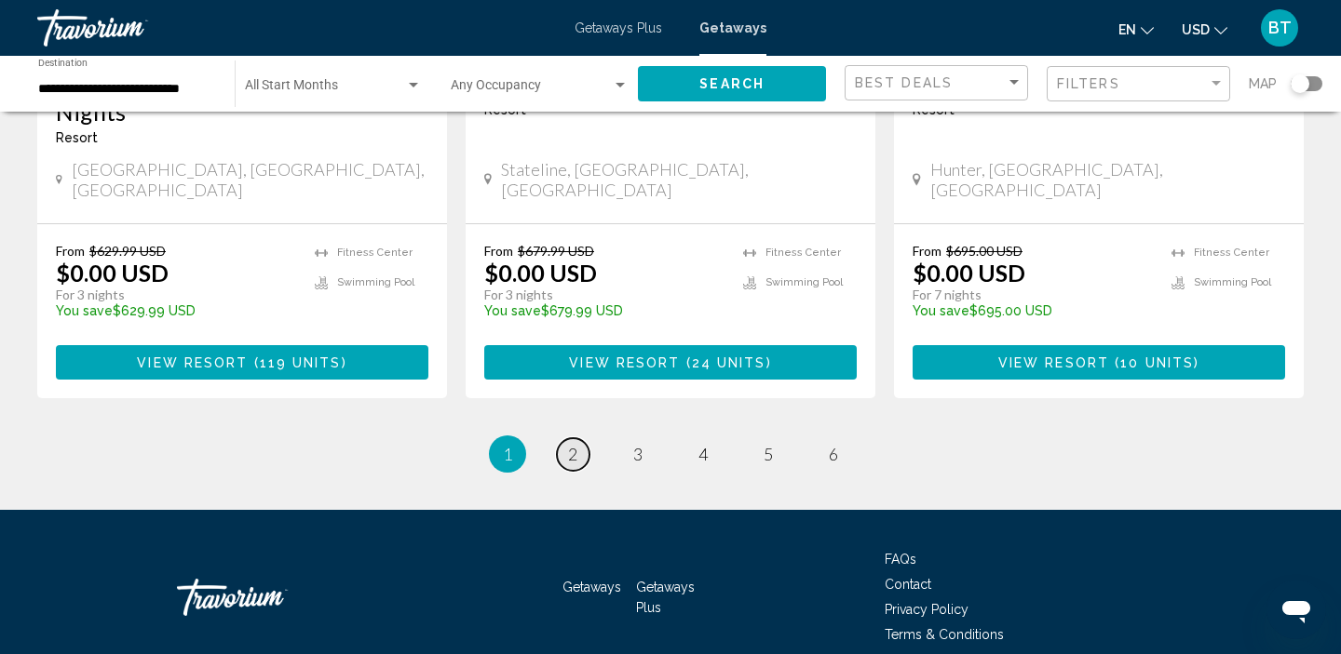
click at [572, 438] on link "page 2" at bounding box center [573, 454] width 33 height 33
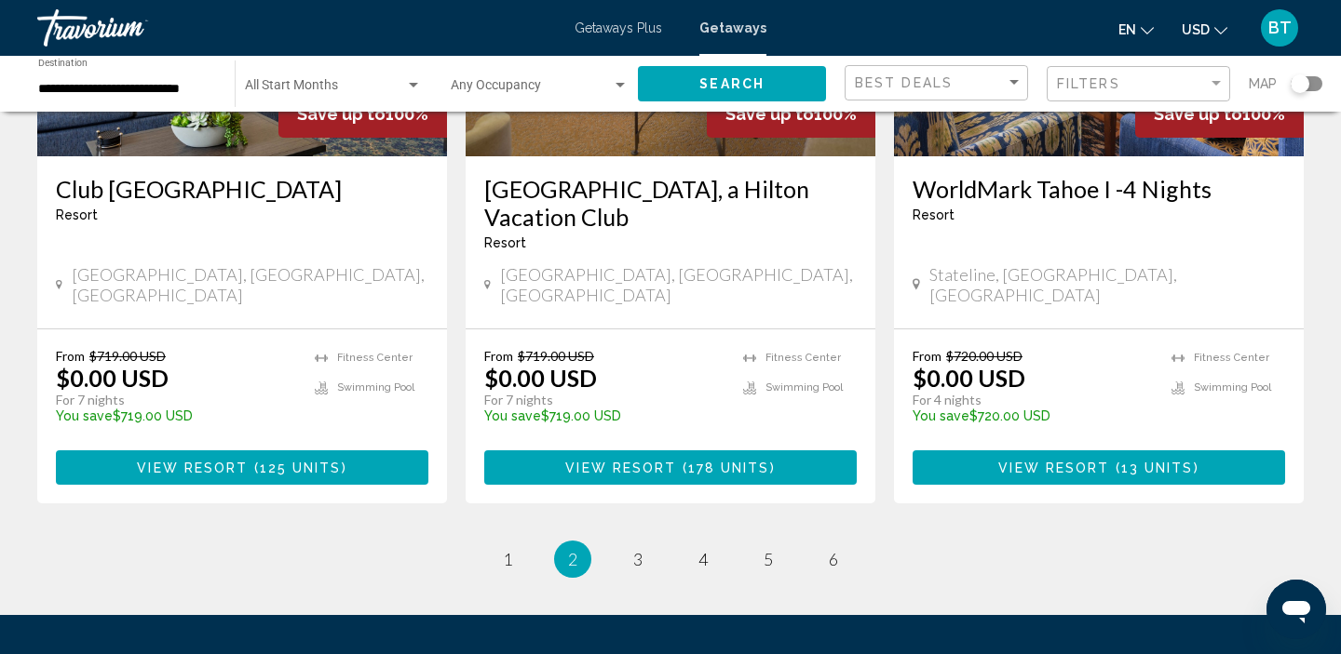
scroll to position [2390, 0]
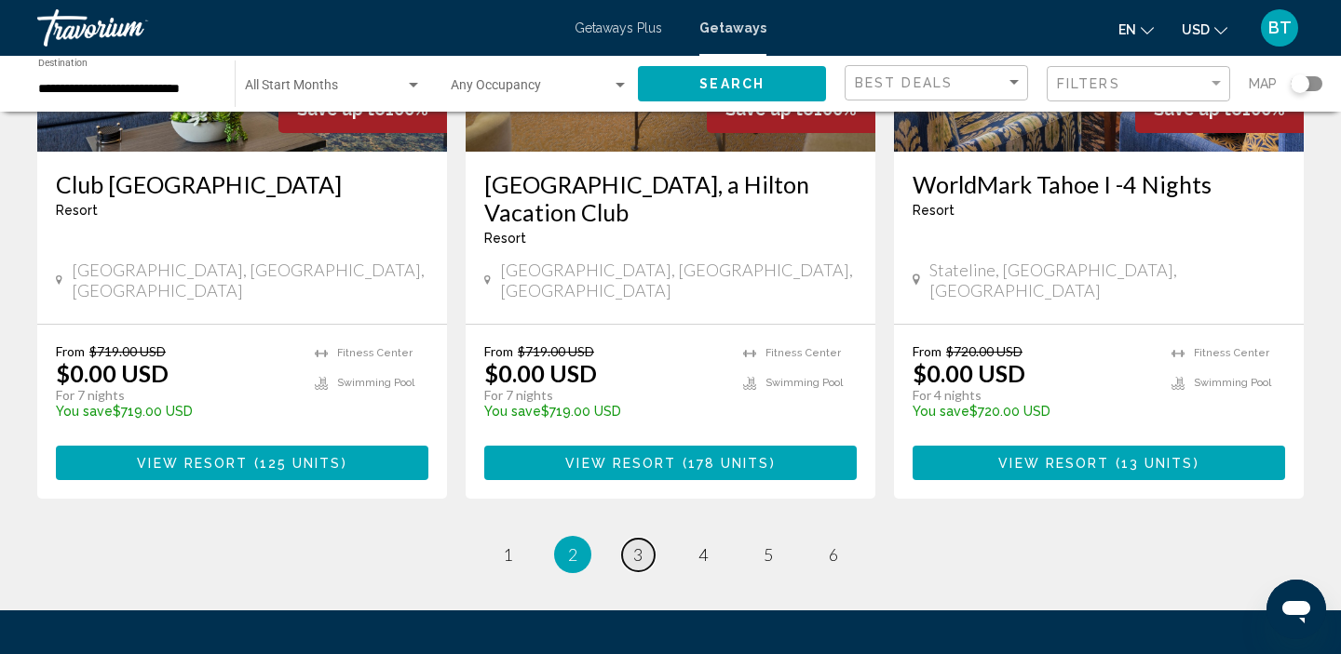
click at [640, 545] on span "3" at bounding box center [637, 555] width 9 height 20
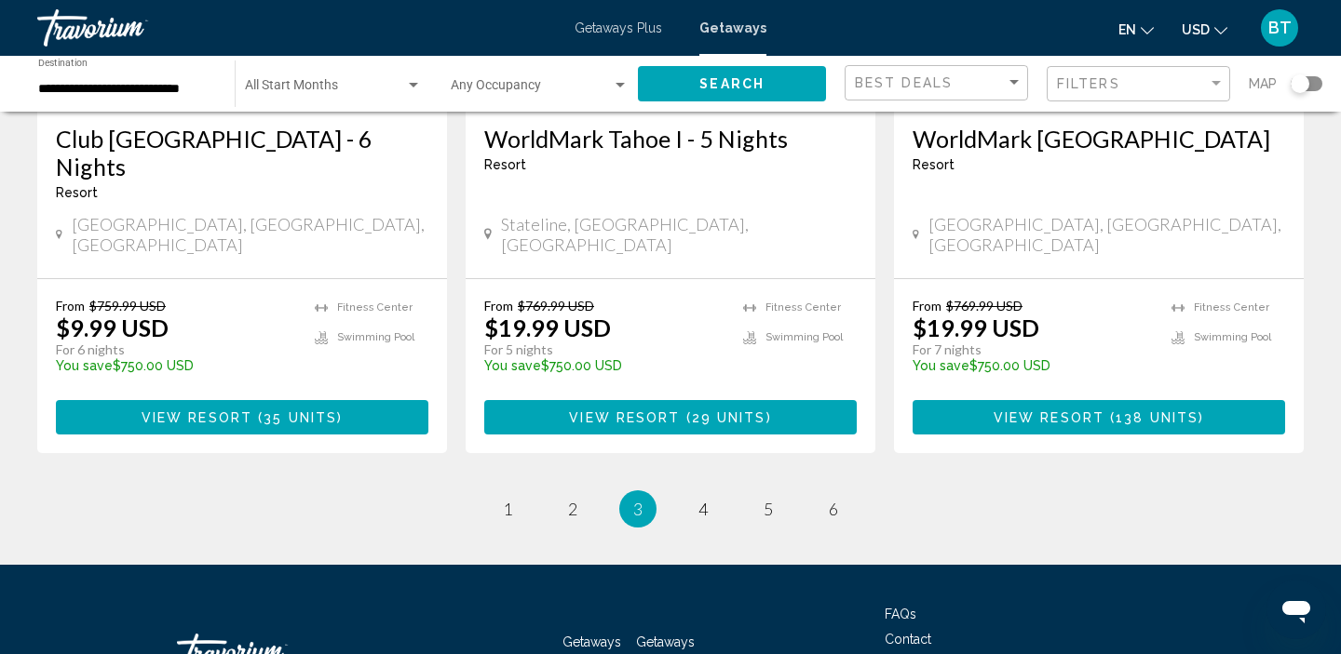
scroll to position [2491, 0]
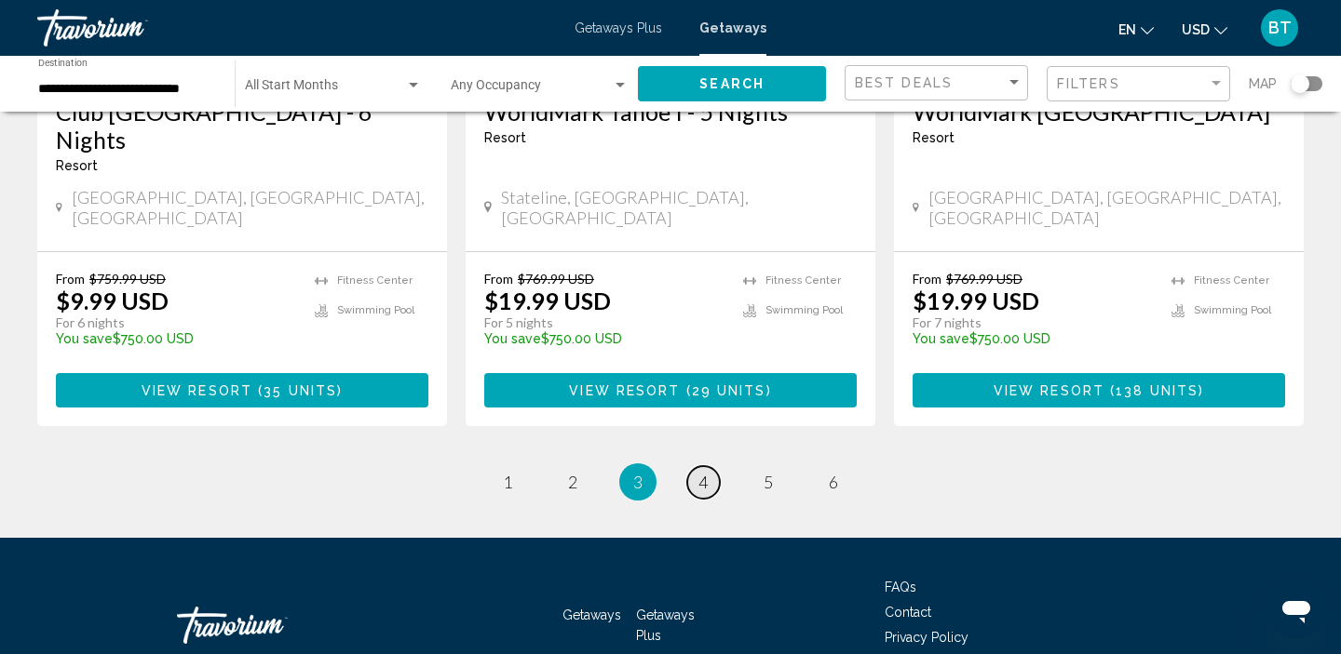
click at [696, 466] on link "page 4" at bounding box center [703, 482] width 33 height 33
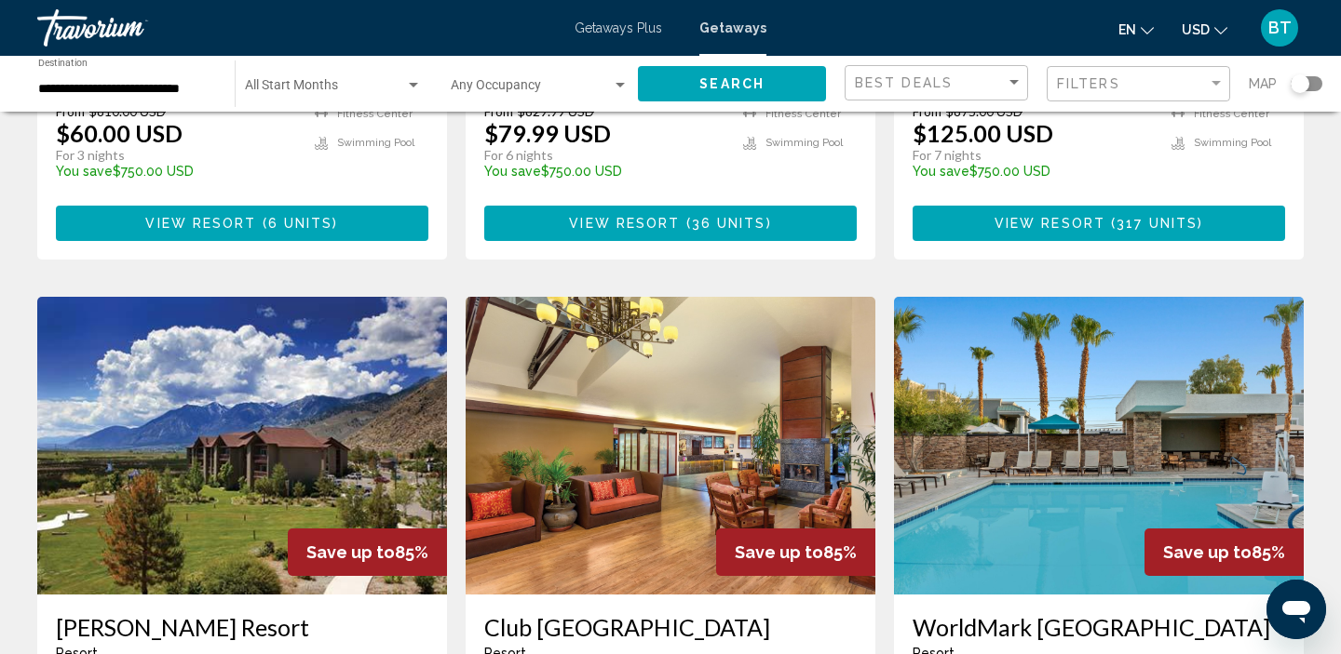
scroll to position [1051, 0]
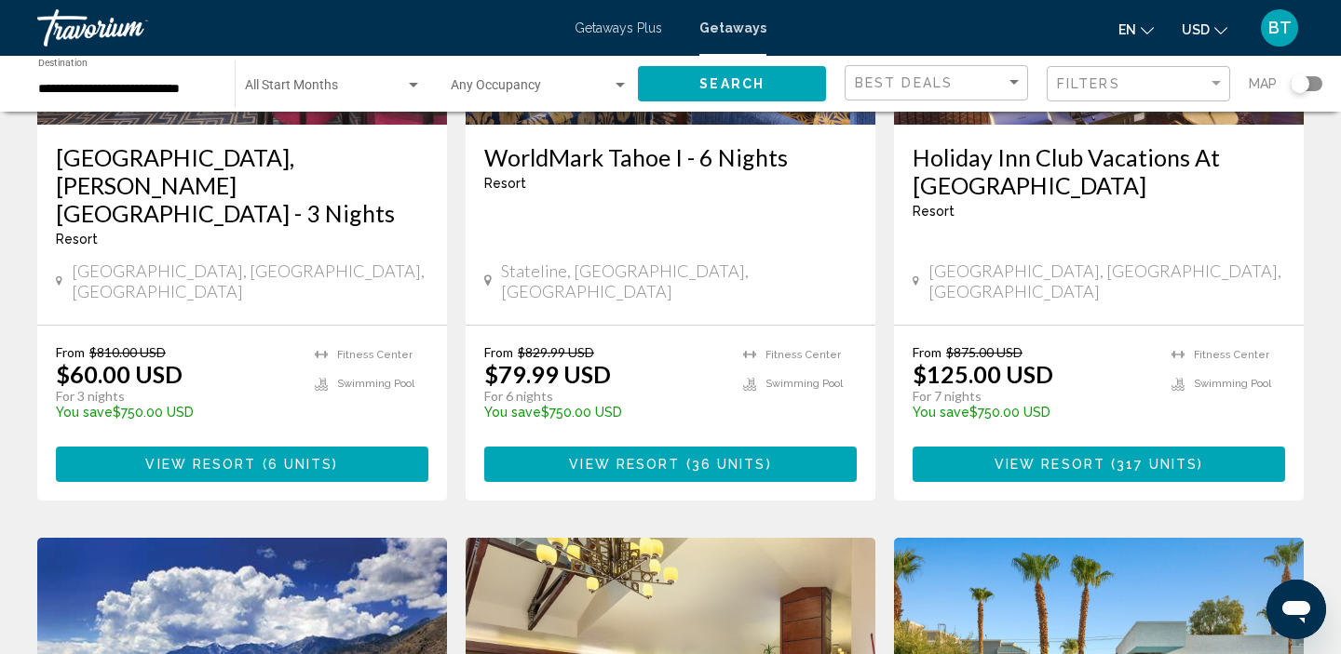
click at [101, 96] on div "**********" at bounding box center [127, 84] width 178 height 51
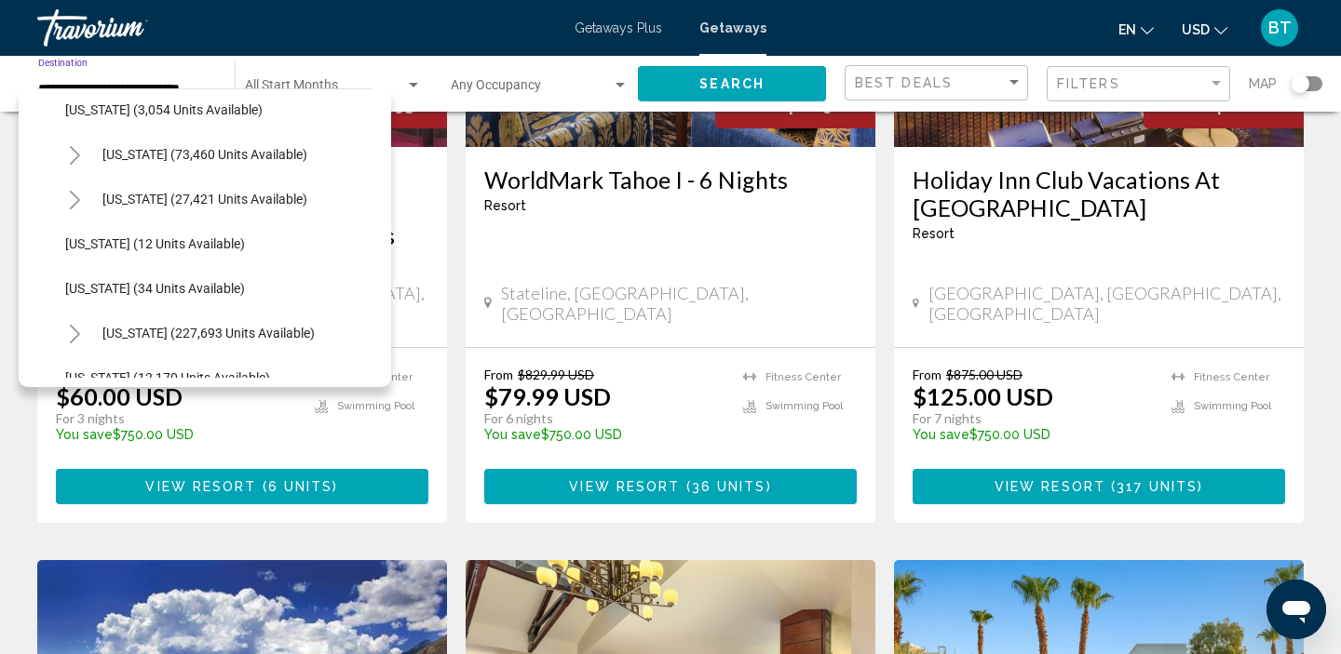
scroll to position [126, 0]
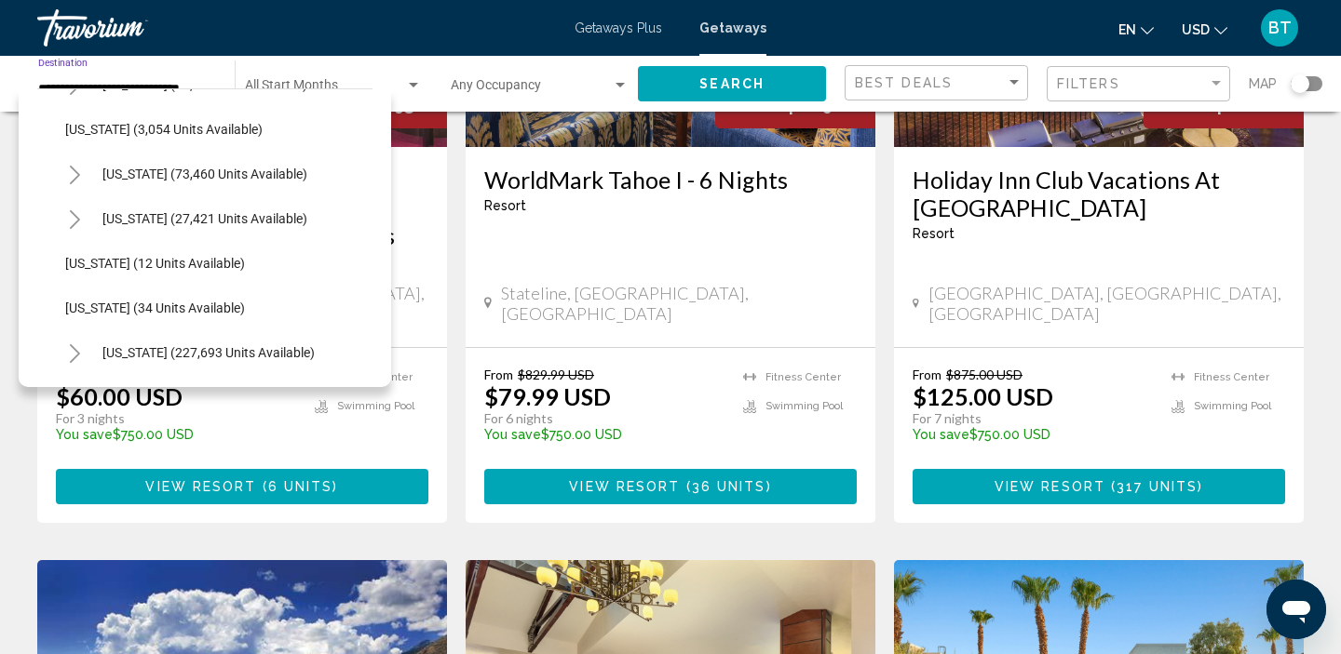
click at [73, 177] on icon "Toggle California (73,460 units available)" at bounding box center [75, 175] width 14 height 19
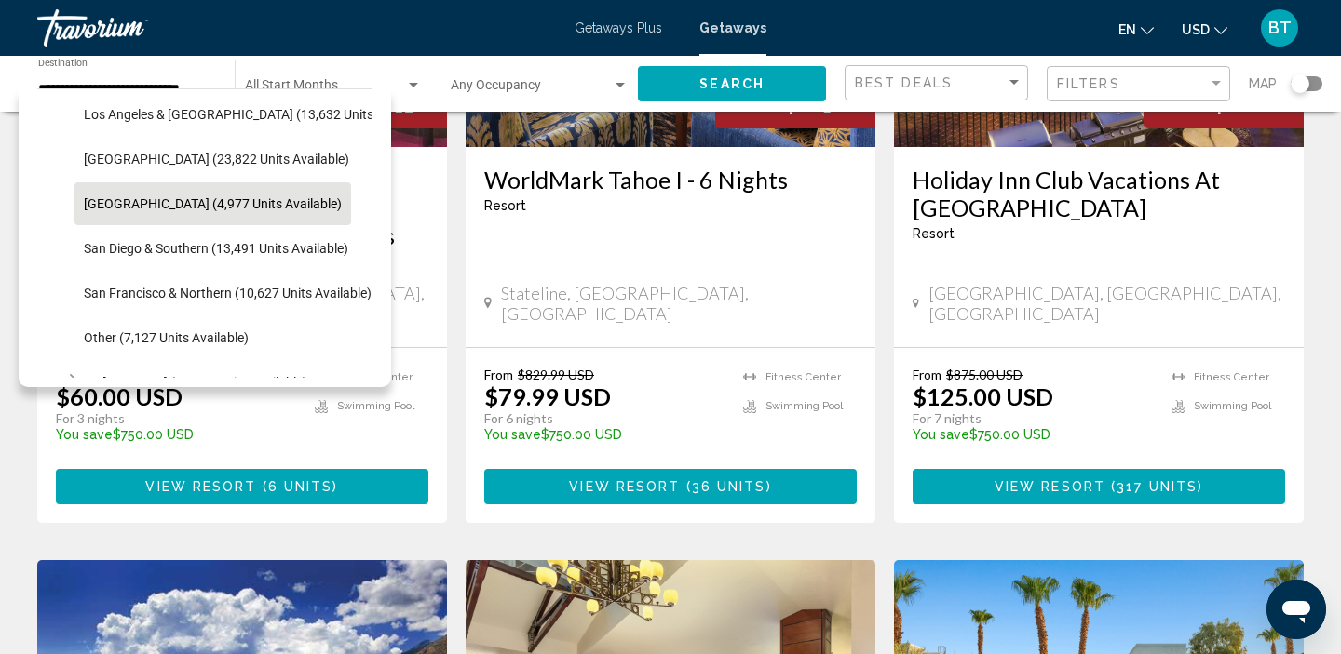
scroll to position [236, 0]
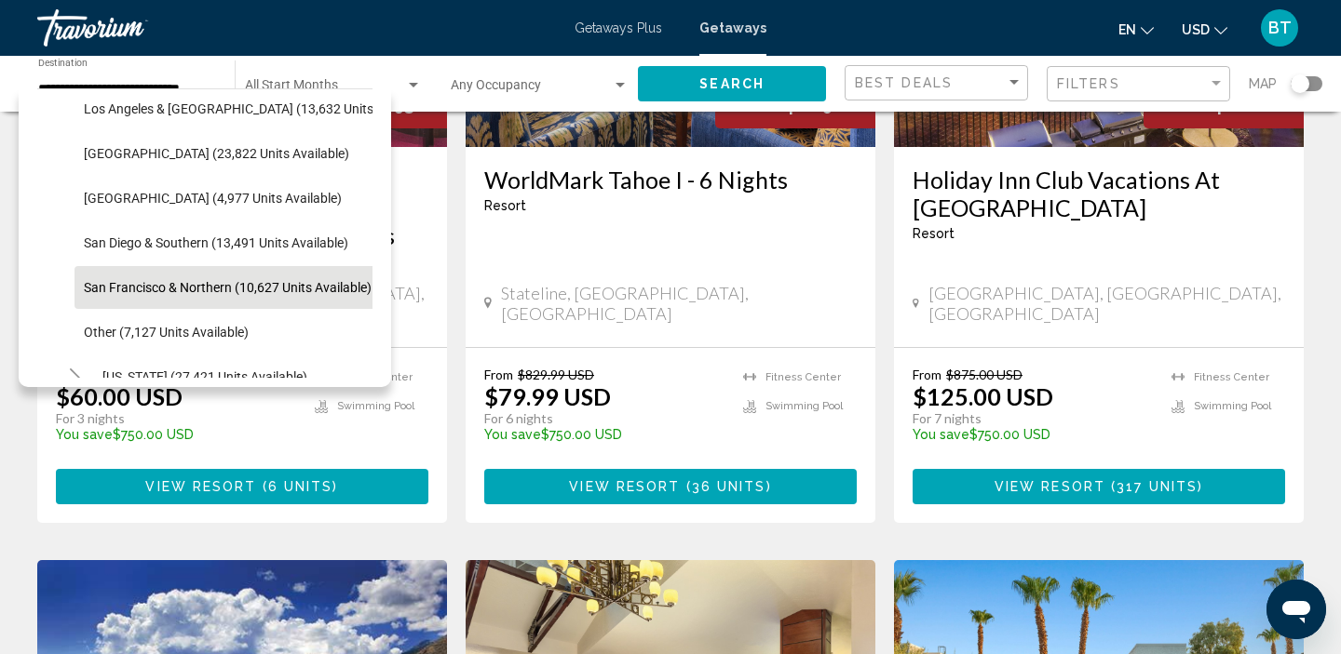
click at [109, 274] on button "San Francisco & Northern (10,627 units available)" at bounding box center [227, 287] width 306 height 43
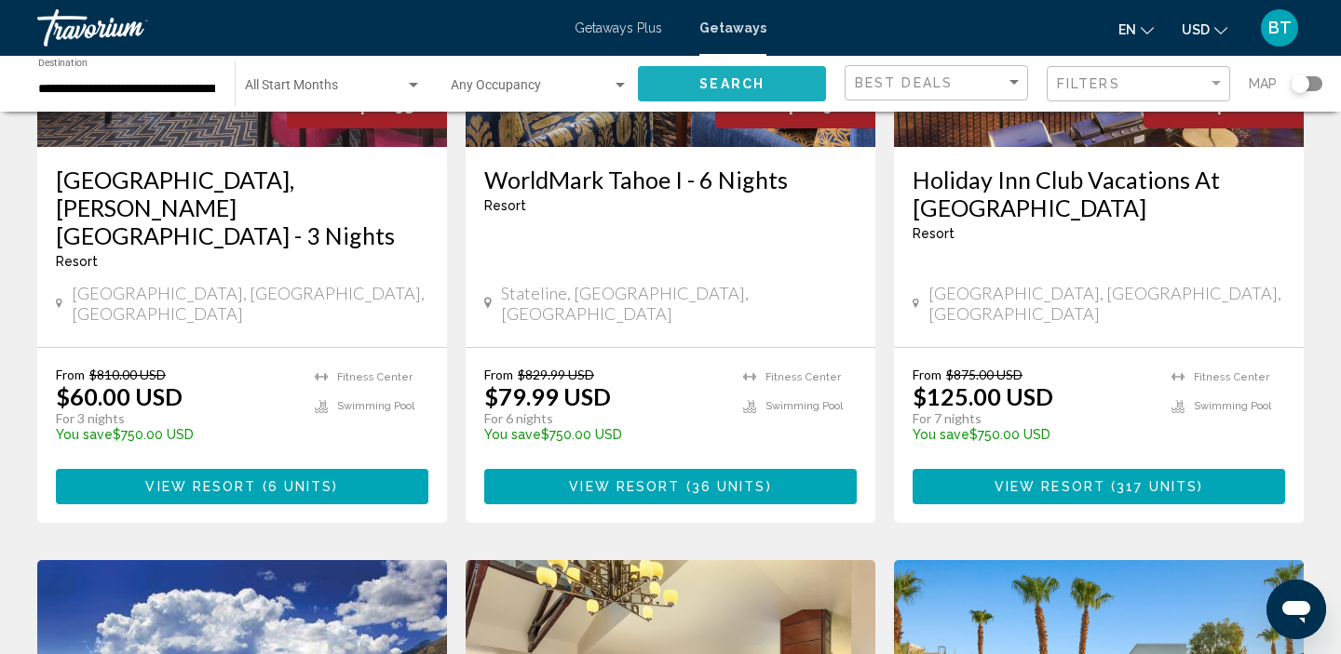
click at [660, 74] on button "Search" at bounding box center [732, 83] width 188 height 34
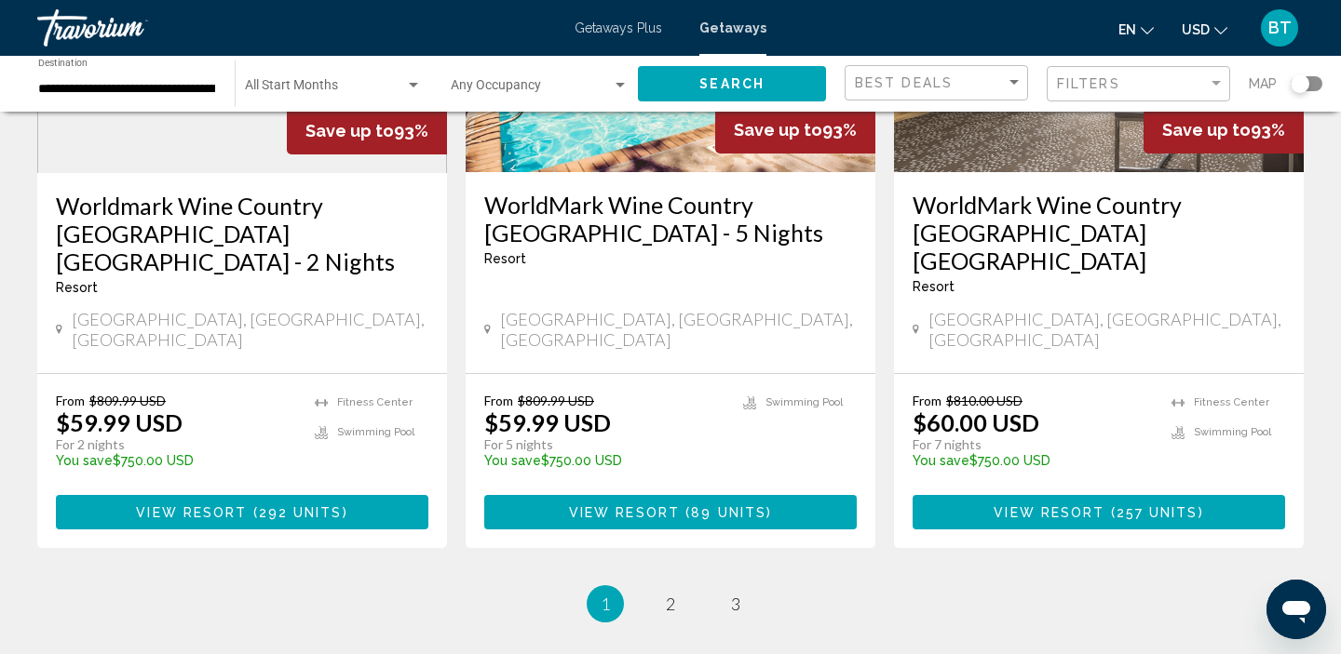
scroll to position [2492, 0]
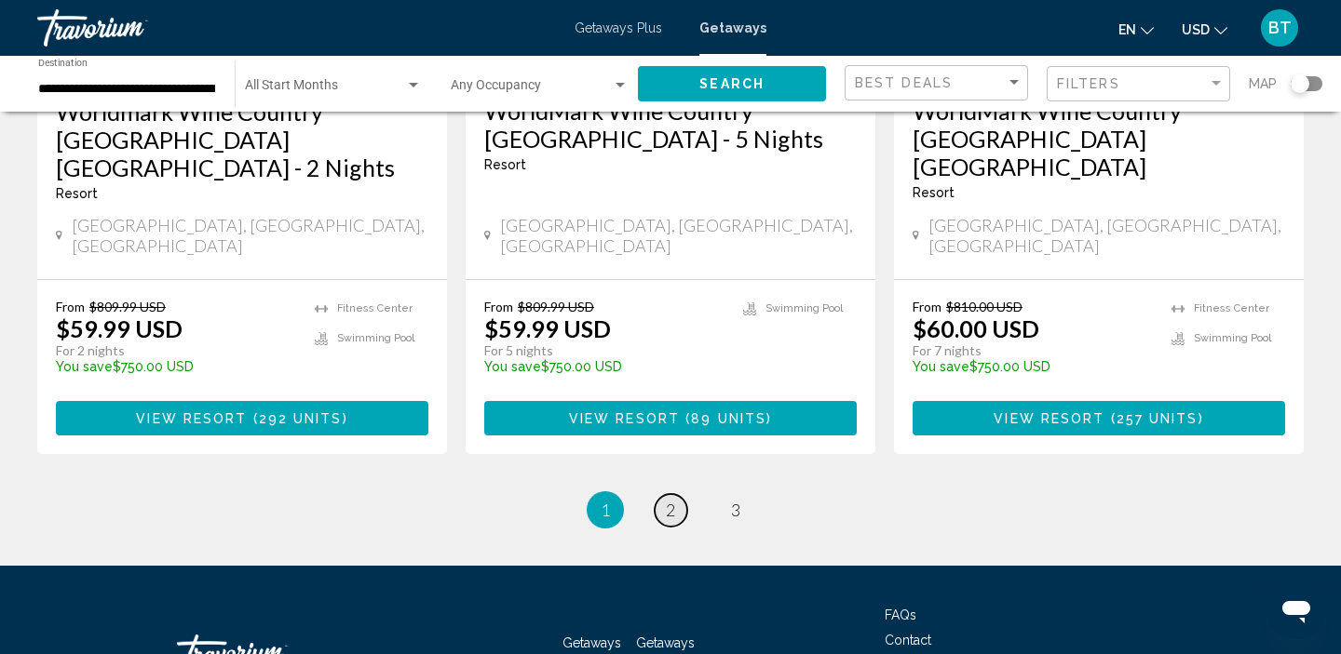
click at [669, 500] on span "2" at bounding box center [670, 510] width 9 height 20
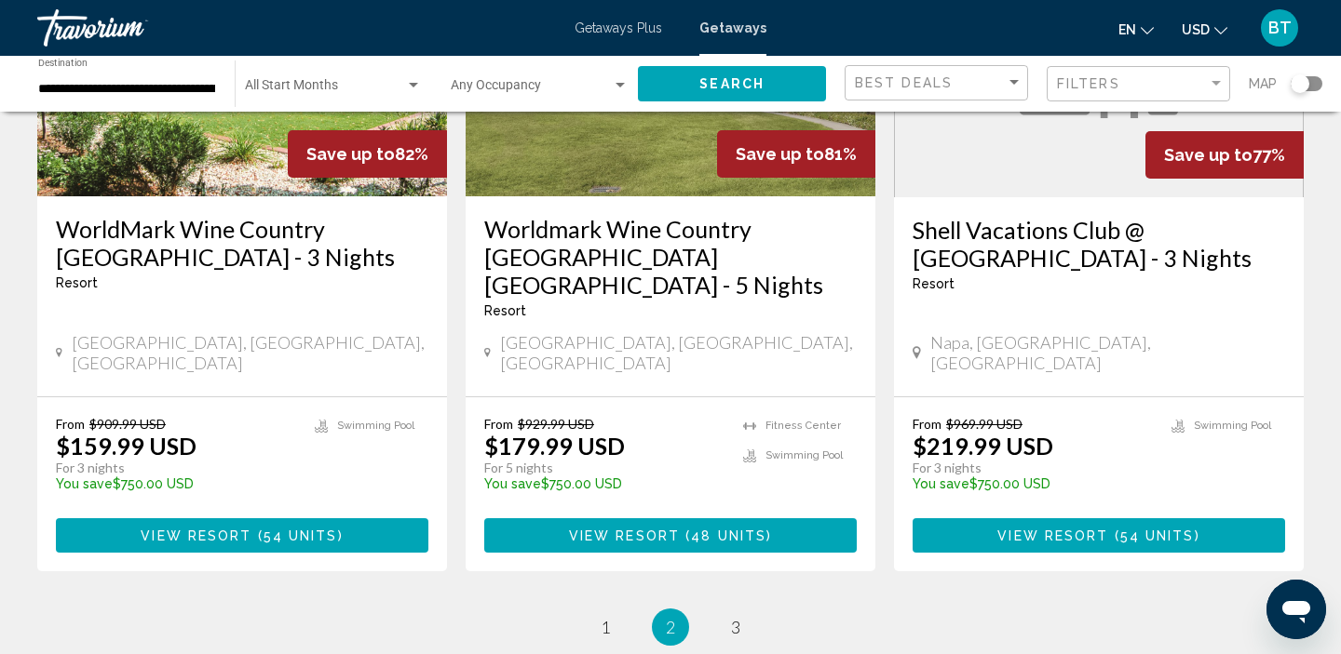
scroll to position [2456, 0]
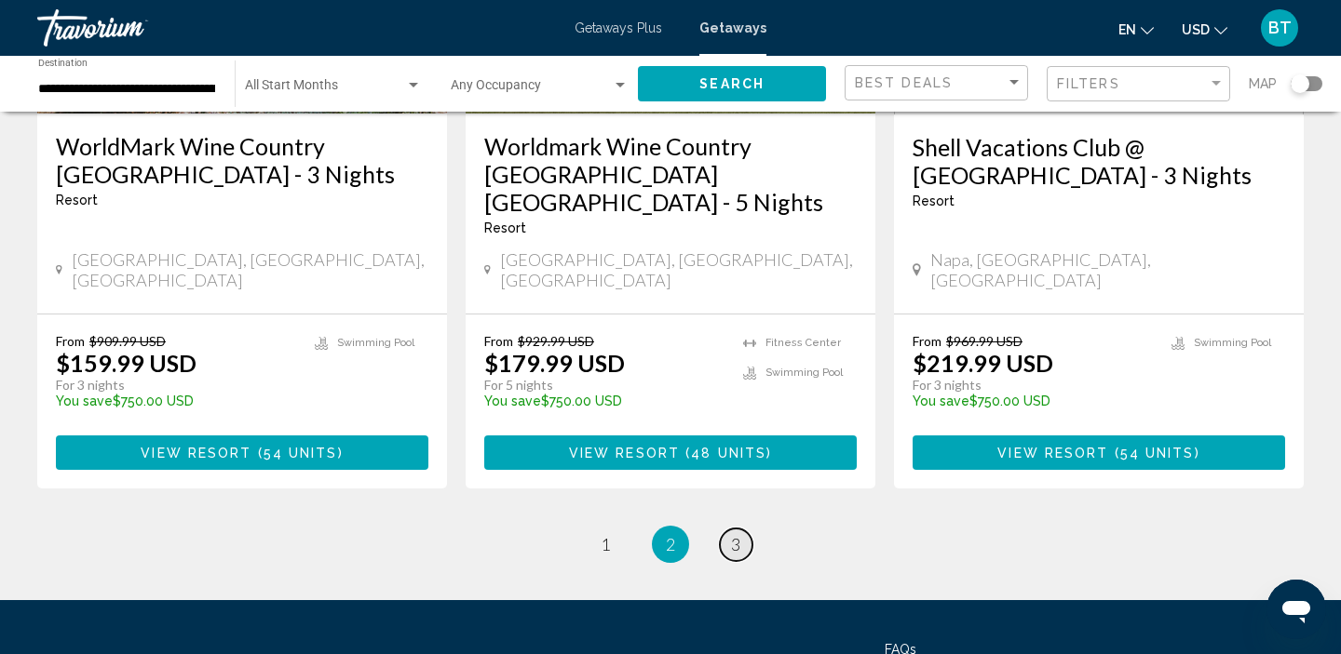
click at [731, 534] on span "3" at bounding box center [735, 544] width 9 height 20
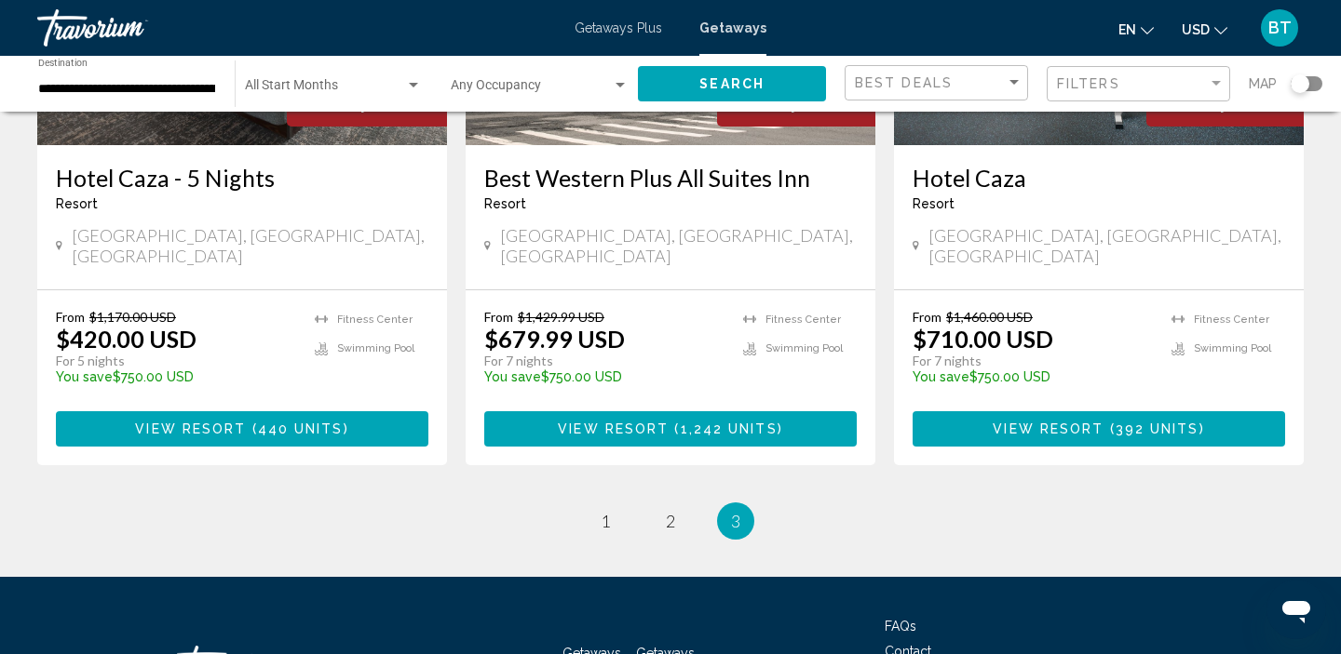
scroll to position [1139, 0]
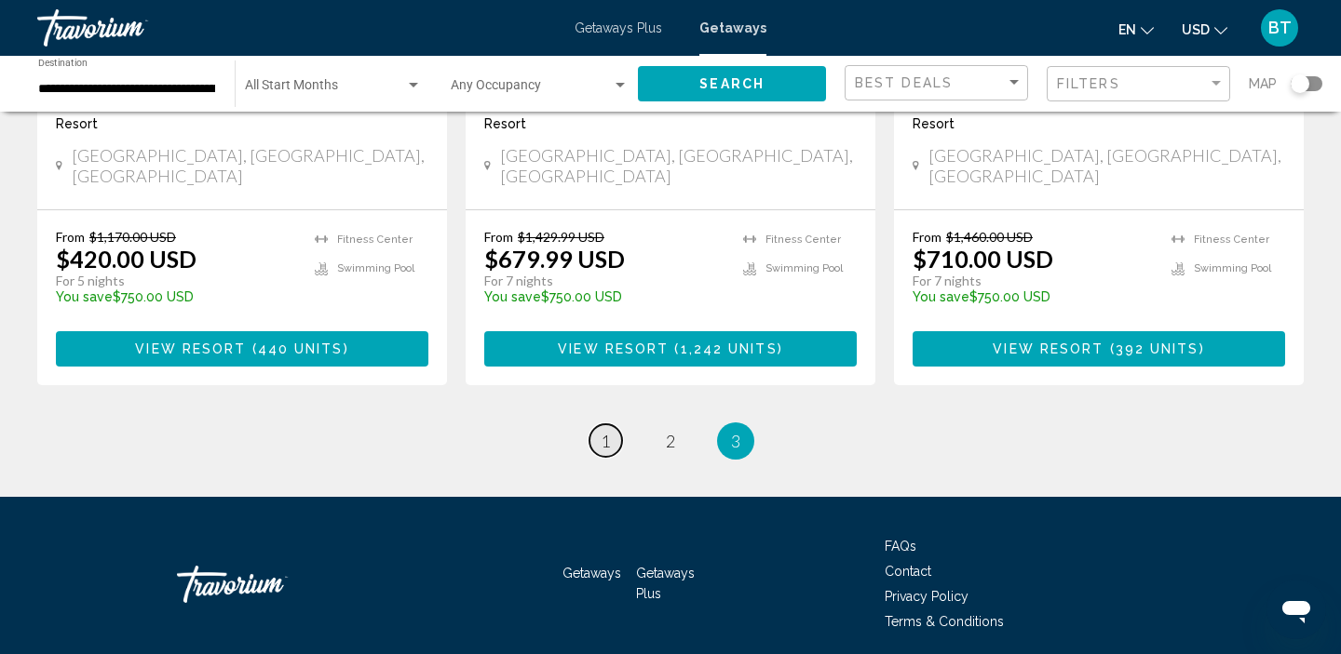
click at [600, 431] on span "1" at bounding box center [604, 441] width 9 height 20
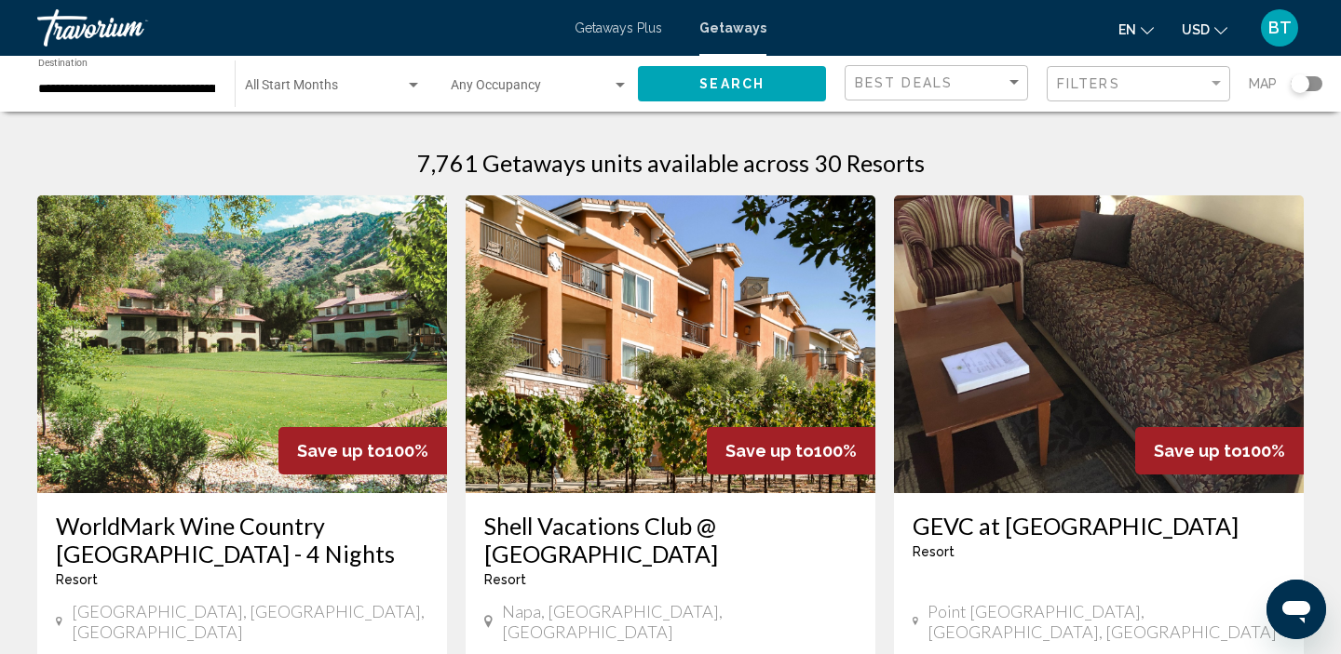
click at [145, 88] on input "**********" at bounding box center [127, 89] width 178 height 15
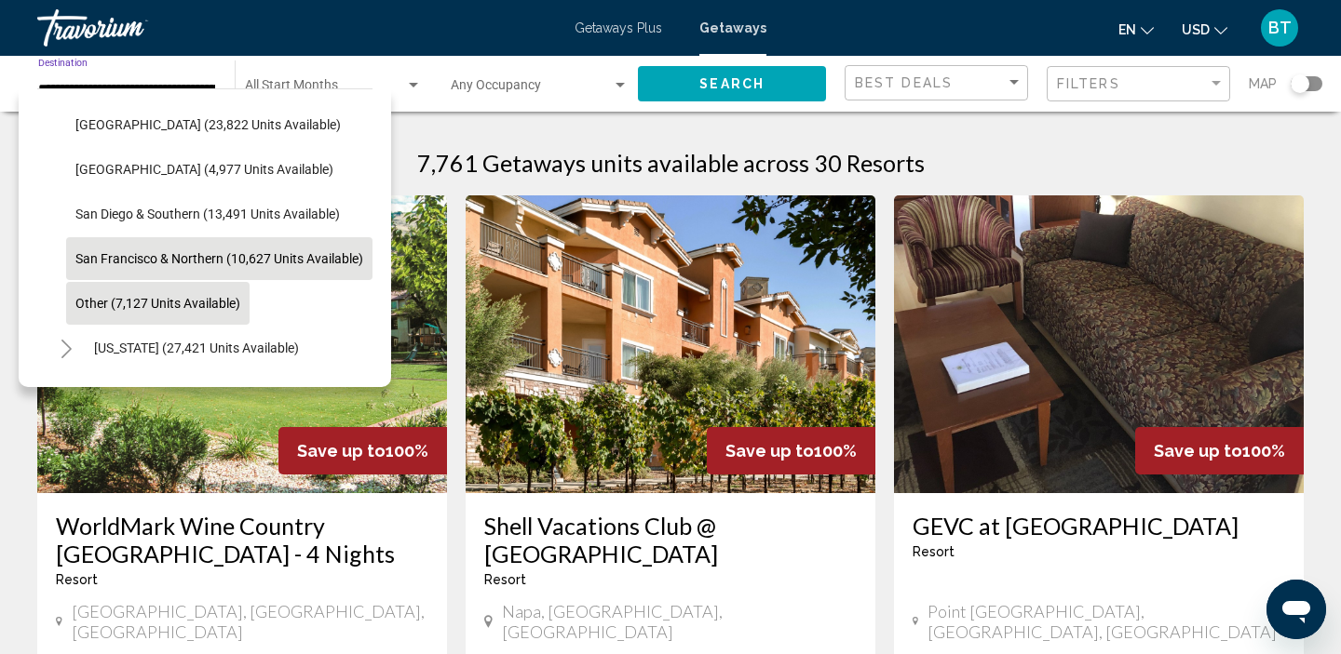
scroll to position [262, 8]
click at [115, 303] on span "Other (7,127 units available)" at bounding box center [157, 306] width 165 height 15
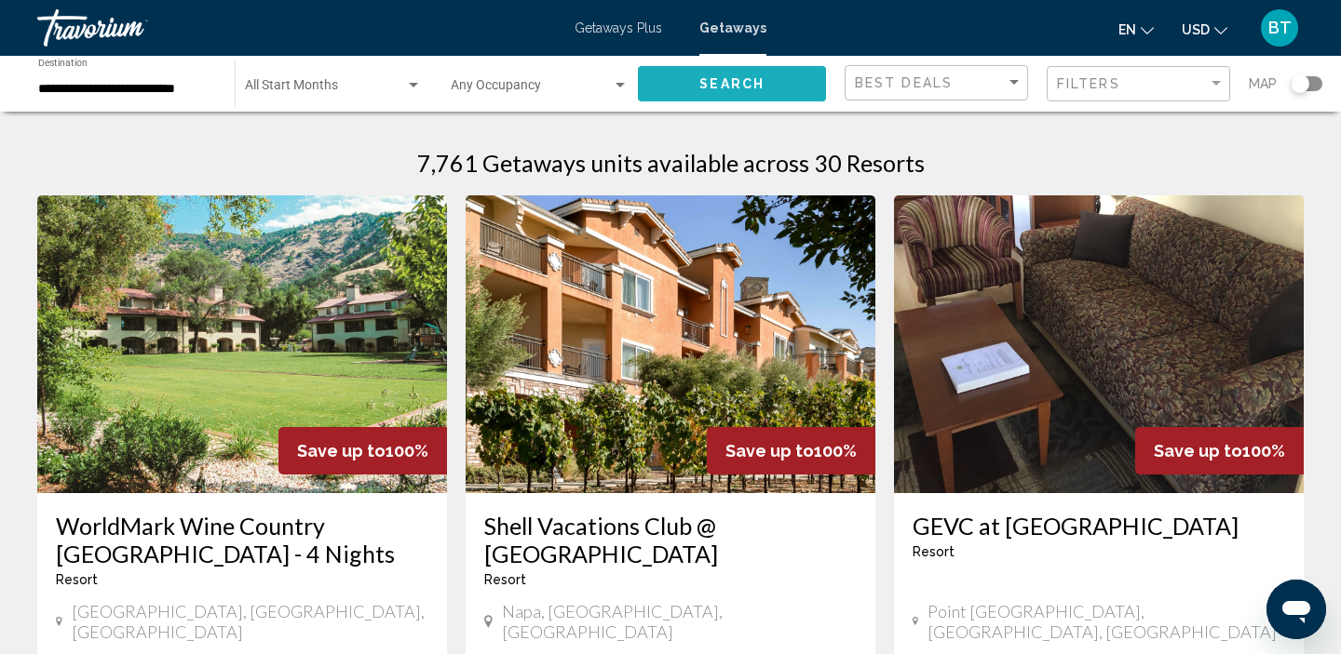
click at [684, 79] on button "Search" at bounding box center [732, 83] width 188 height 34
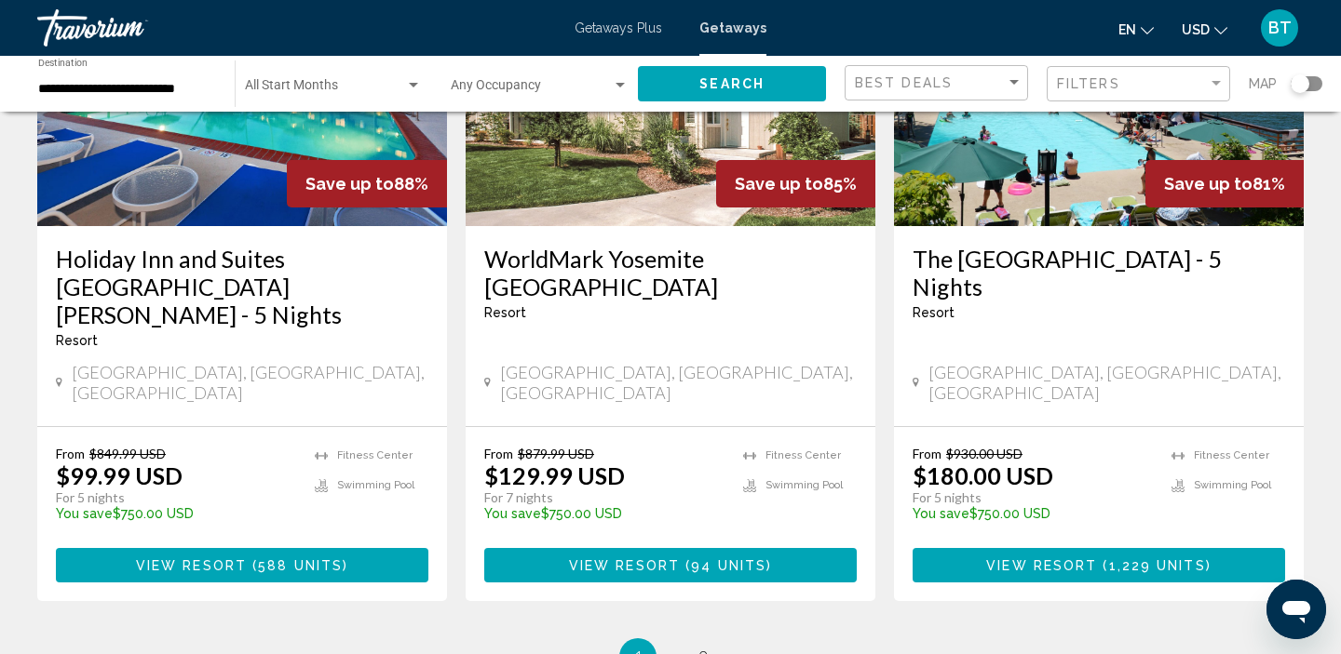
scroll to position [2434, 0]
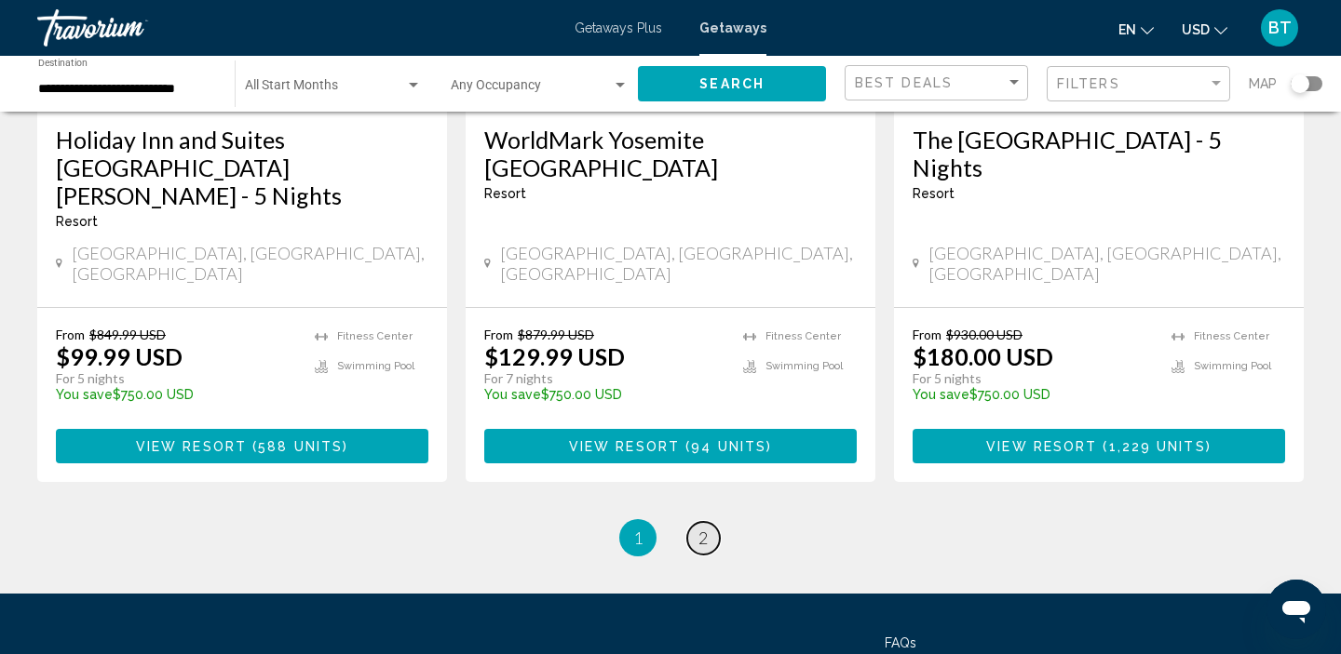
click at [701, 528] on span "2" at bounding box center [702, 538] width 9 height 20
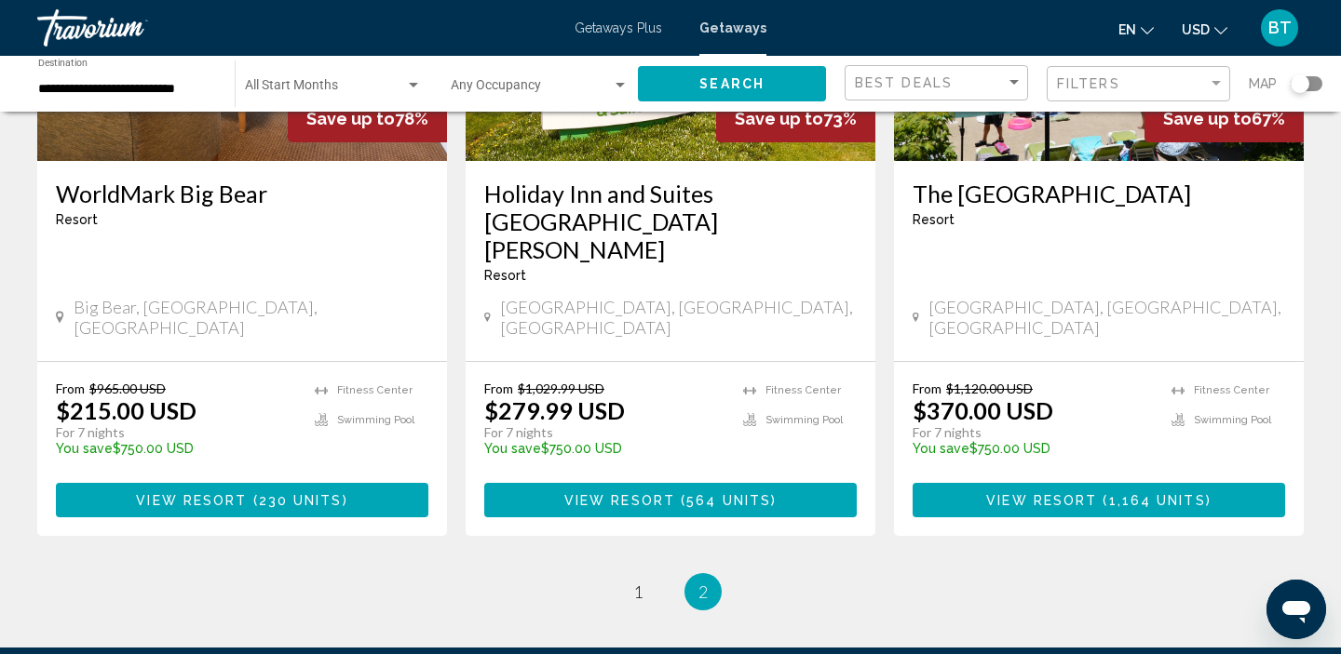
scroll to position [446, 0]
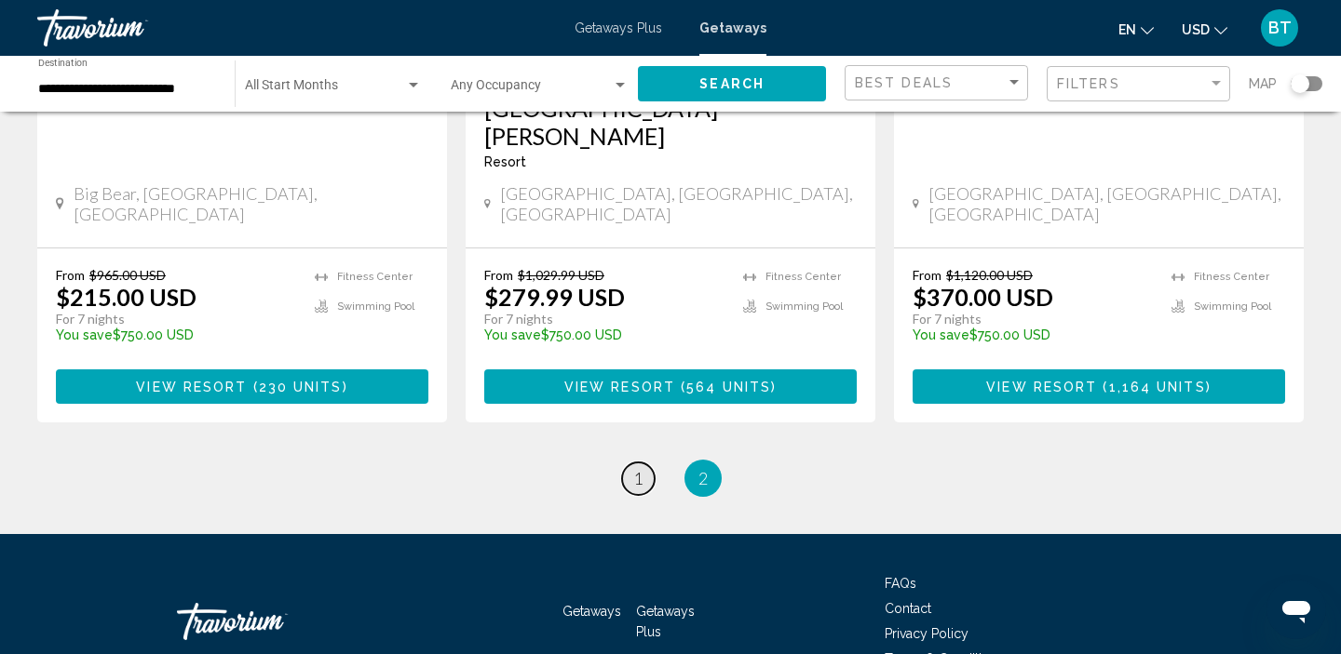
click at [636, 468] on span "1" at bounding box center [637, 478] width 9 height 20
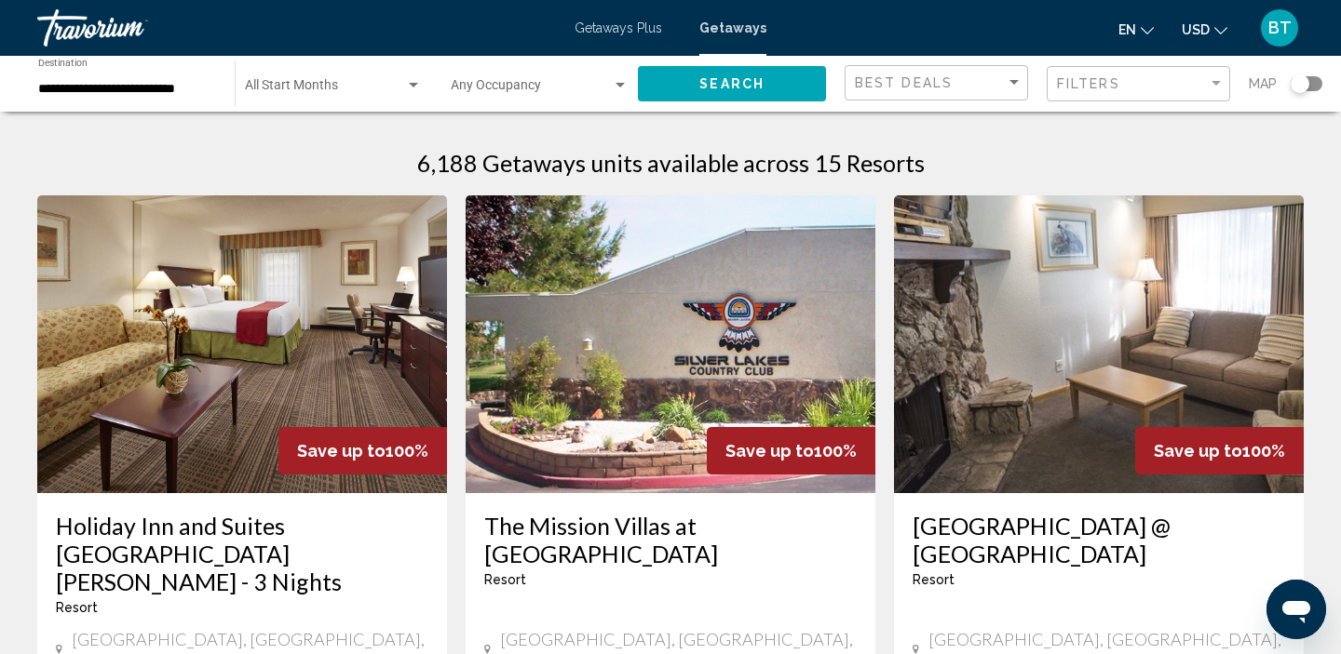
click at [135, 89] on input "**********" at bounding box center [127, 89] width 178 height 15
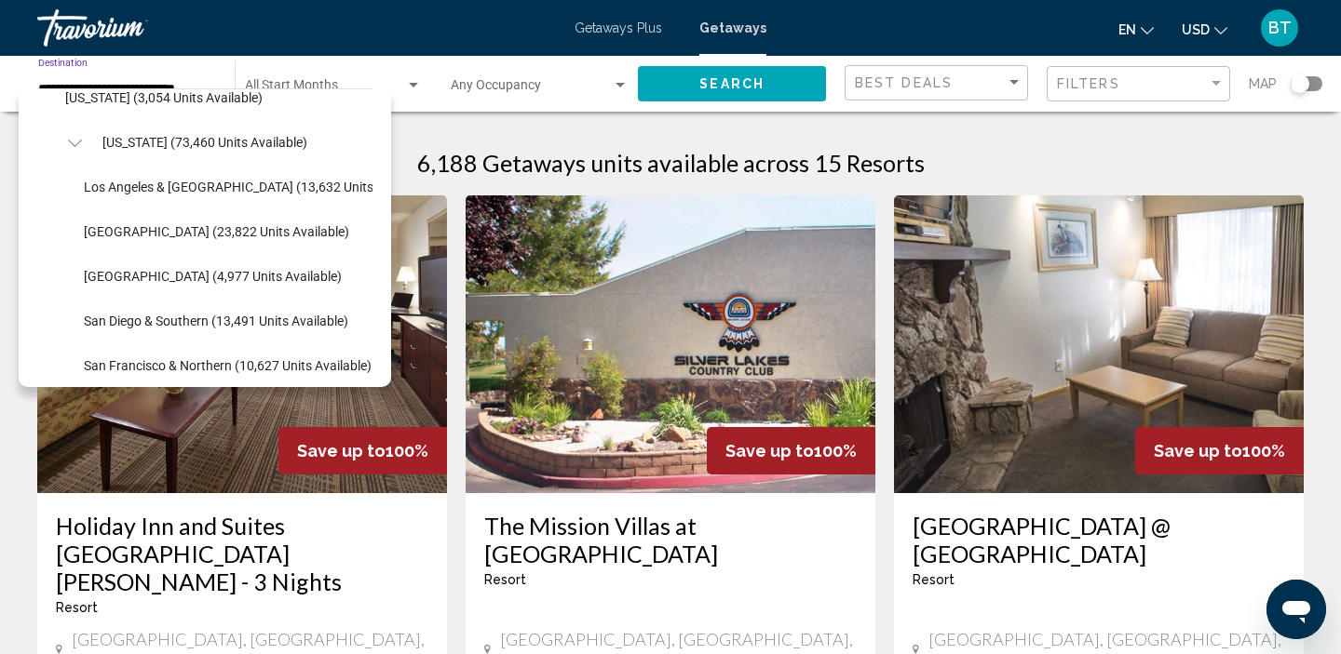
scroll to position [152, 0]
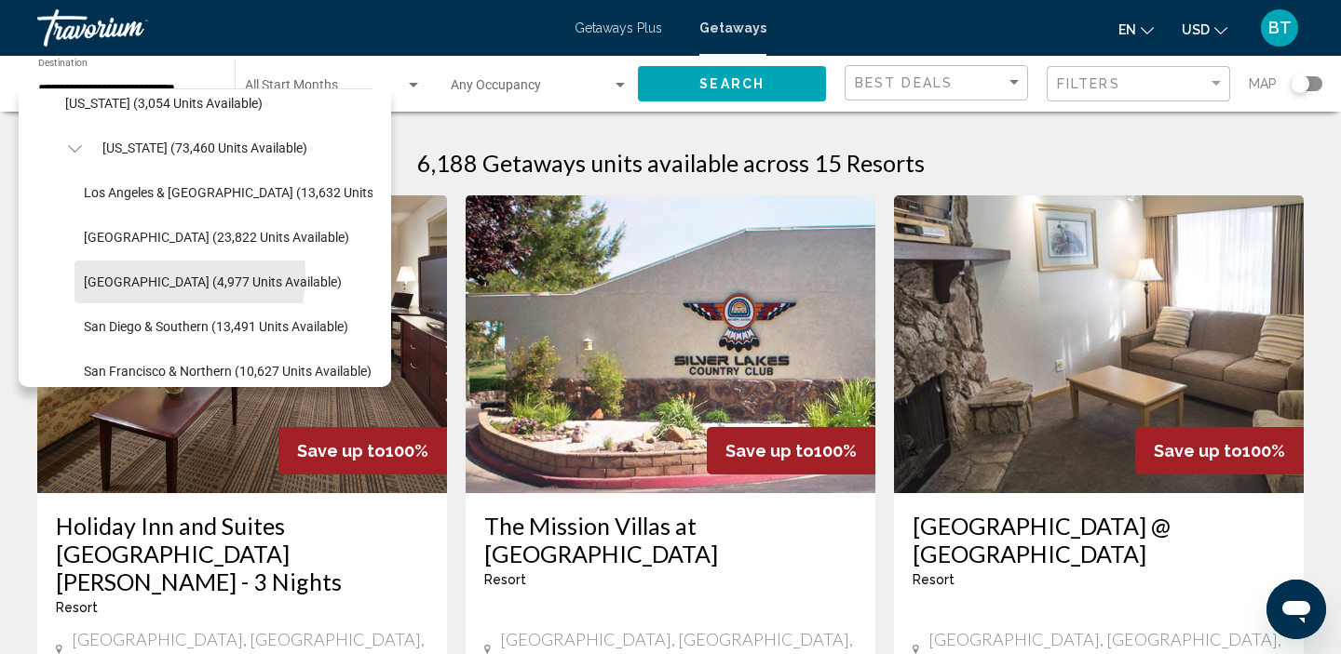
click at [136, 275] on span "[GEOGRAPHIC_DATA] (4,977 units available)" at bounding box center [213, 282] width 258 height 15
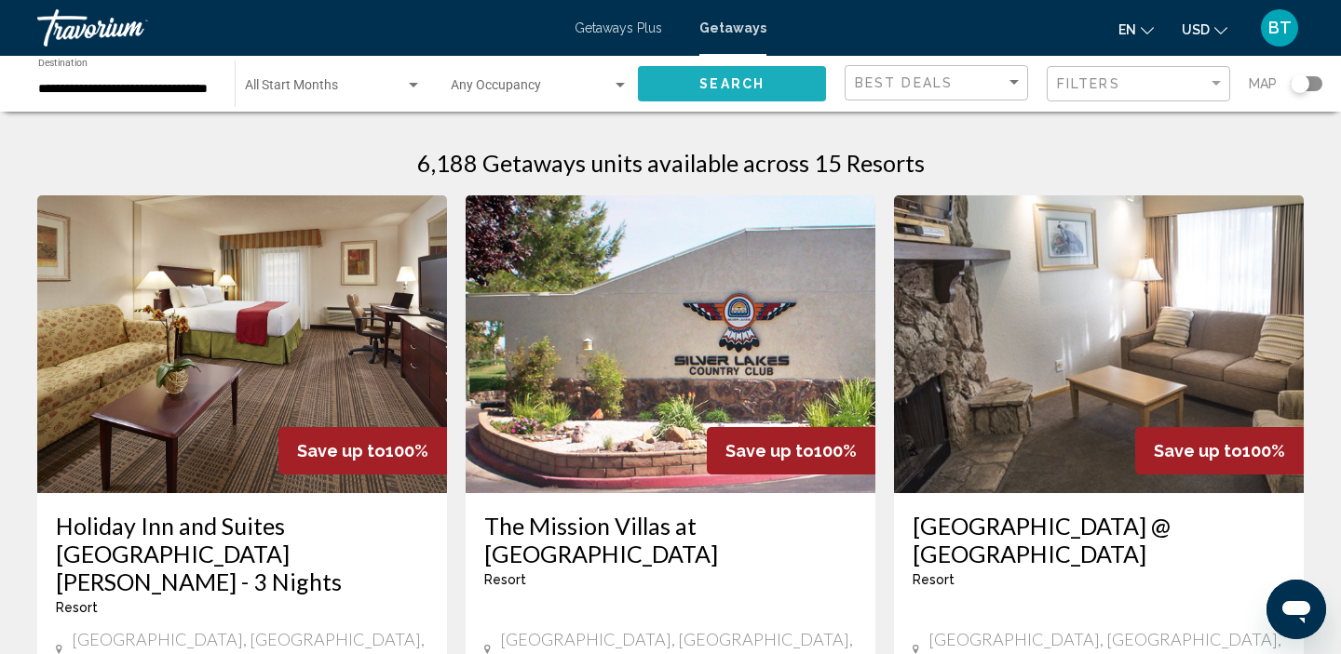
click at [682, 75] on button "Search" at bounding box center [732, 83] width 188 height 34
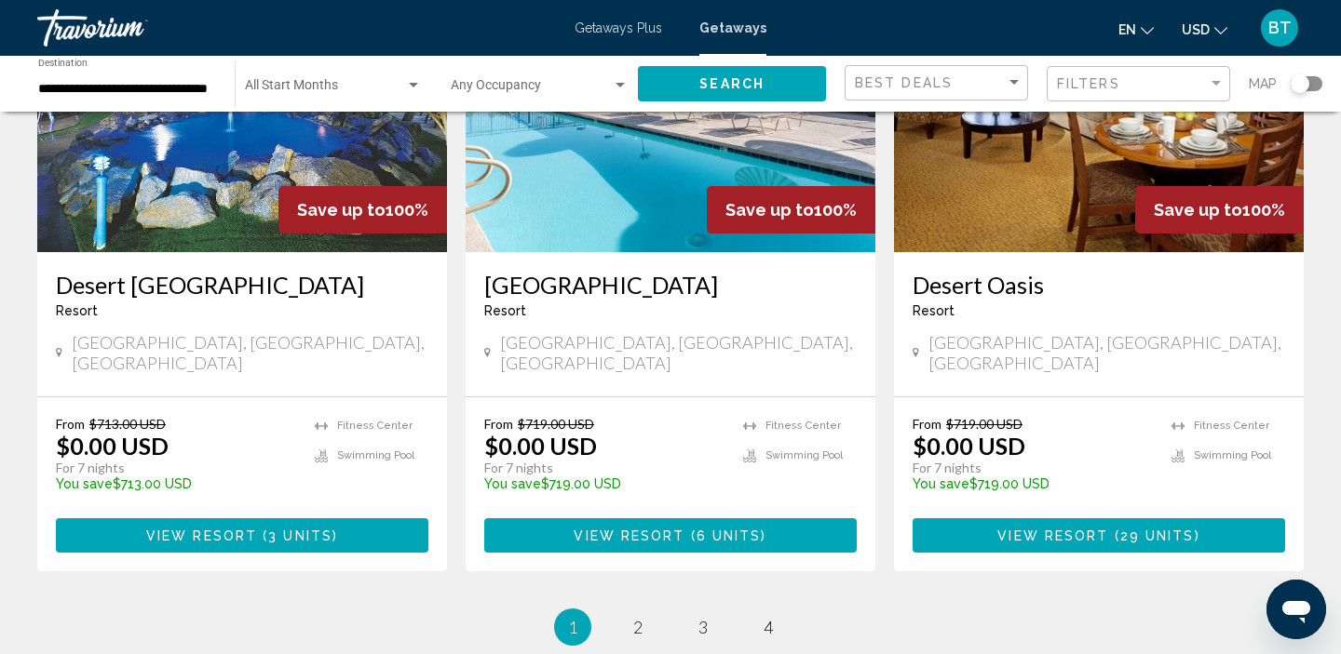
scroll to position [2463, 0]
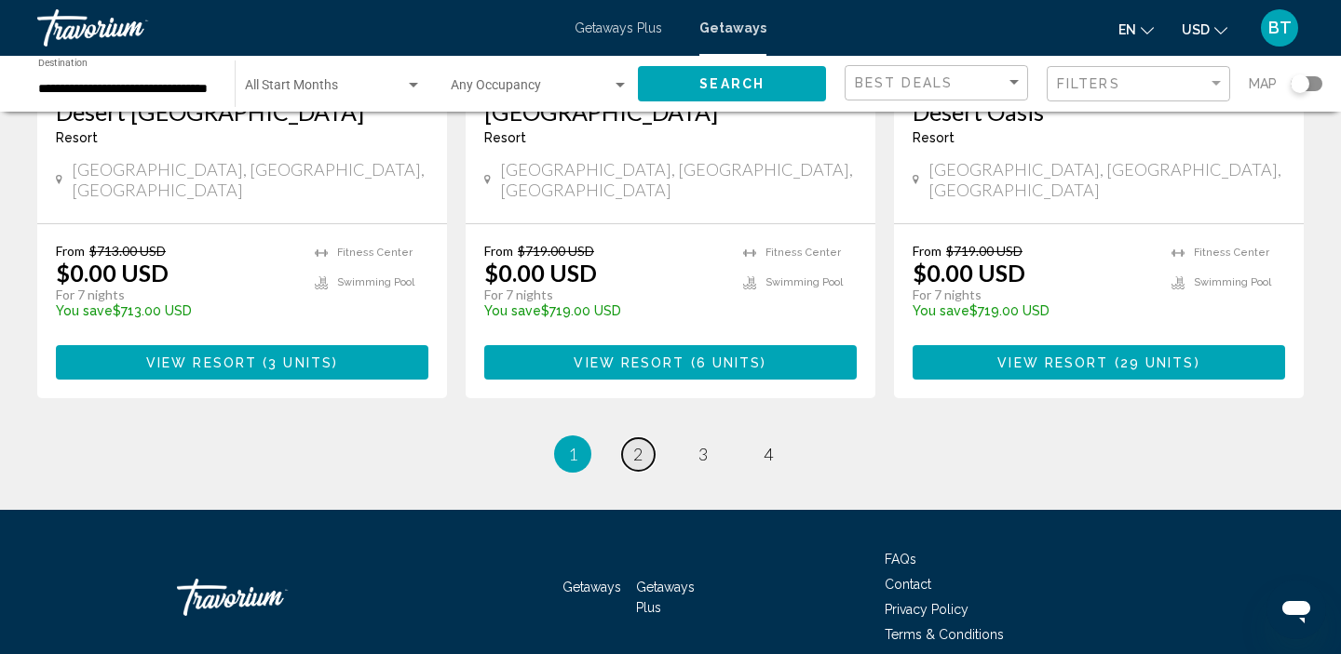
click at [629, 438] on link "page 2" at bounding box center [638, 454] width 33 height 33
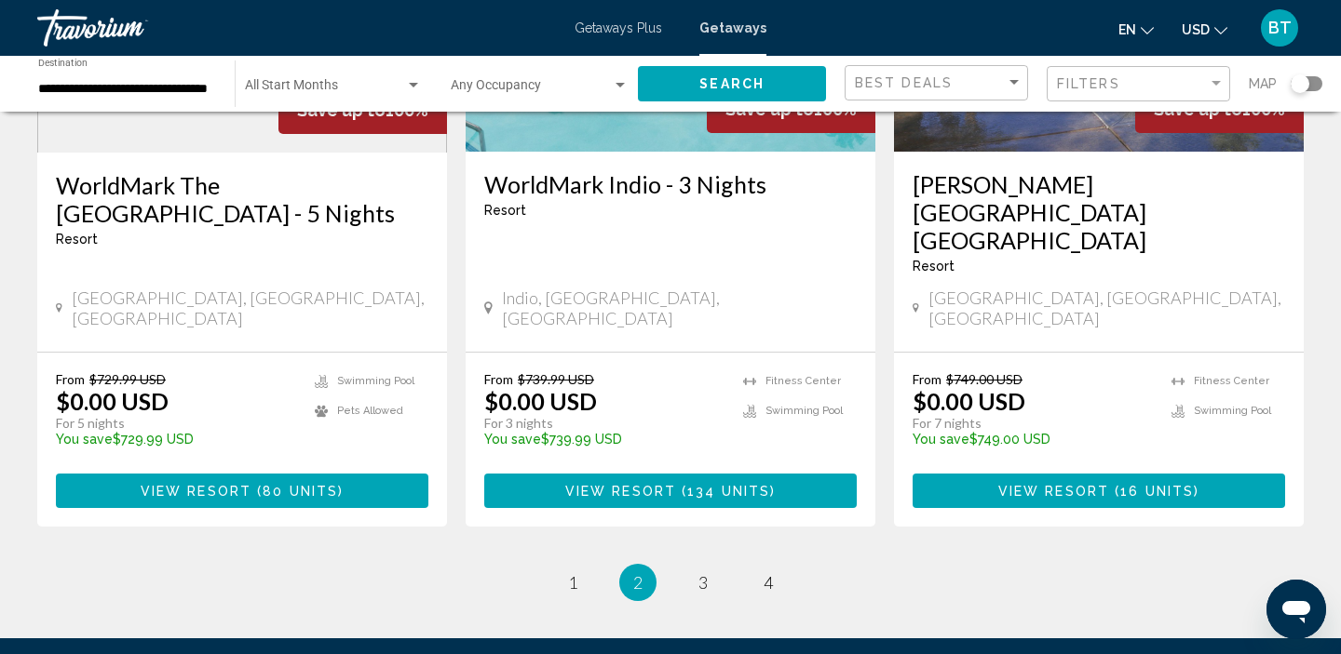
scroll to position [2363, 0]
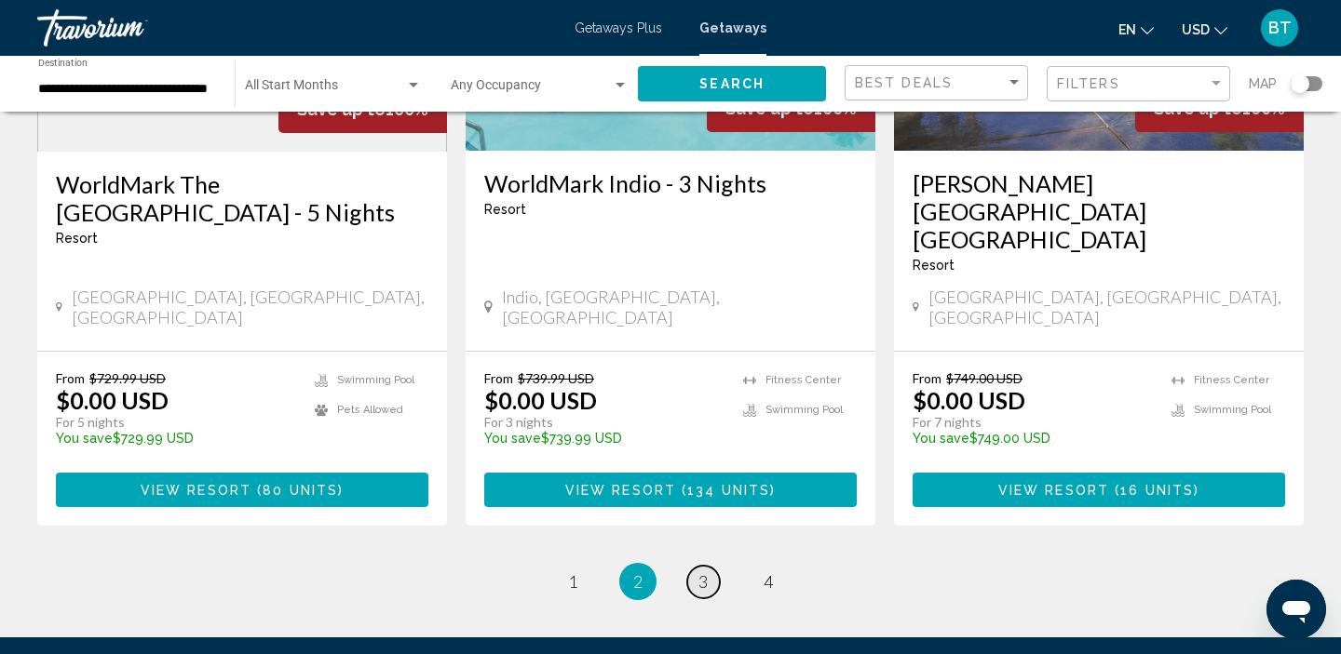
click at [714, 566] on link "page 3" at bounding box center [703, 582] width 33 height 33
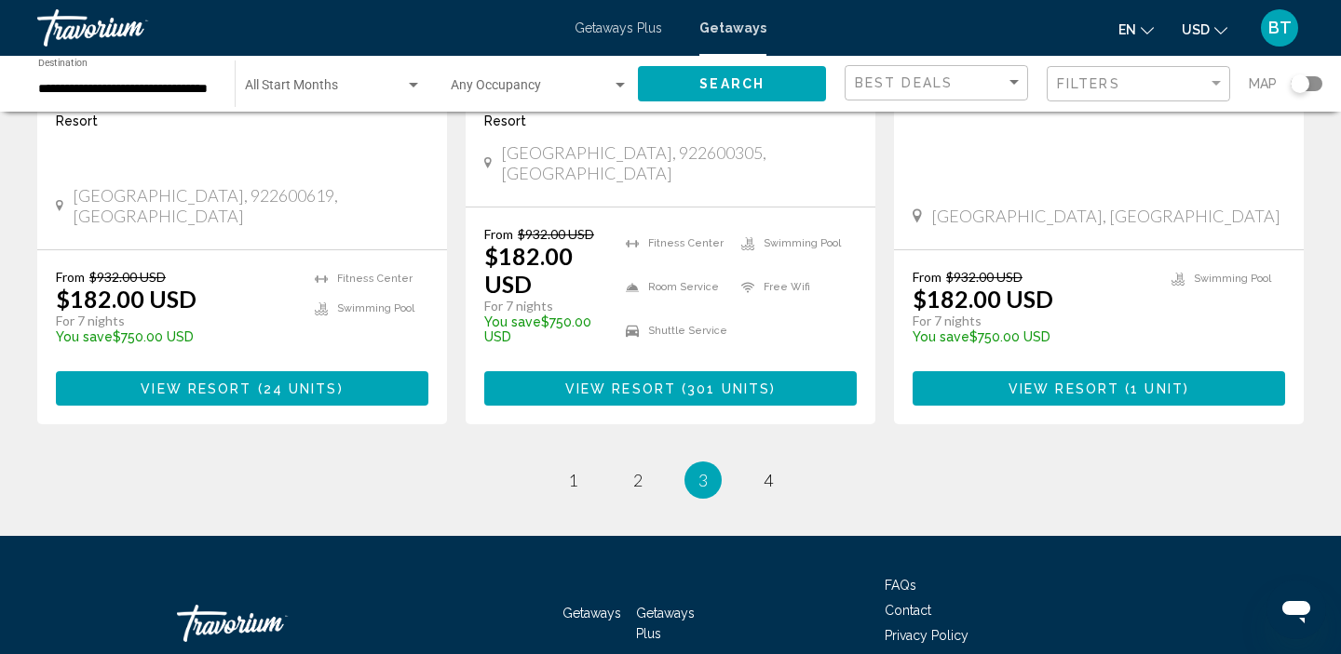
scroll to position [2514, 0]
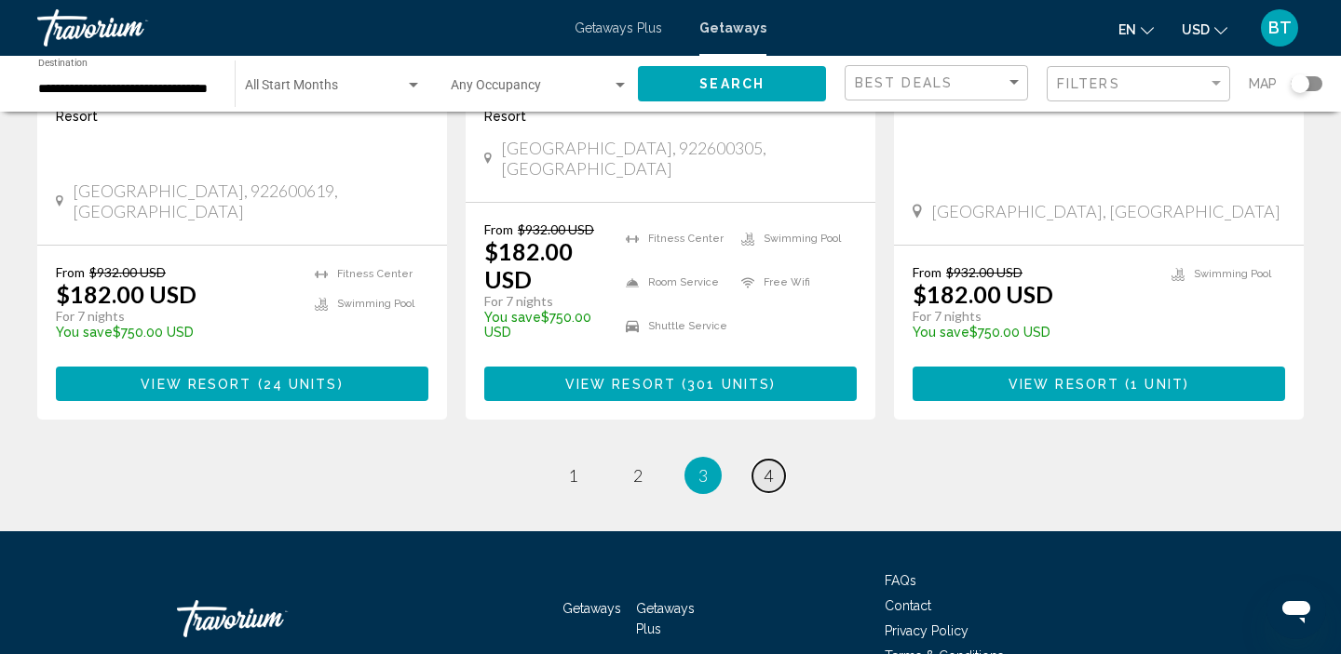
click at [766, 465] on span "4" at bounding box center [767, 475] width 9 height 20
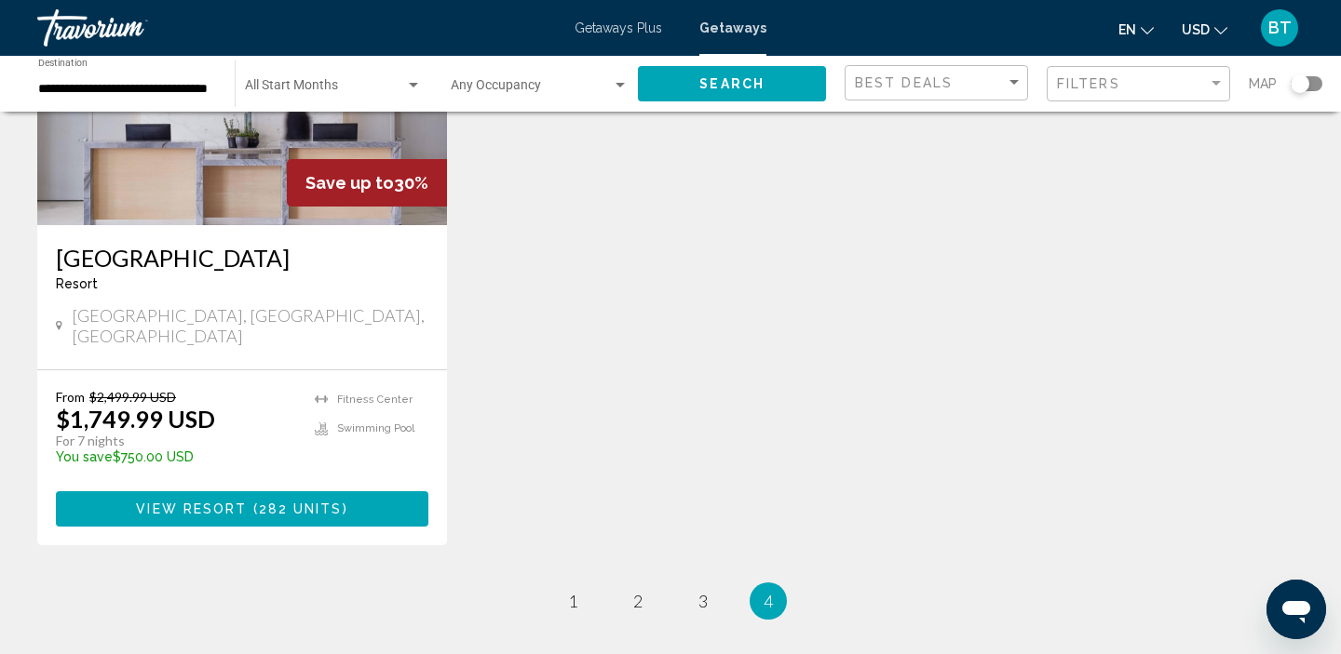
scroll to position [925, 0]
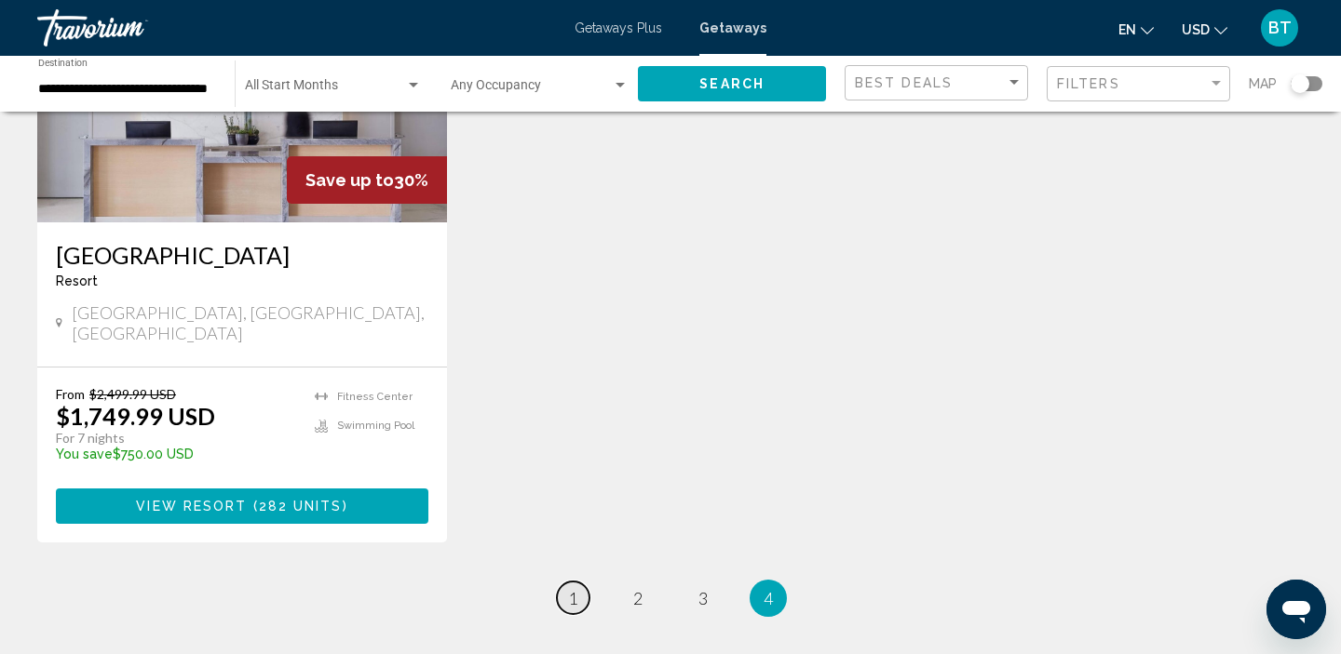
click at [573, 588] on span "1" at bounding box center [572, 598] width 9 height 20
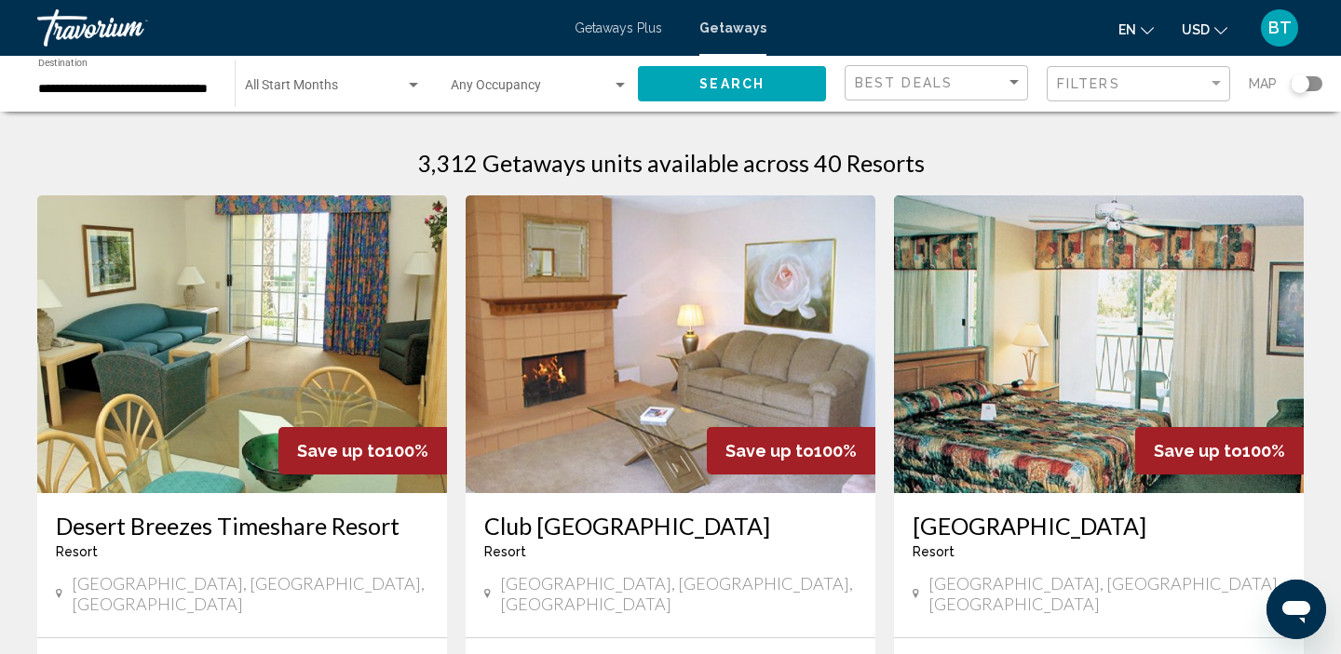
click at [128, 72] on div "**********" at bounding box center [127, 84] width 178 height 51
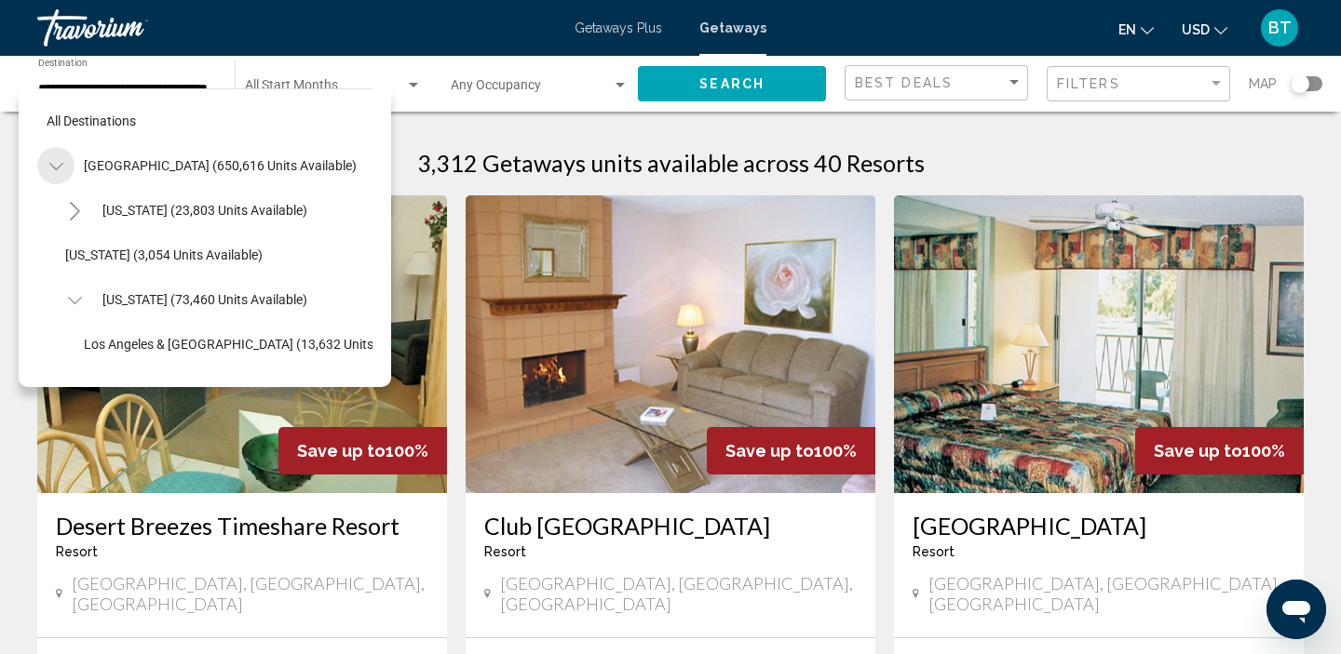
click at [65, 168] on button "Toggle United States (650,616 units available)" at bounding box center [55, 165] width 37 height 37
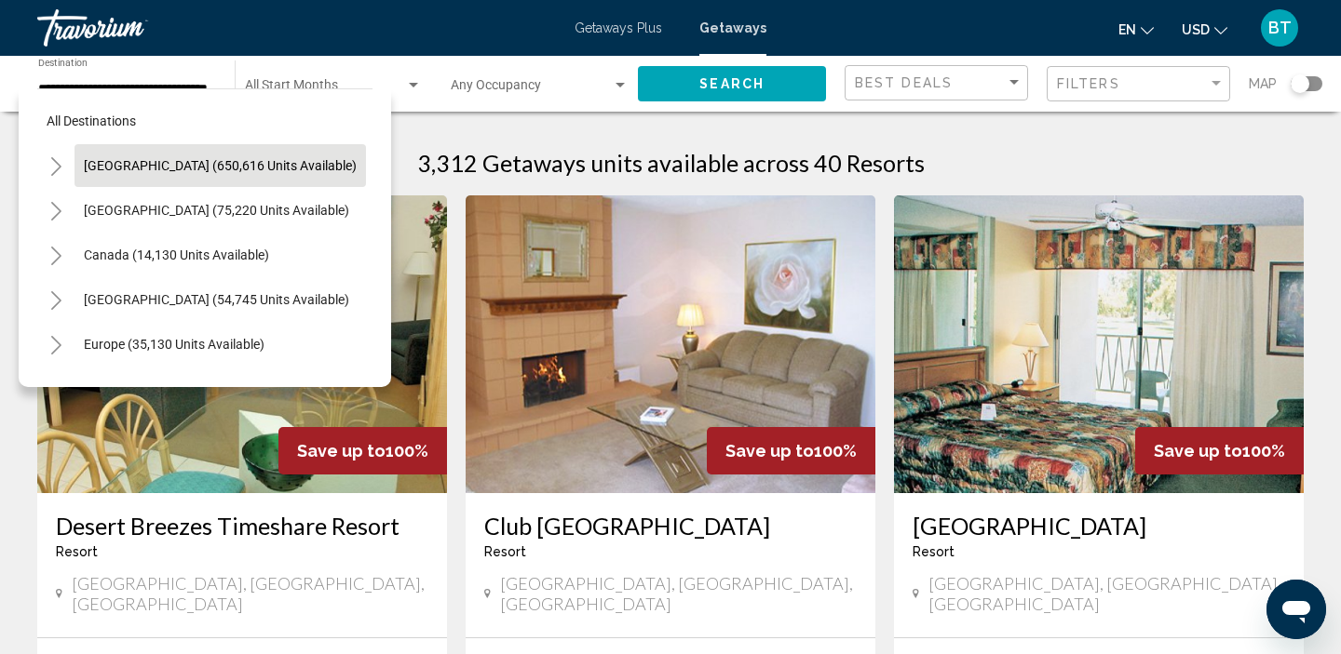
click at [88, 159] on span "[GEOGRAPHIC_DATA] (650,616 units available)" at bounding box center [220, 165] width 273 height 15
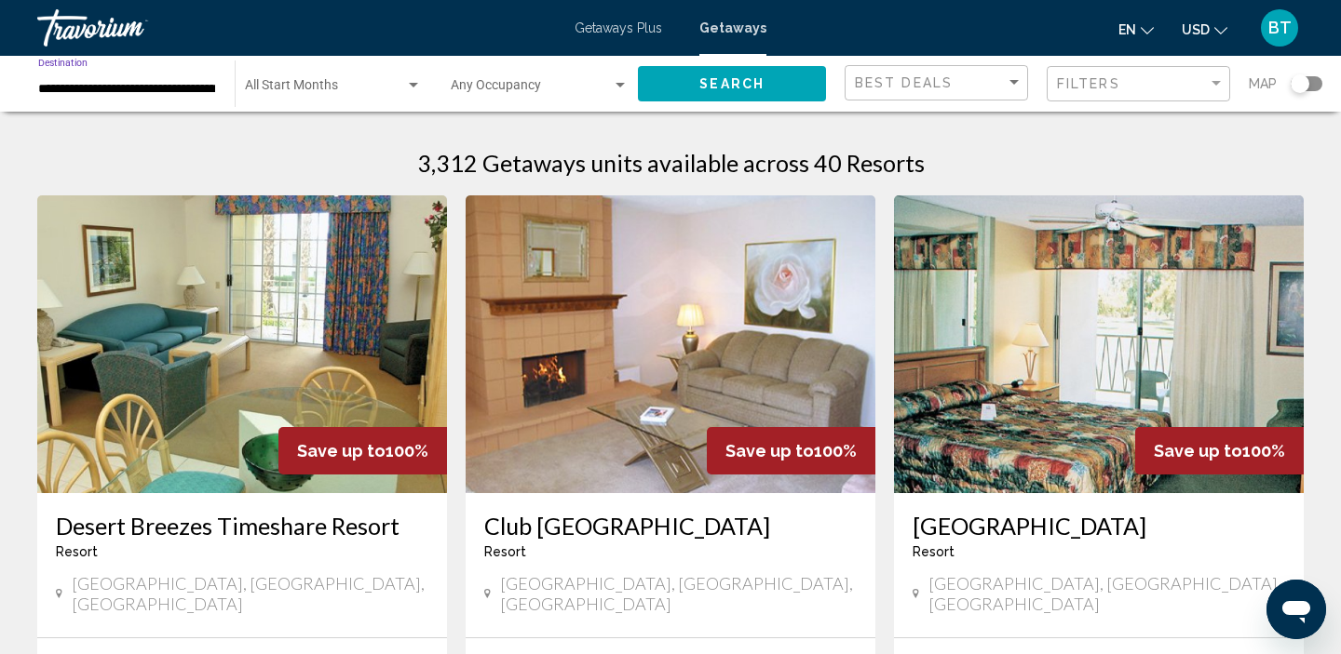
scroll to position [0, 30]
click at [90, 87] on input "**********" at bounding box center [127, 89] width 178 height 15
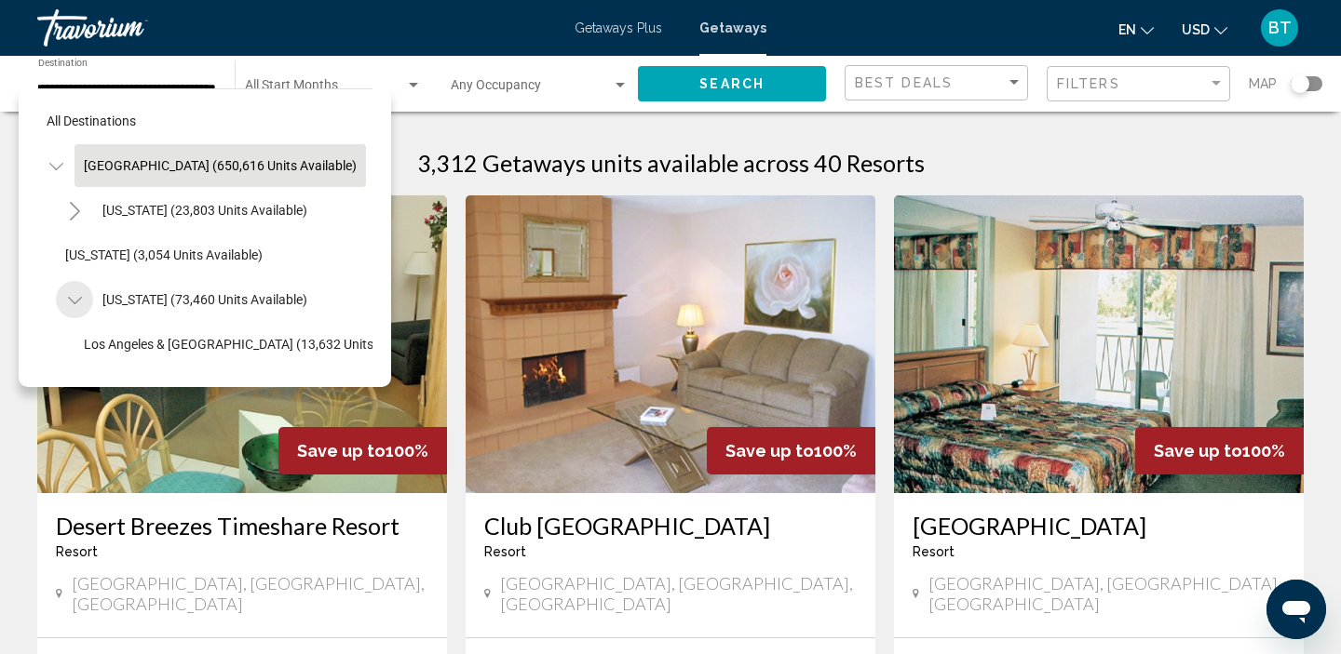
scroll to position [0, 0]
click at [91, 294] on button "Toggle California (73,460 units available)" at bounding box center [74, 299] width 37 height 37
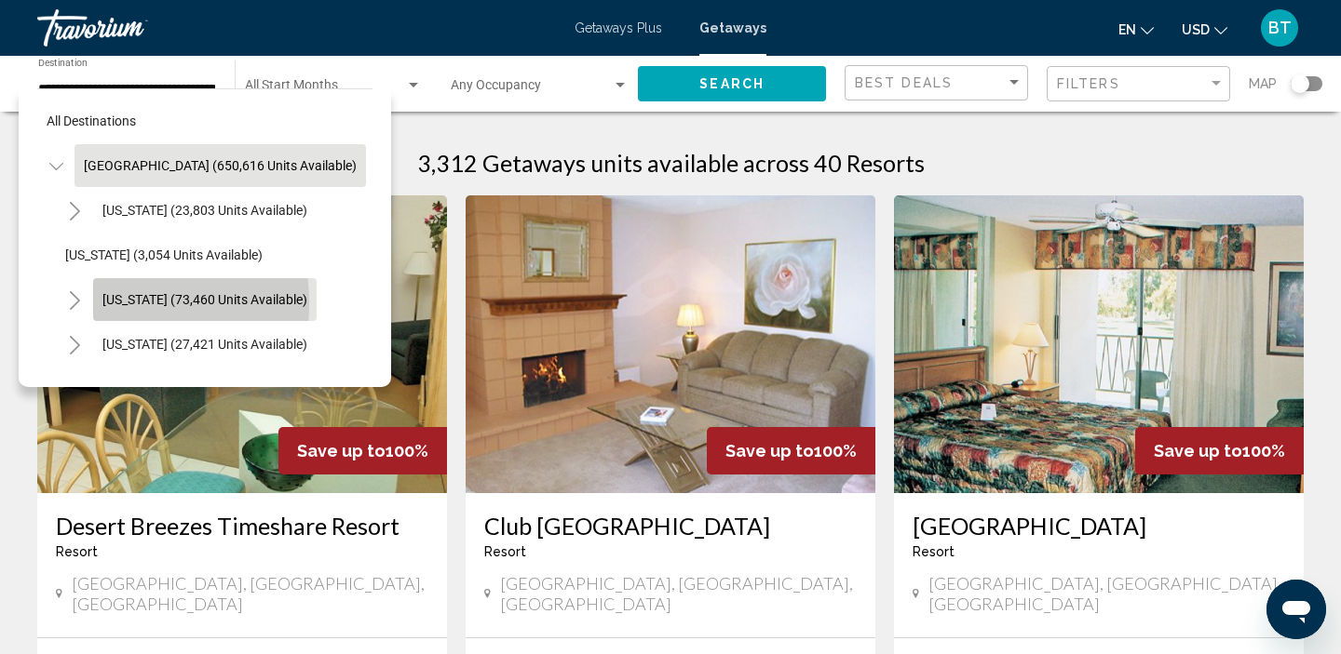
click at [93, 303] on button "[US_STATE] (73,460 units available)" at bounding box center [204, 299] width 223 height 43
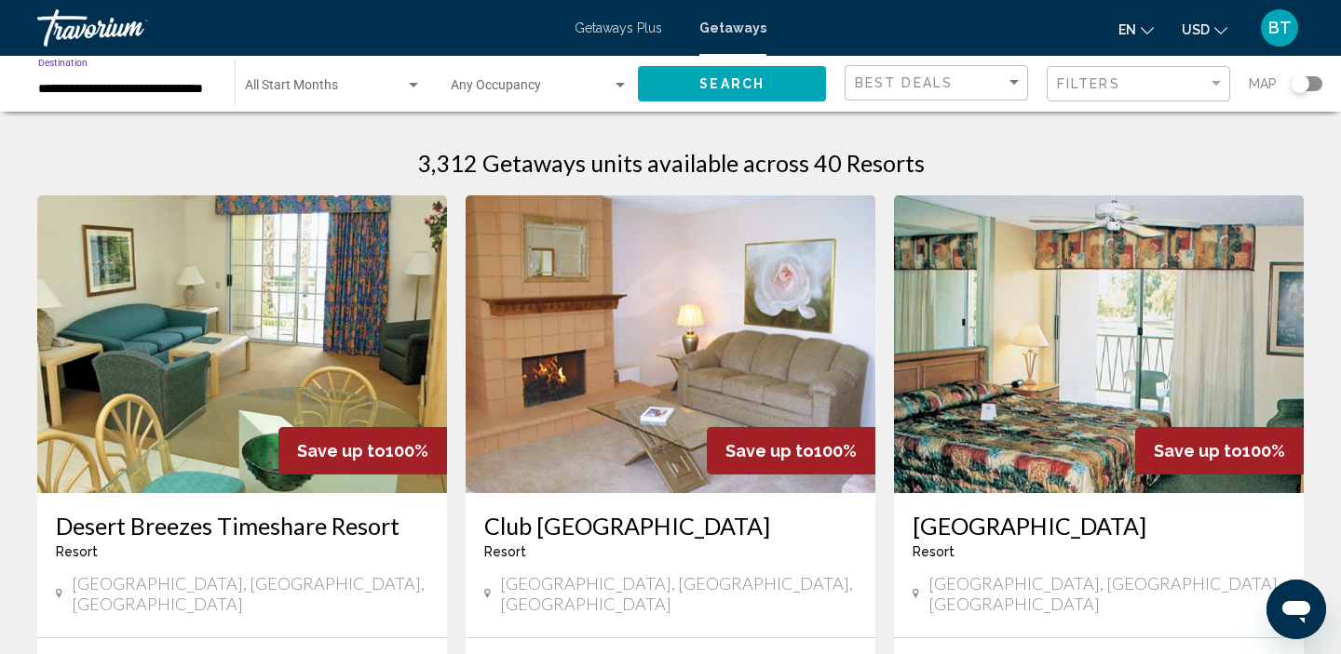
click at [52, 88] on input "**********" at bounding box center [127, 89] width 178 height 15
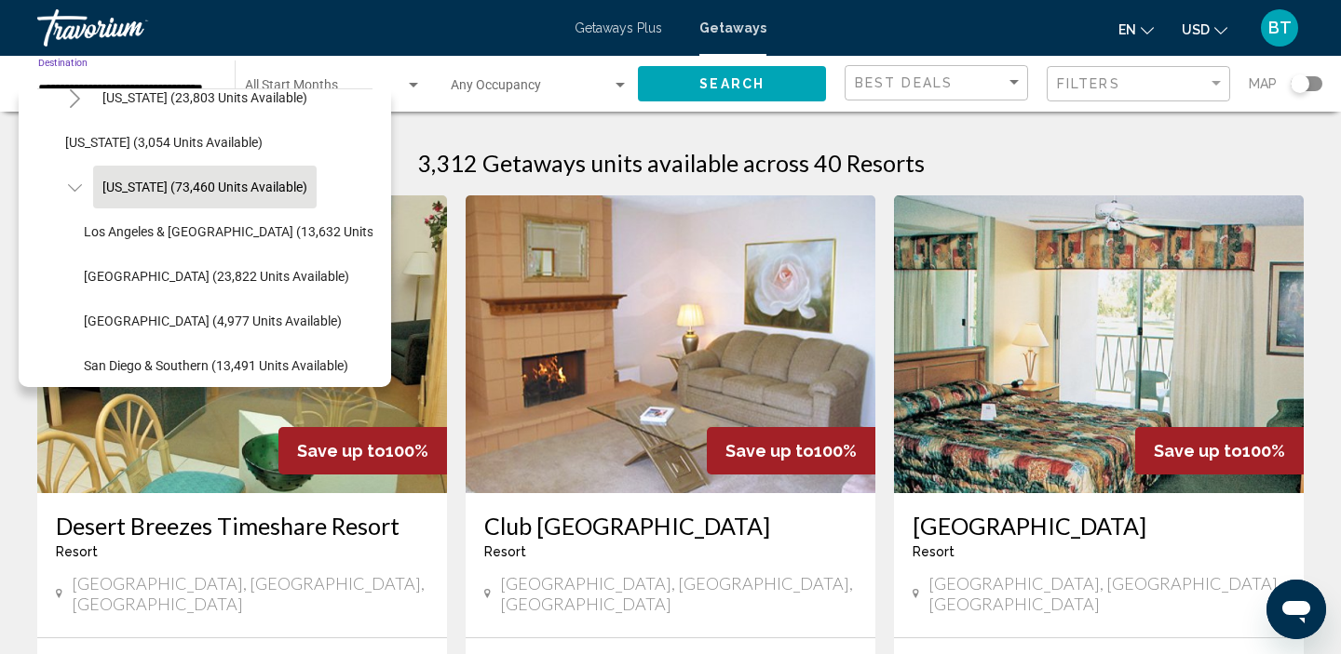
scroll to position [128, 0]
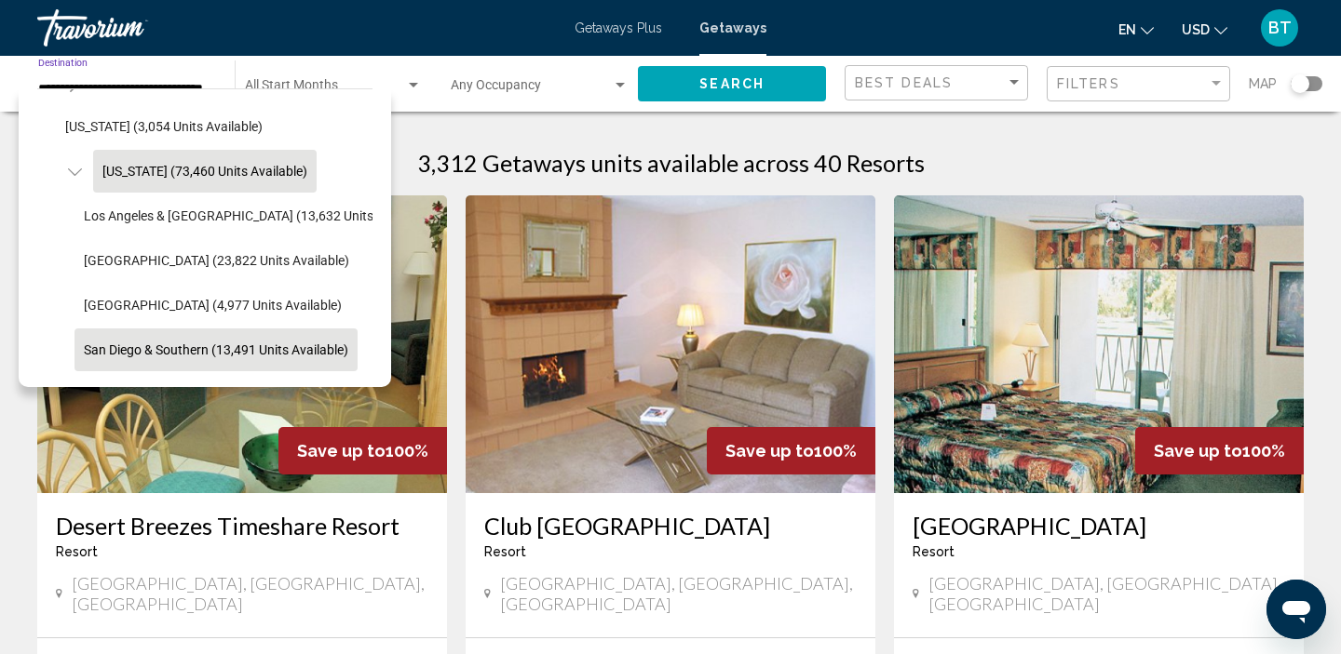
click at [109, 344] on span "San Diego & Southern (13,491 units available)" at bounding box center [216, 350] width 264 height 15
type input "**********"
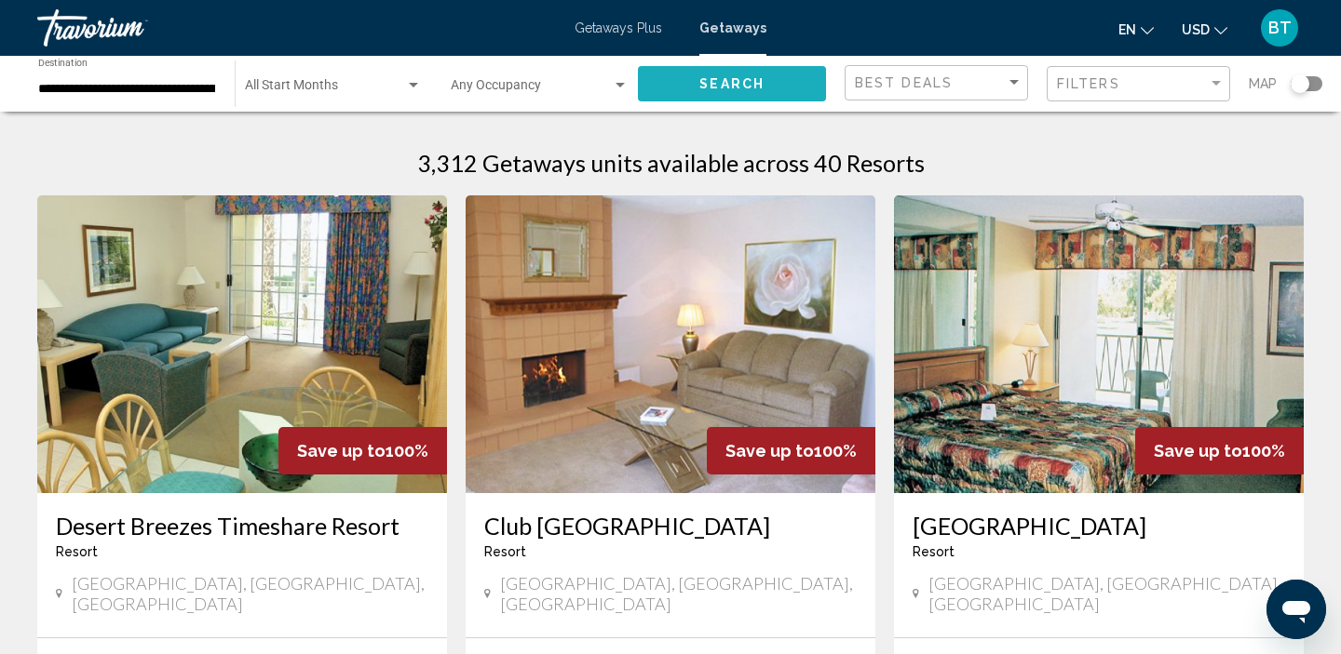
click at [680, 81] on button "Search" at bounding box center [732, 83] width 188 height 34
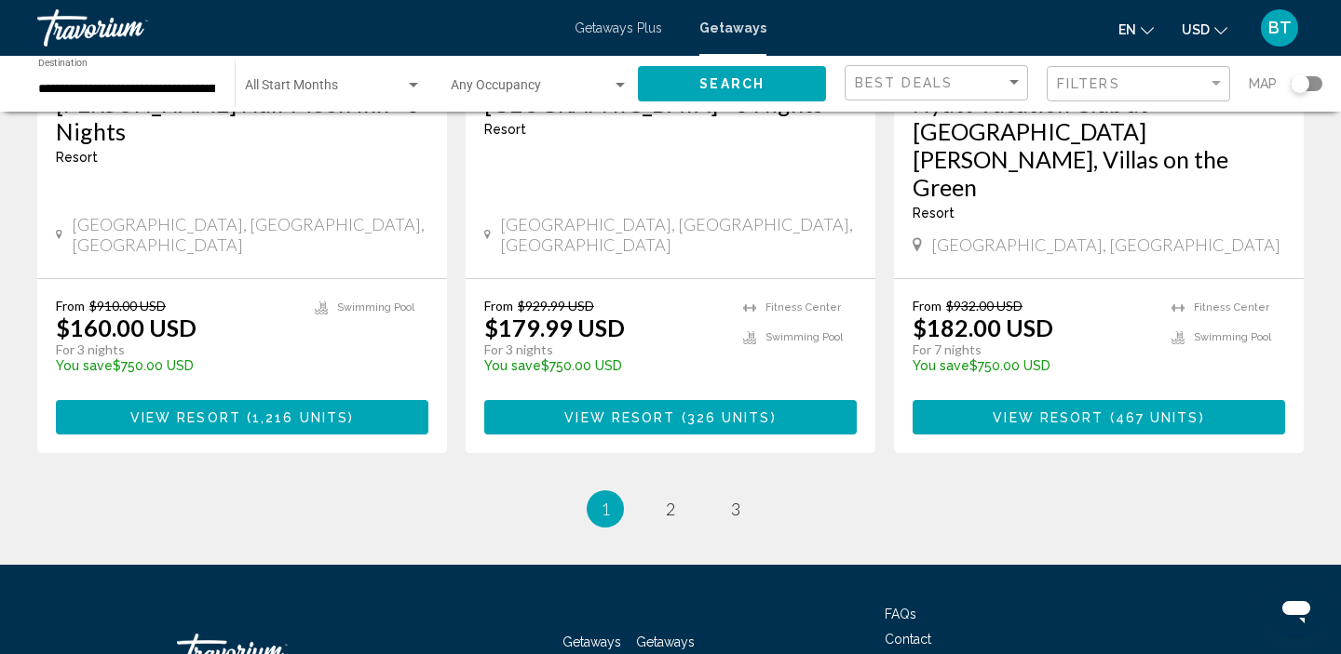
scroll to position [2490, 0]
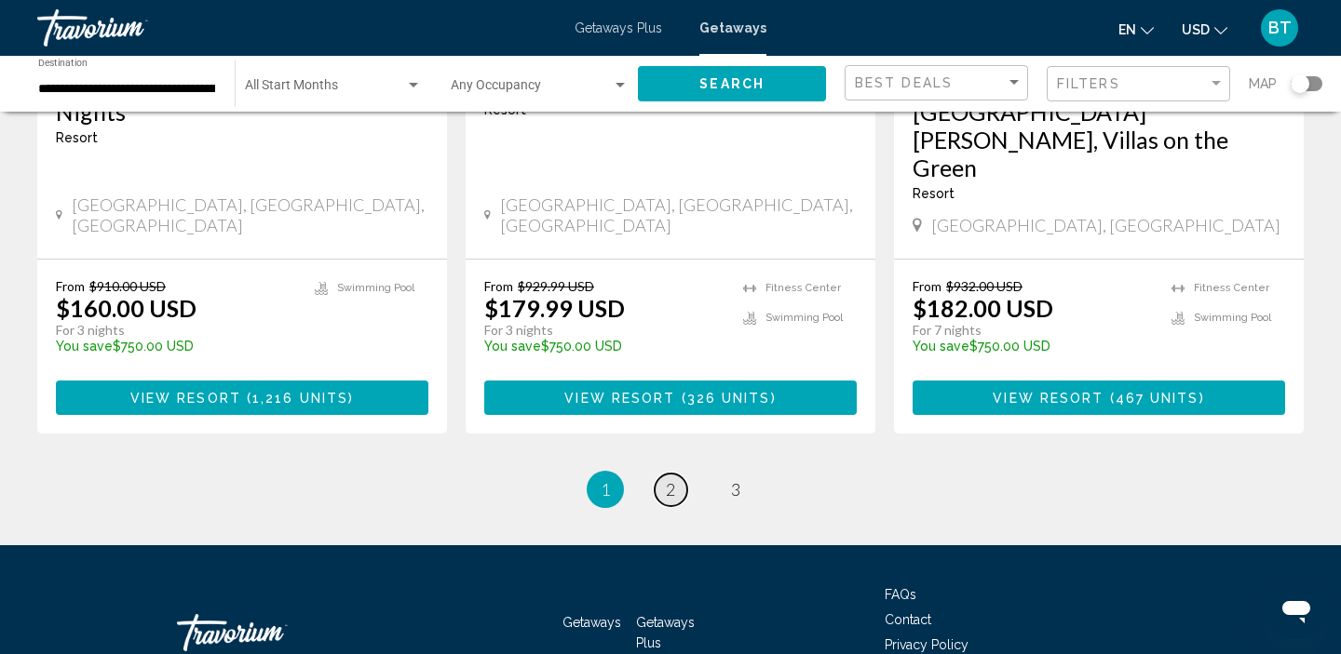
click at [664, 474] on link "page 2" at bounding box center [670, 490] width 33 height 33
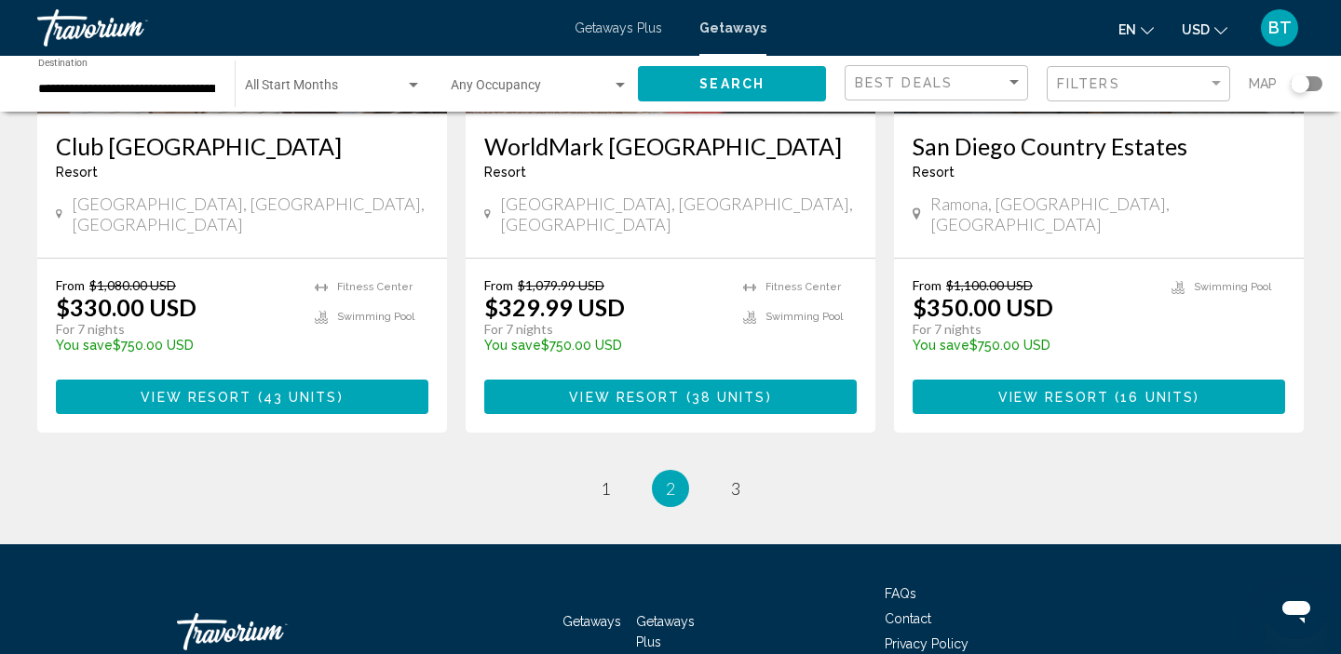
scroll to position [2406, 0]
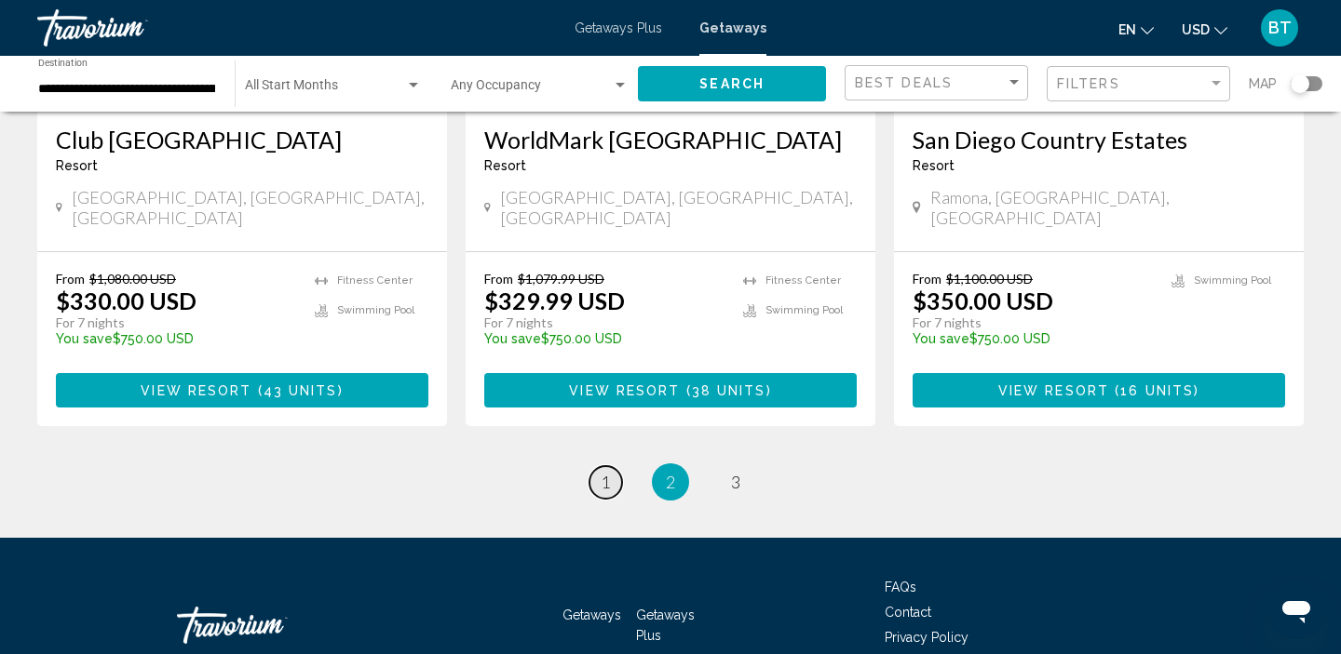
click at [605, 472] on span "1" at bounding box center [604, 482] width 9 height 20
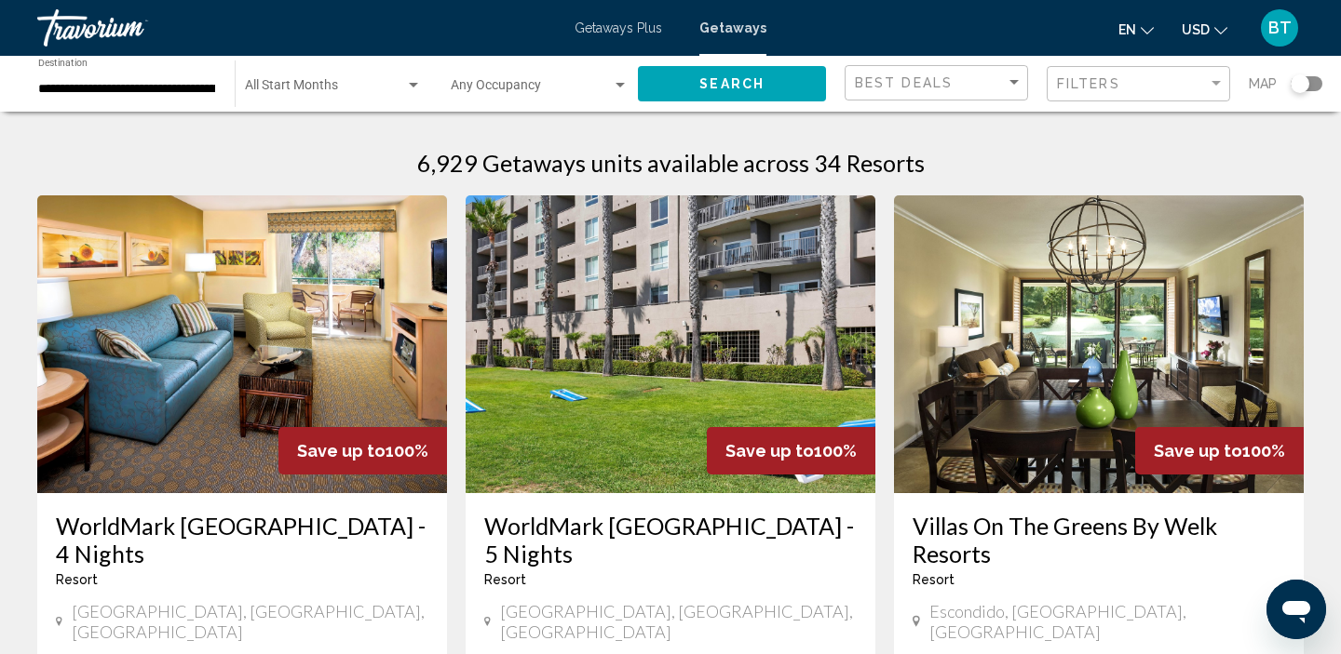
click at [110, 93] on input "**********" at bounding box center [127, 89] width 178 height 15
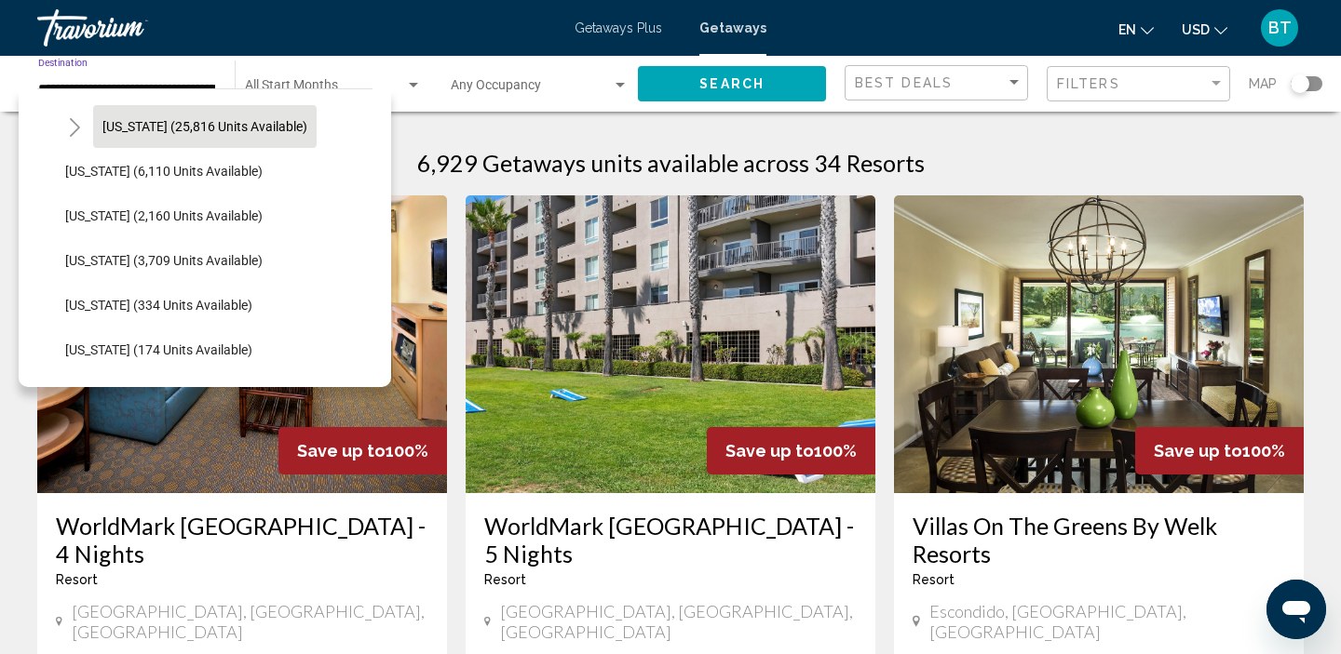
scroll to position [711, 0]
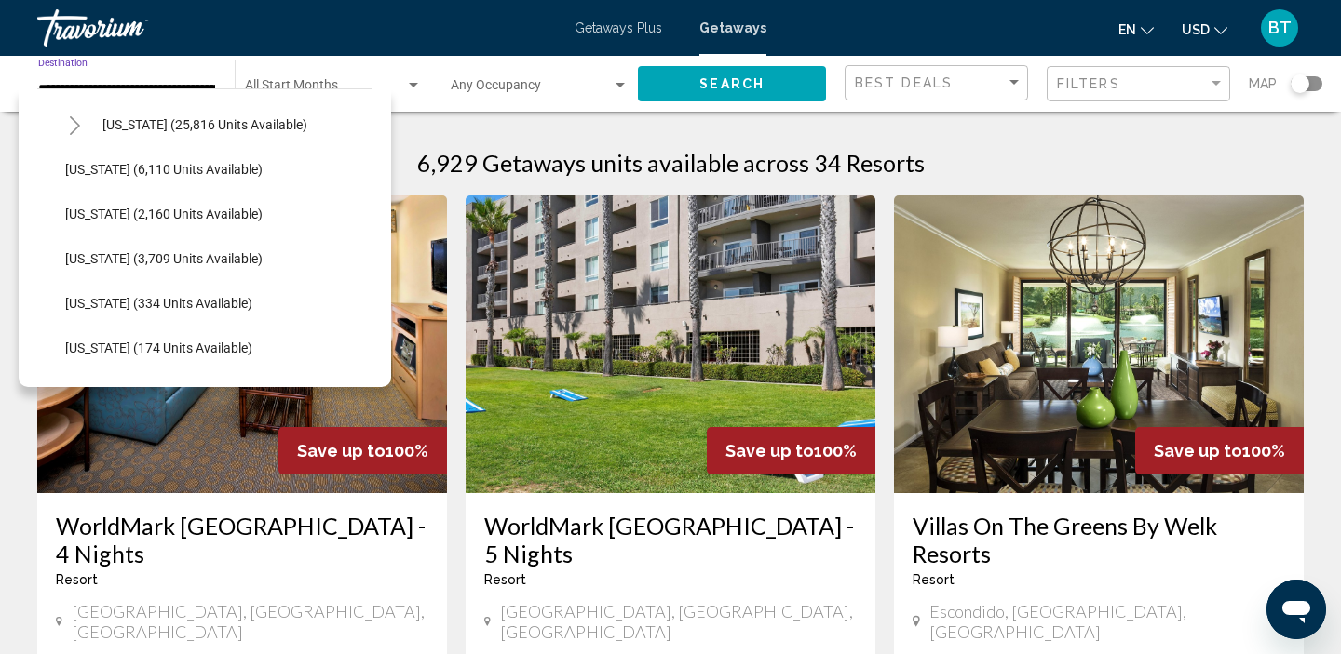
click at [408, 549] on h3 "WorldMark San Diego Mission Valley - 4 Nights" at bounding box center [242, 540] width 372 height 56
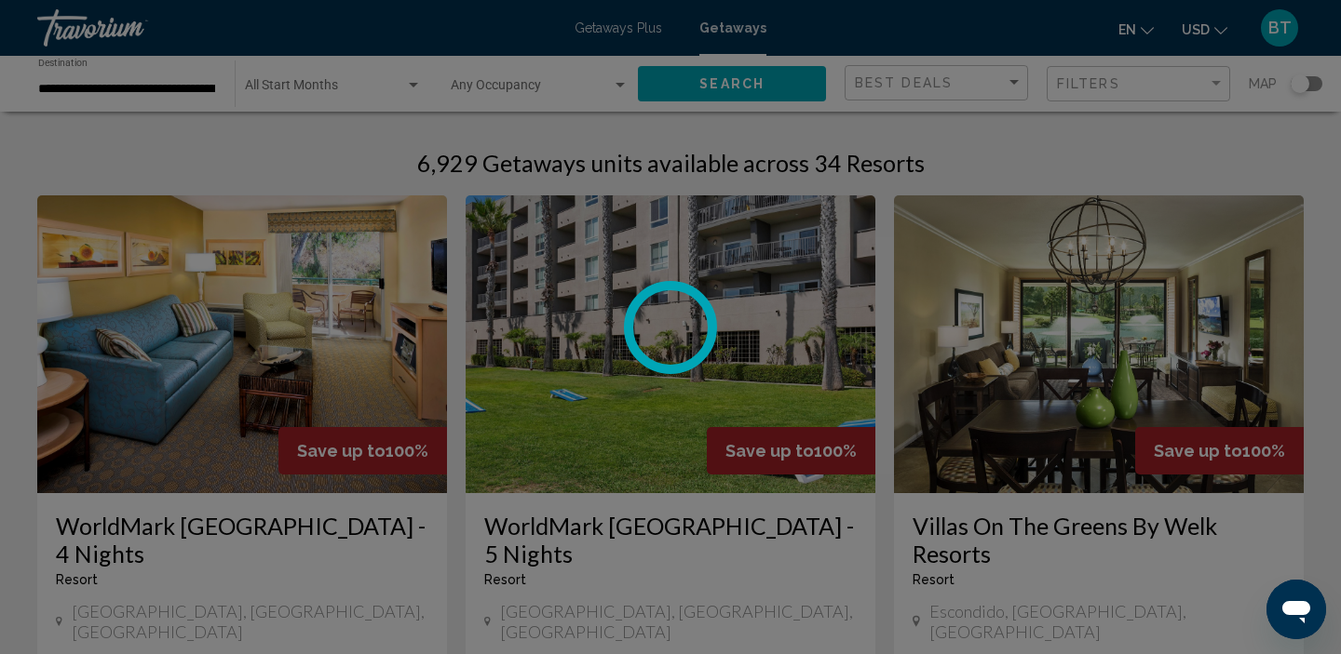
scroll to position [7, 0]
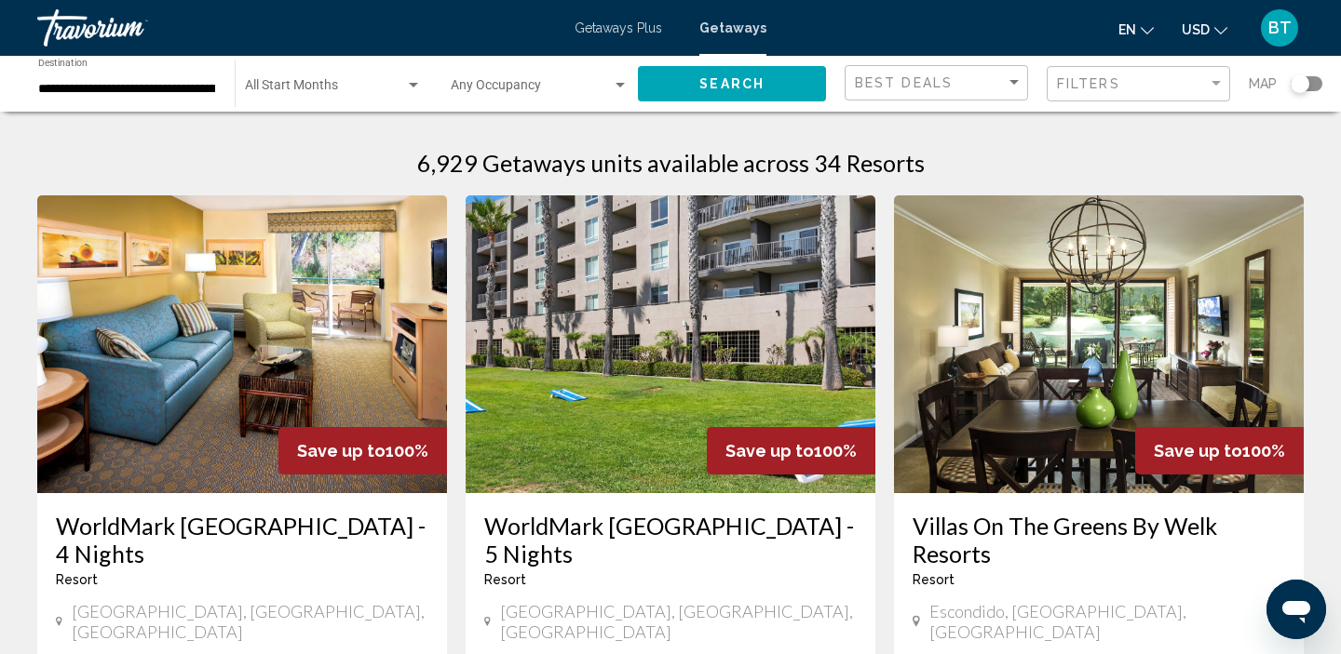
click at [102, 79] on div "**********" at bounding box center [127, 84] width 178 height 51
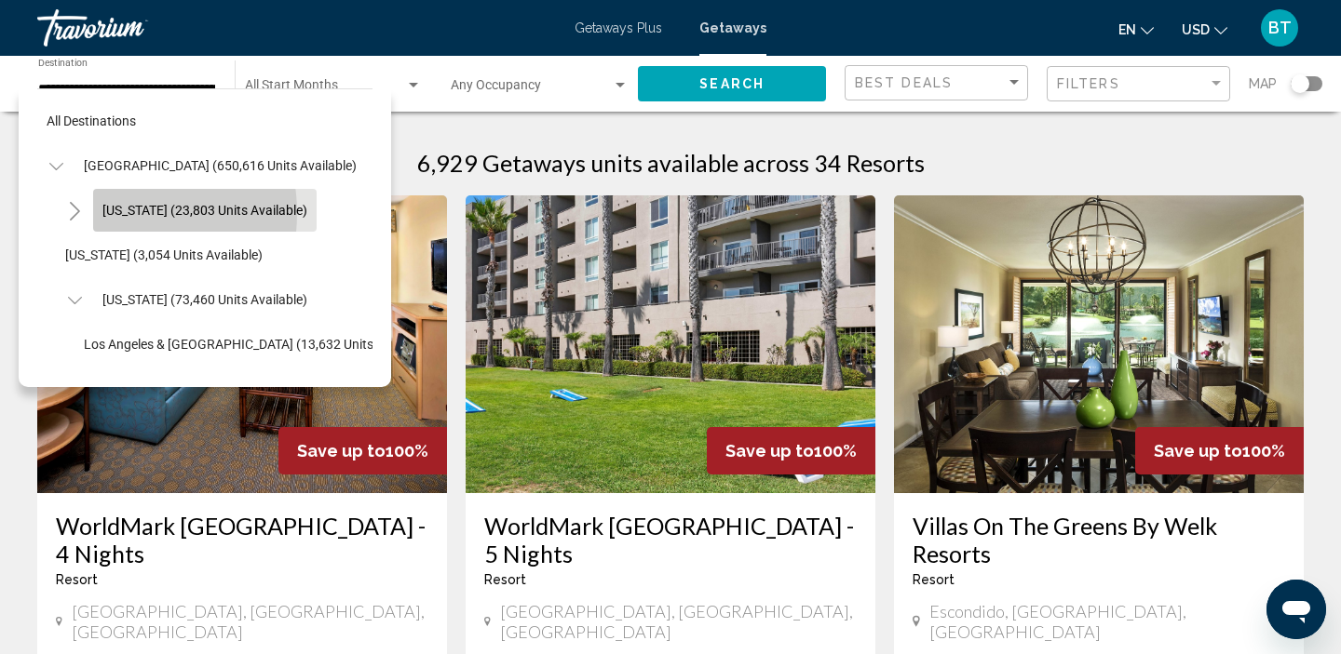
click at [99, 213] on button "[US_STATE] (23,803 units available)" at bounding box center [204, 210] width 223 height 43
type input "**********"
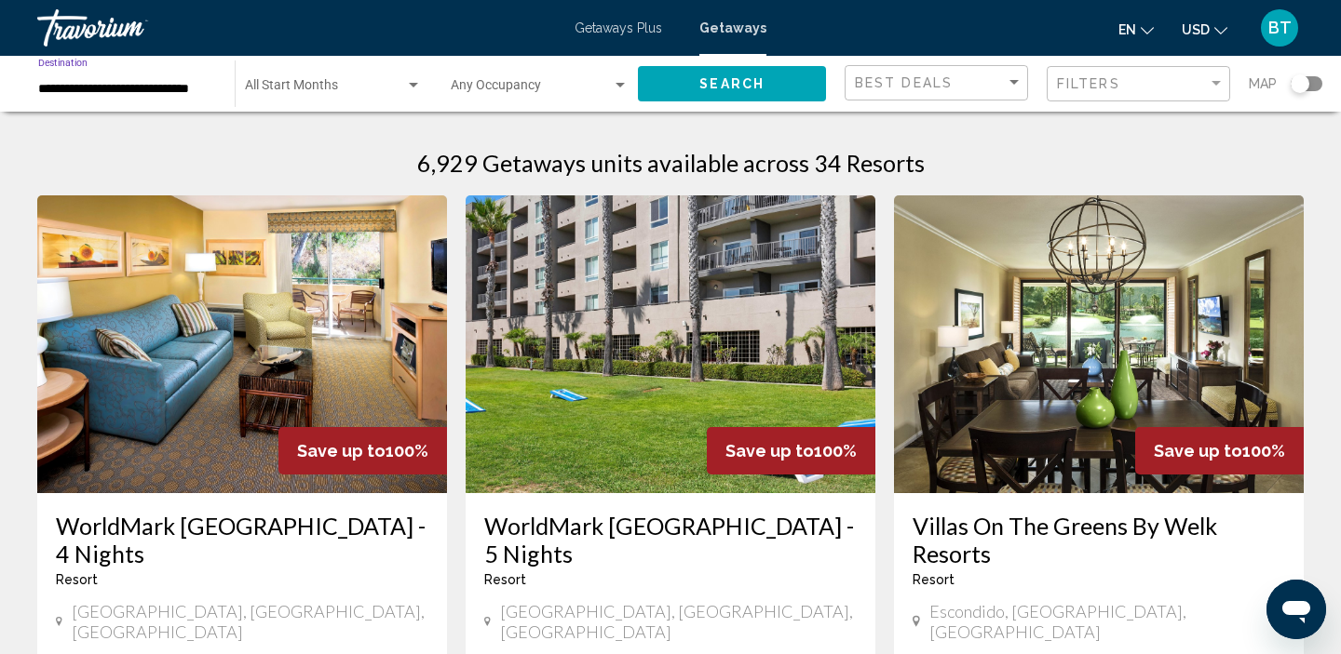
click at [682, 77] on button "Search" at bounding box center [732, 83] width 188 height 34
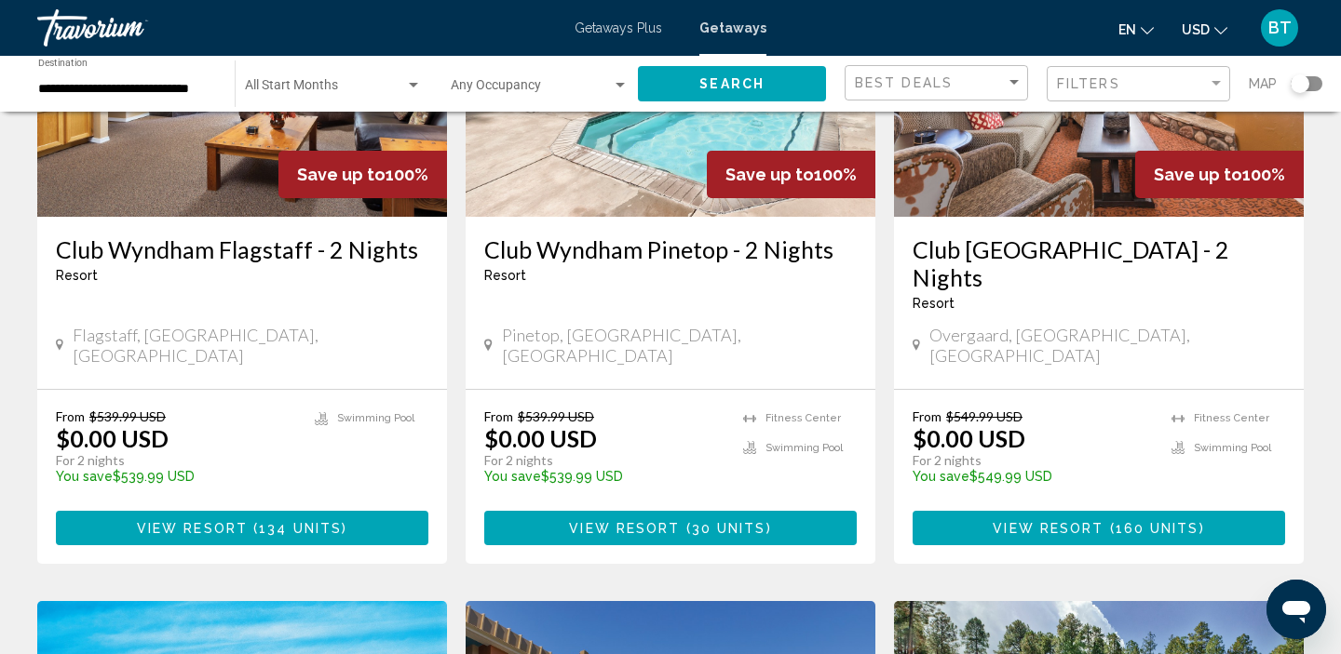
scroll to position [280, 0]
